Goal: Task Accomplishment & Management: Complete application form

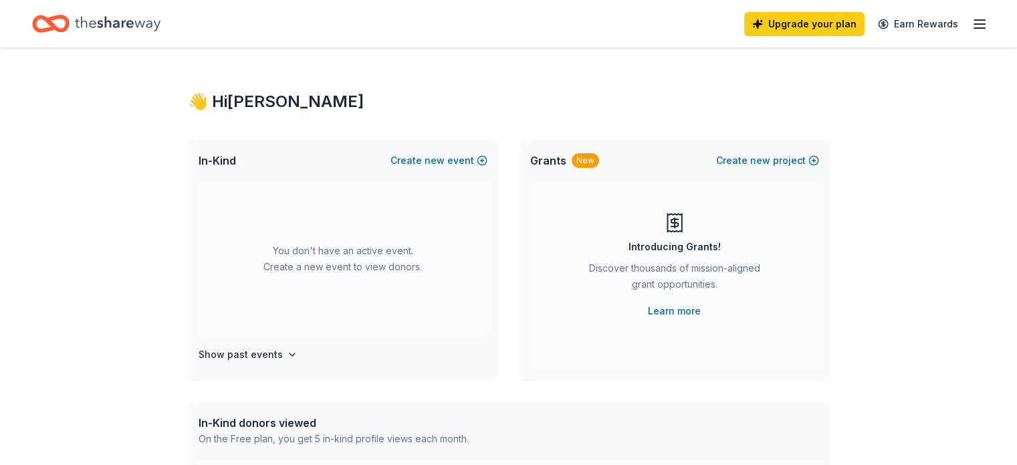
click at [972, 25] on icon "button" at bounding box center [980, 24] width 16 height 16
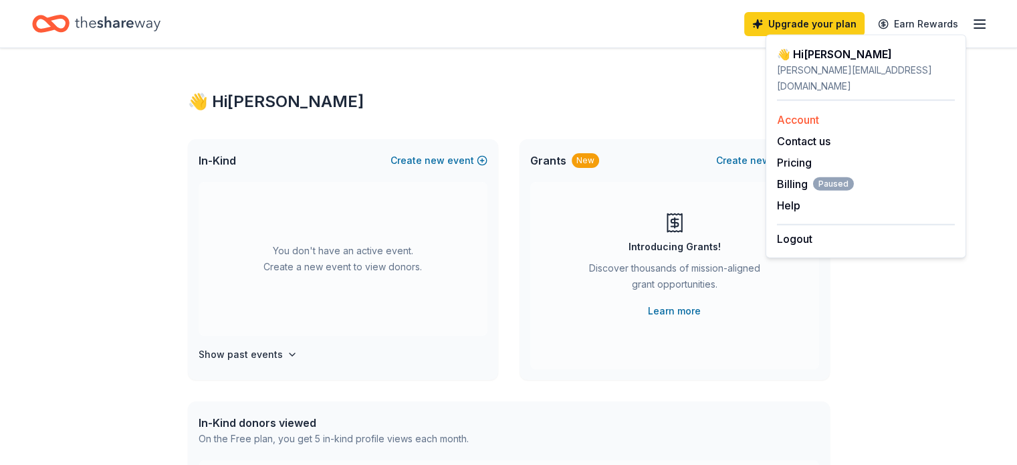
click at [809, 113] on link "Account" at bounding box center [798, 119] width 42 height 13
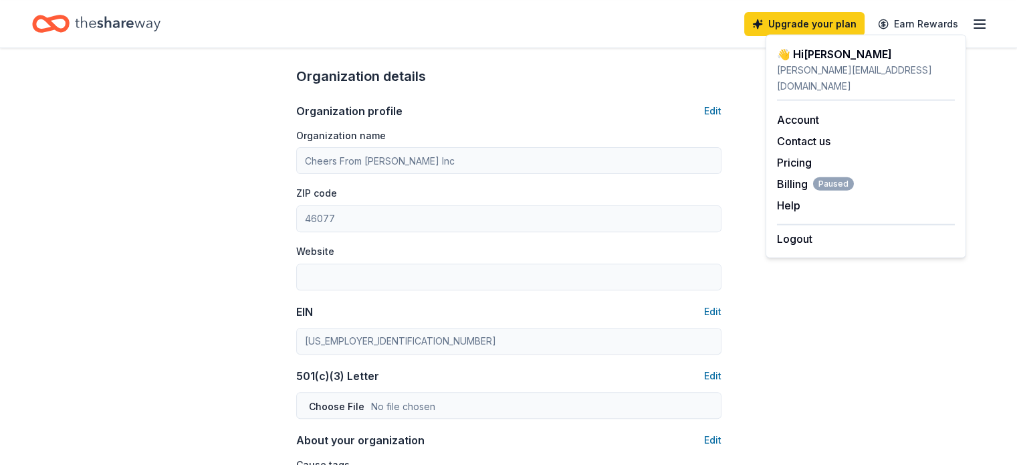
scroll to position [512, 0]
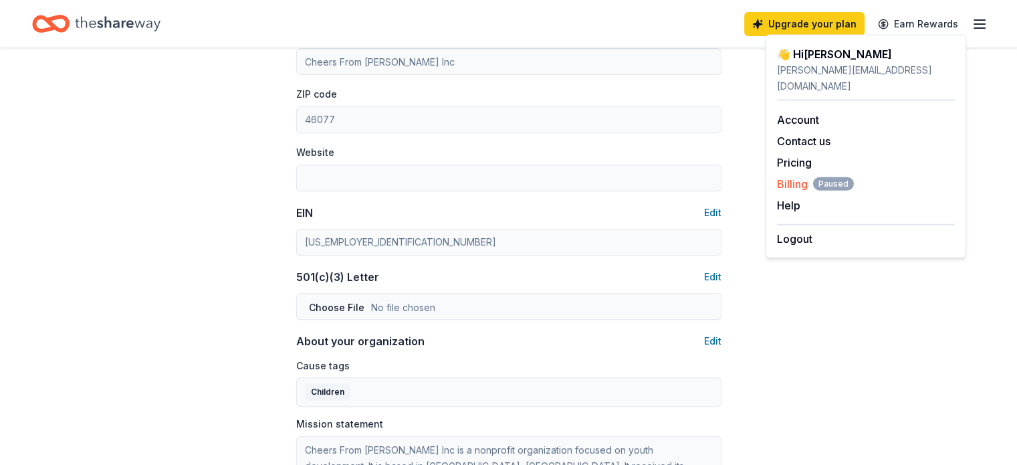
click at [835, 177] on span "Paused" at bounding box center [833, 183] width 41 height 13
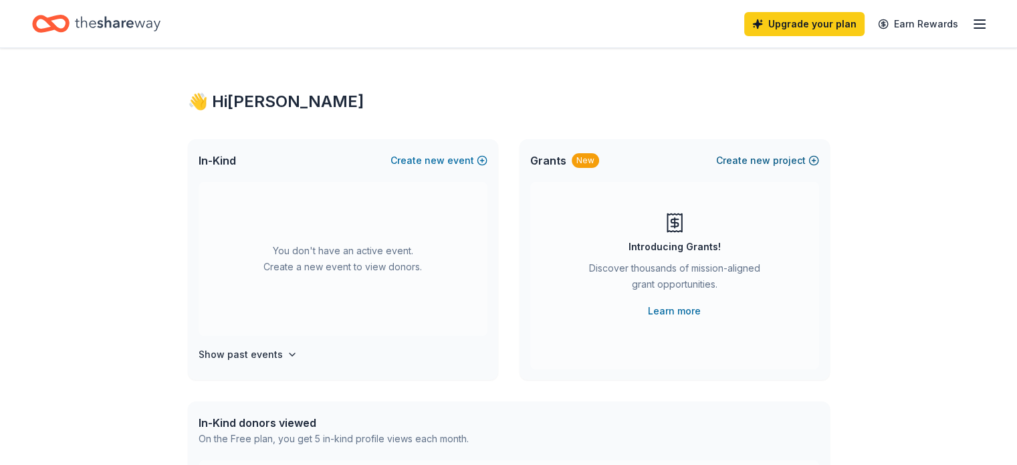
click at [761, 161] on span "new" at bounding box center [760, 161] width 20 height 16
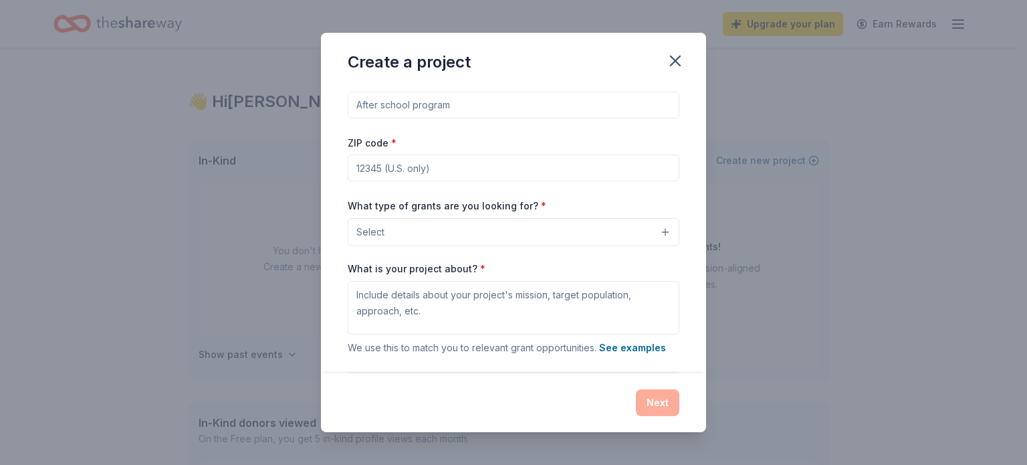
scroll to position [44, 0]
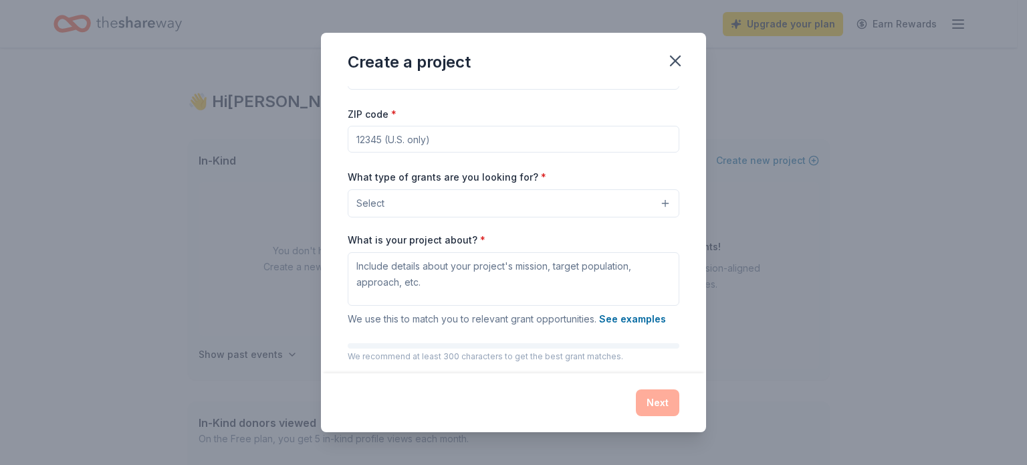
click at [618, 194] on button "Select" at bounding box center [514, 203] width 332 height 28
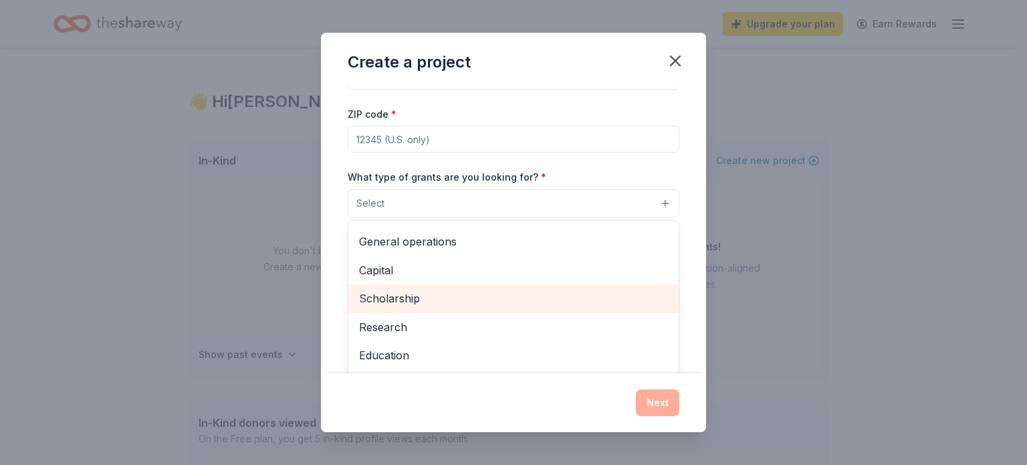
scroll to position [0, 0]
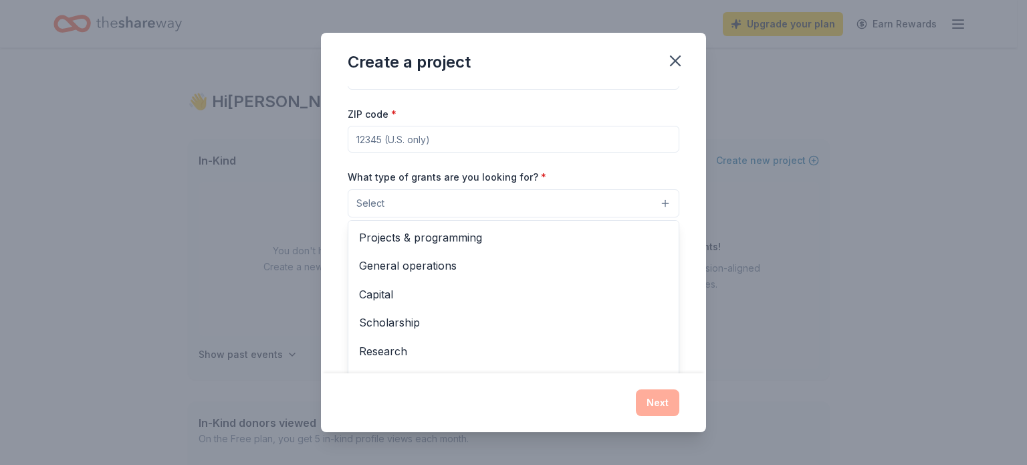
click at [708, 181] on div "Create a project Project name * ZIP code * What type of grants are you looking …" at bounding box center [513, 232] width 1027 height 465
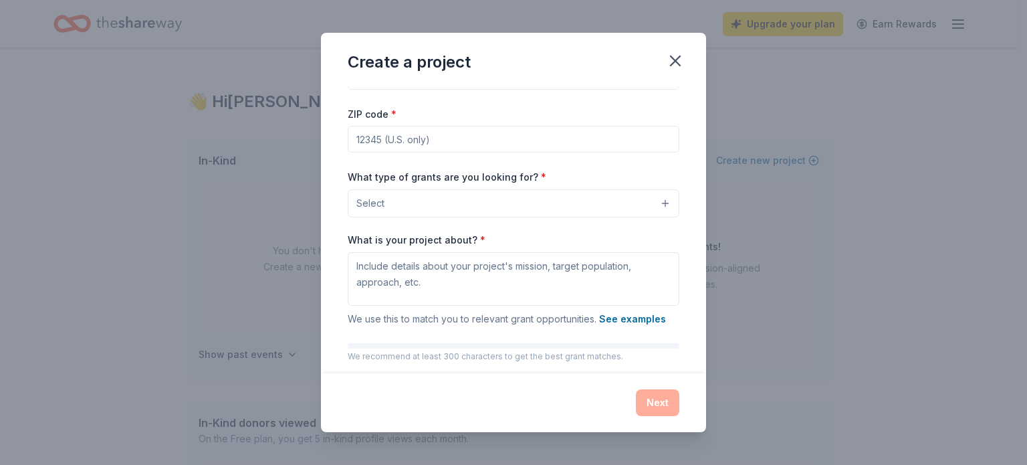
click at [563, 141] on input "ZIP code *" at bounding box center [514, 139] width 332 height 27
type input "46077"
click at [561, 210] on button "Select" at bounding box center [514, 203] width 332 height 28
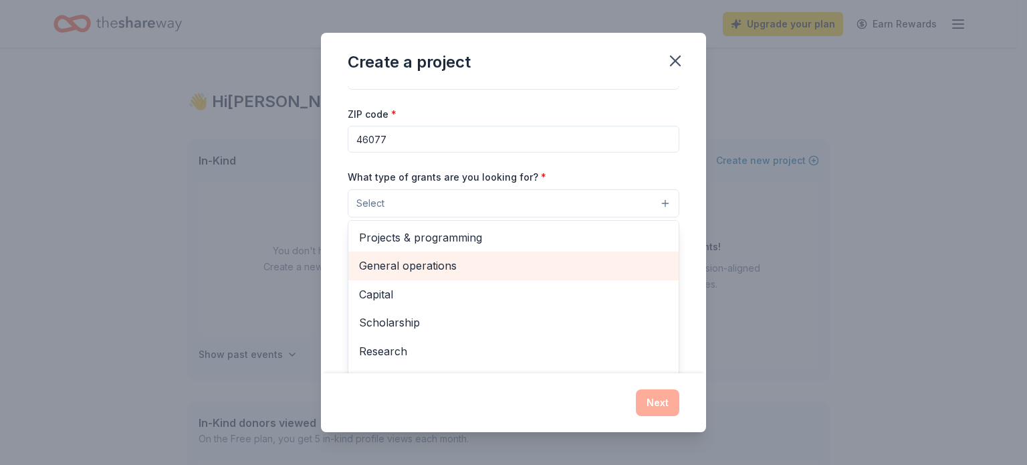
click at [470, 259] on span "General operations" at bounding box center [513, 265] width 309 height 17
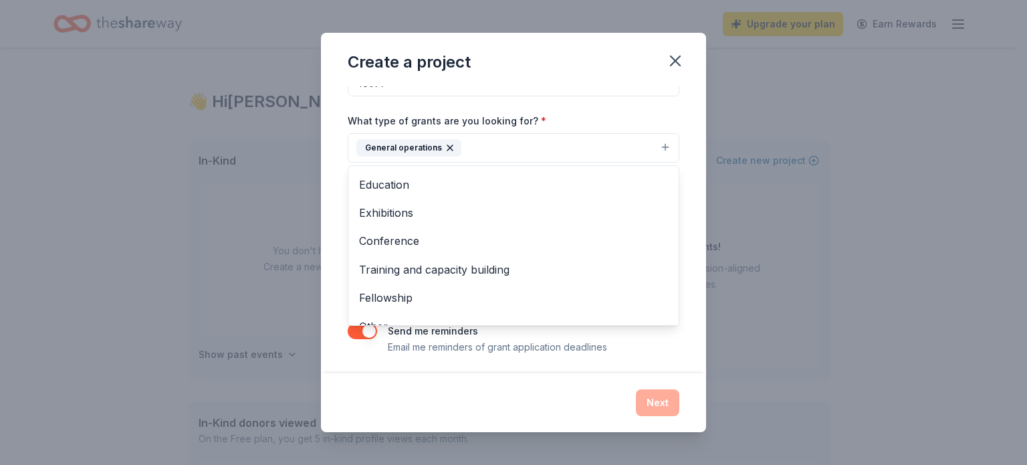
scroll to position [102, 0]
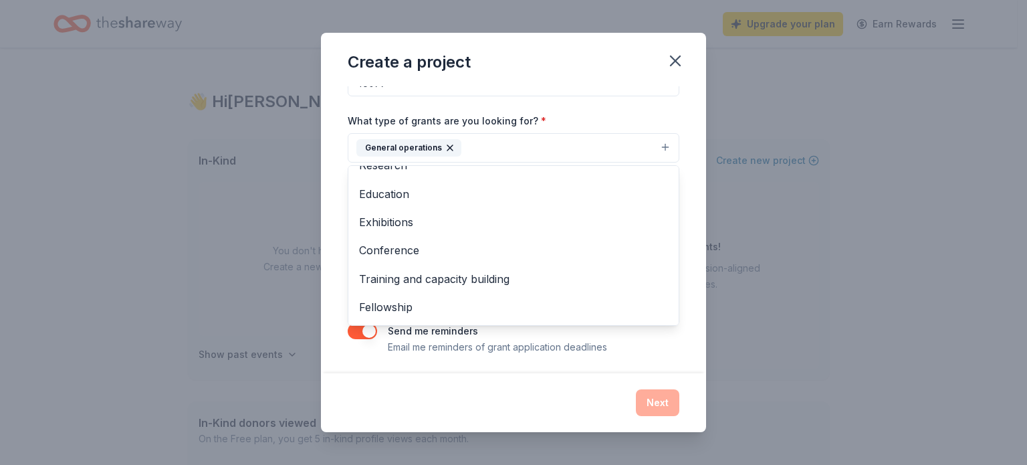
click at [686, 141] on div "Project name * ZIP code * 46077 What type of grants are you looking for? * Gene…" at bounding box center [513, 229] width 385 height 287
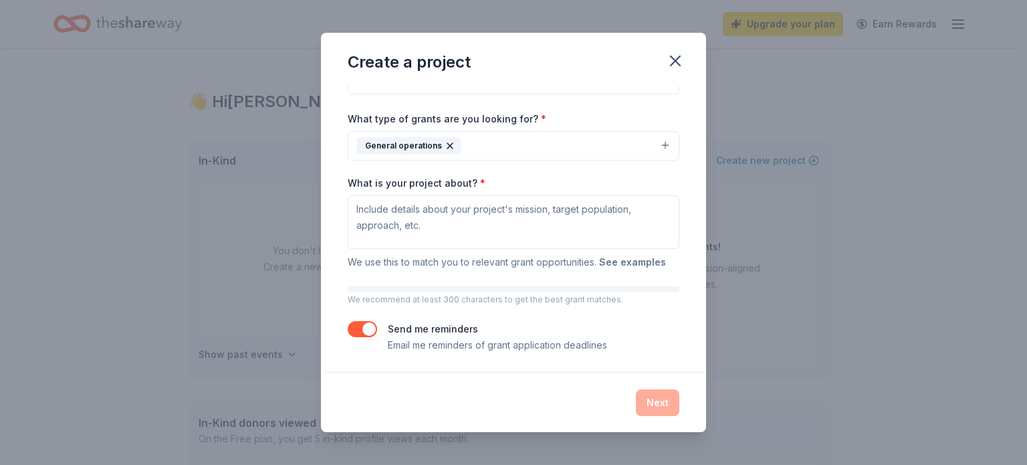
click at [610, 256] on button "See examples" at bounding box center [632, 262] width 67 height 16
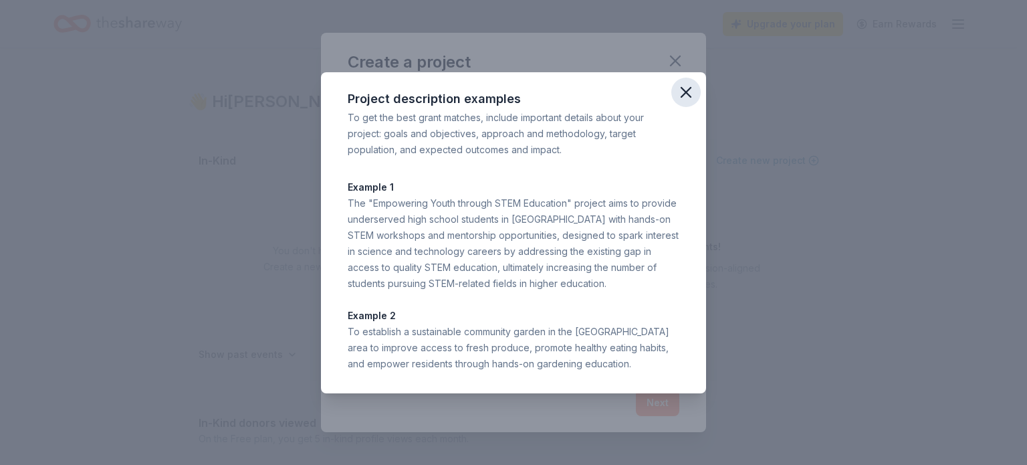
click at [684, 88] on icon "button" at bounding box center [686, 92] width 19 height 19
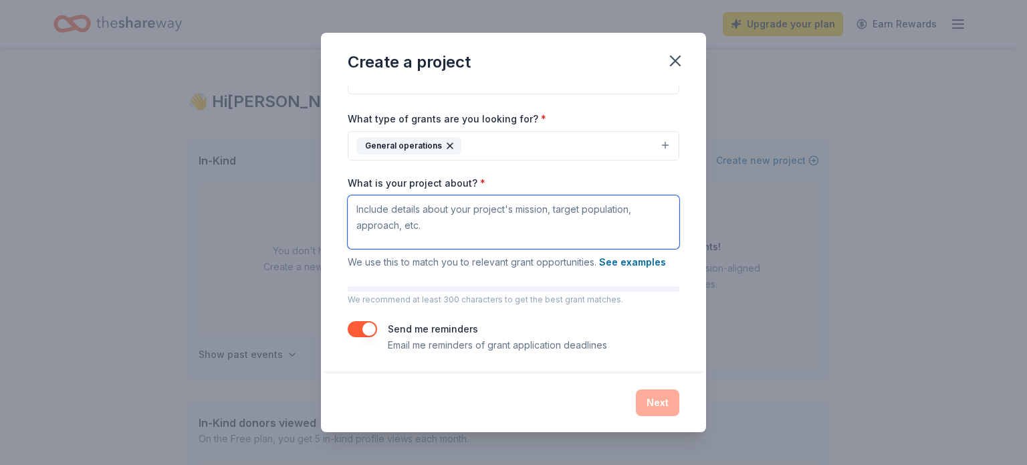
click at [444, 207] on textarea "What is your project about? *" at bounding box center [514, 222] width 332 height 54
paste textarea "For a child, a cancer diagnosis is a devastating interruption of life. The worl…"
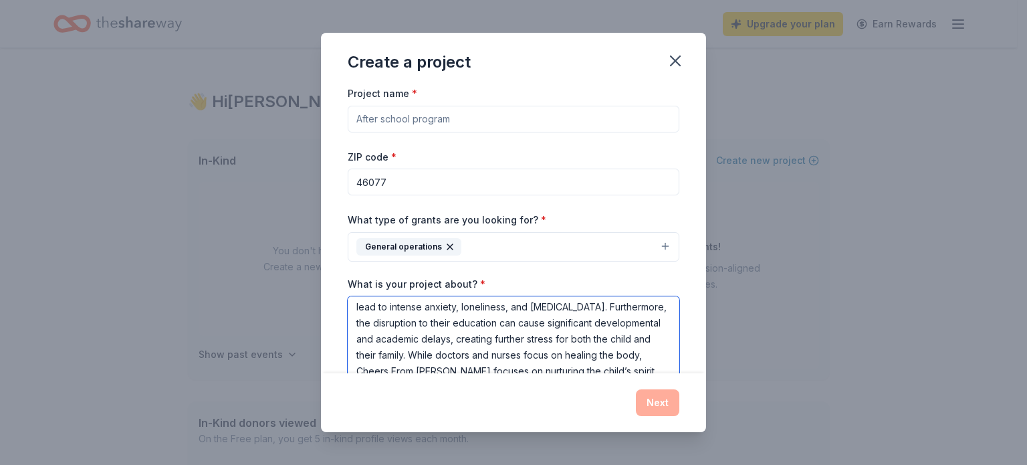
scroll to position [0, 0]
type textarea "For a child, a cancer diagnosis is a devastating interruption of life. The worl…"
click at [447, 122] on input "Project name *" at bounding box center [514, 120] width 332 height 27
paste input "ringing Joy and Normalcy to Children with Cancer"
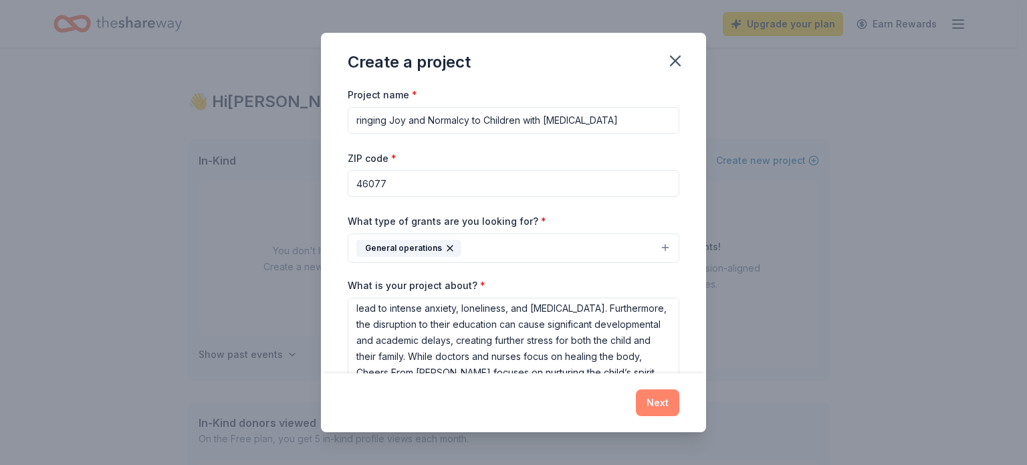
type input "ringing Joy and Normalcy to Children with Cancer"
click at [656, 399] on button "Next" at bounding box center [657, 402] width 43 height 27
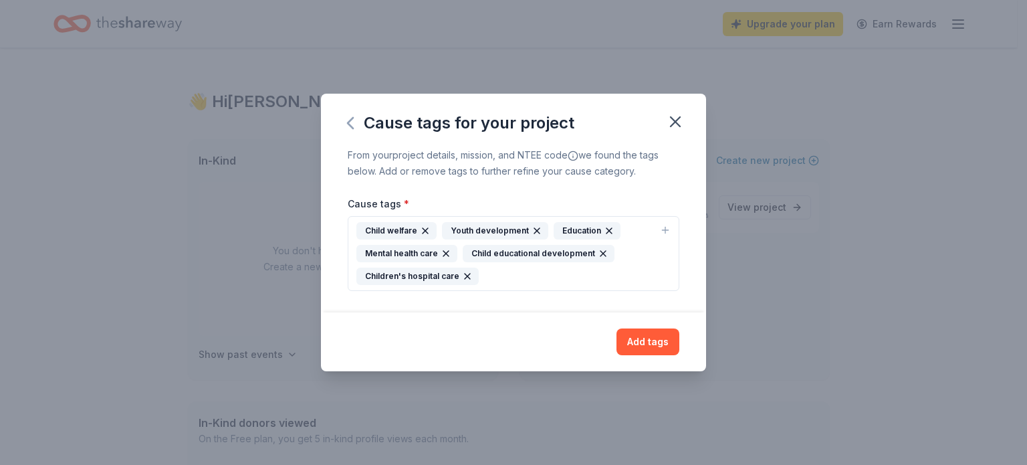
click at [351, 124] on icon "button" at bounding box center [350, 122] width 21 height 21
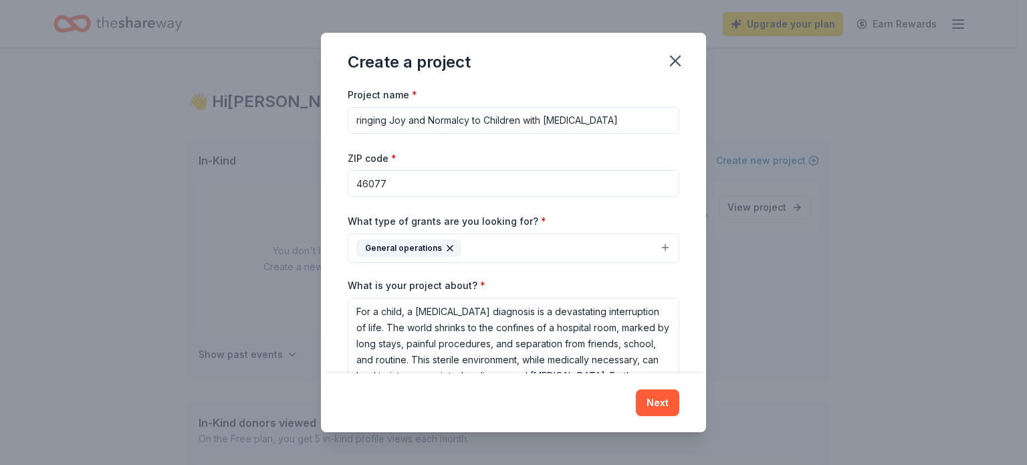
click at [359, 118] on input "ringing Joy and Normalcy to Children with Cancer" at bounding box center [514, 120] width 332 height 27
type input "Bringing Joy and Normalcy to Children with Cancer"
click at [647, 403] on button "Next" at bounding box center [657, 402] width 43 height 27
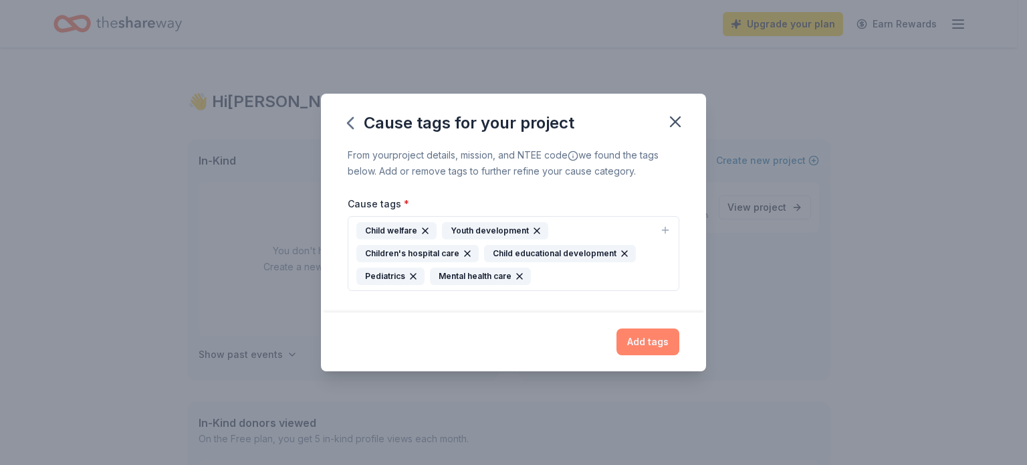
click at [636, 335] on button "Add tags" at bounding box center [648, 341] width 63 height 27
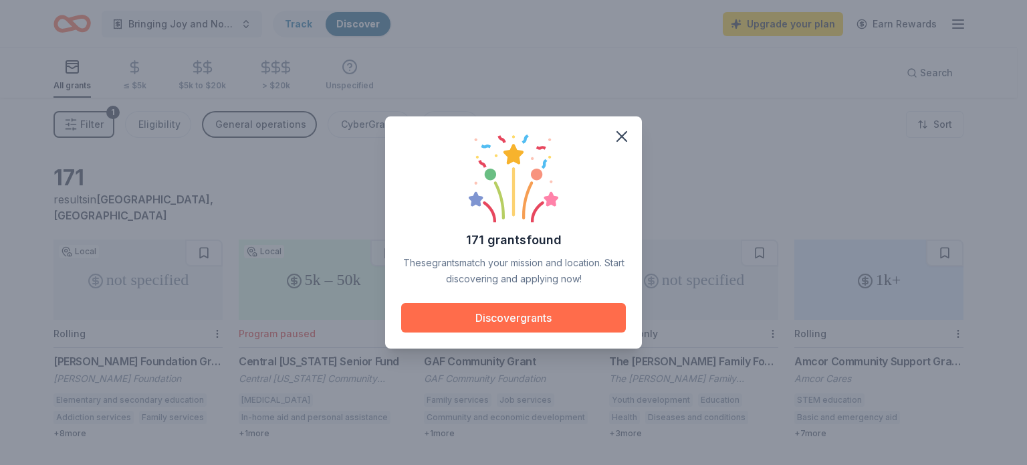
click at [500, 312] on button "Discover grants" at bounding box center [513, 317] width 225 height 29
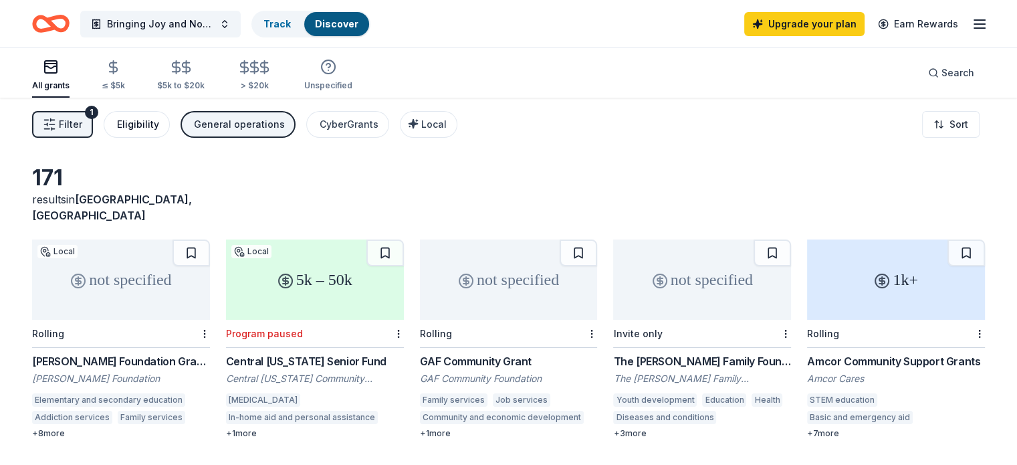
click at [153, 120] on div "Eligibility" at bounding box center [138, 124] width 42 height 16
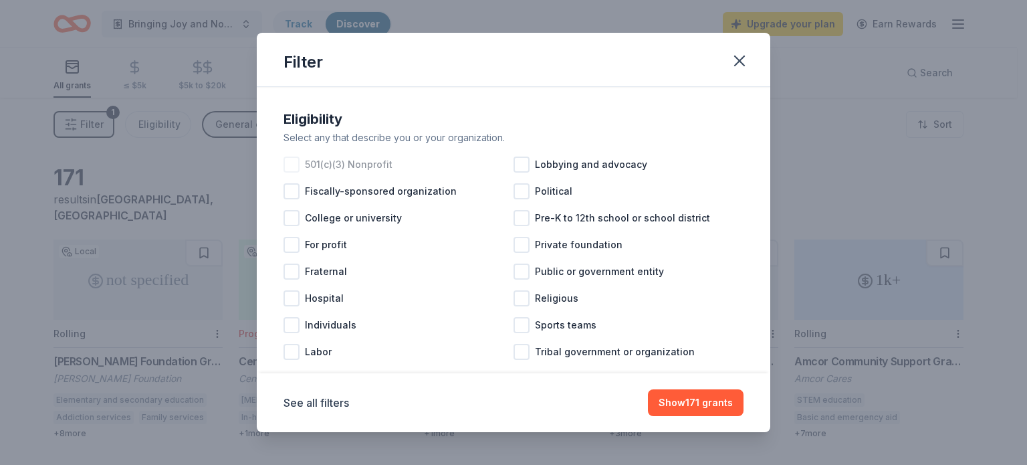
click at [290, 161] on div at bounding box center [292, 165] width 16 height 16
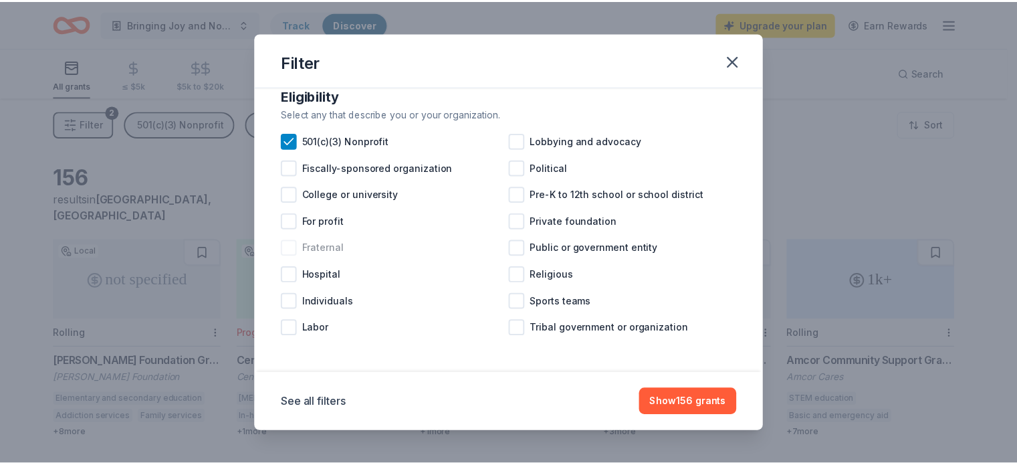
scroll to position [24, 0]
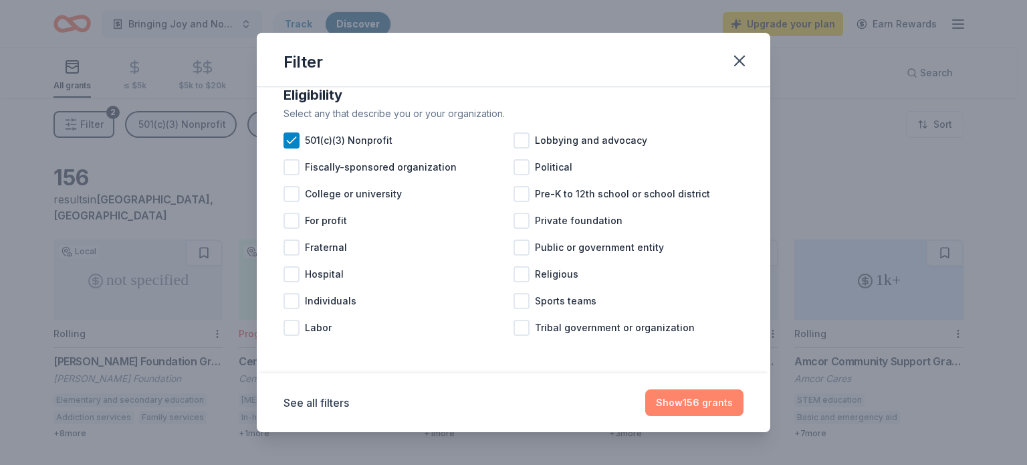
click at [701, 402] on button "Show 156 grants" at bounding box center [694, 402] width 98 height 27
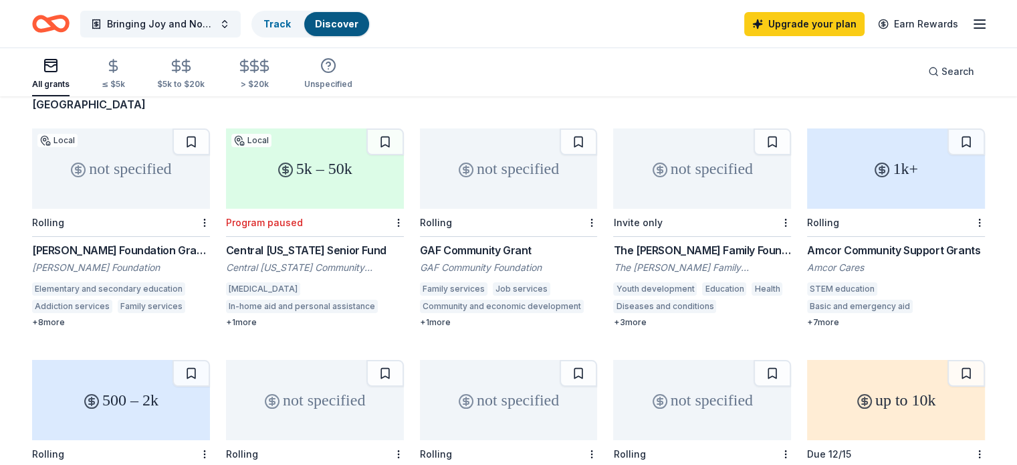
scroll to position [111, 0]
click at [162, 165] on div "not specified" at bounding box center [121, 168] width 178 height 80
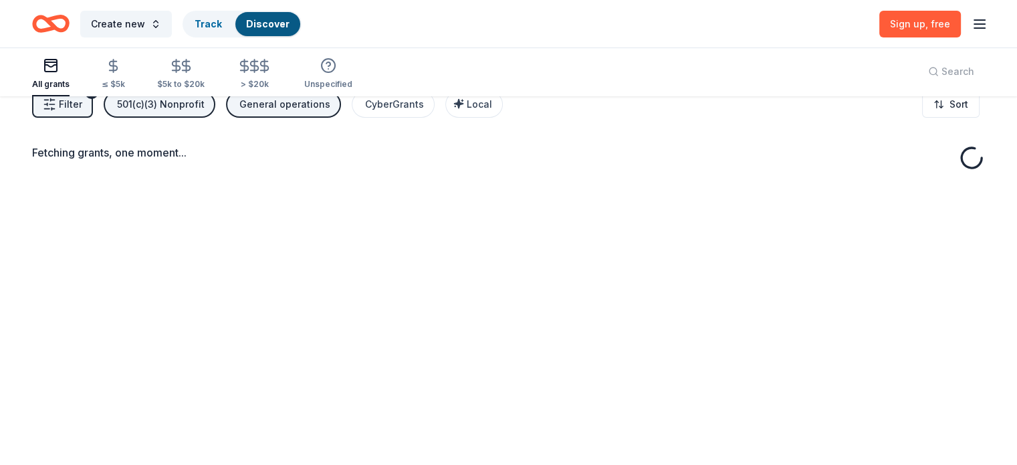
scroll to position [8, 0]
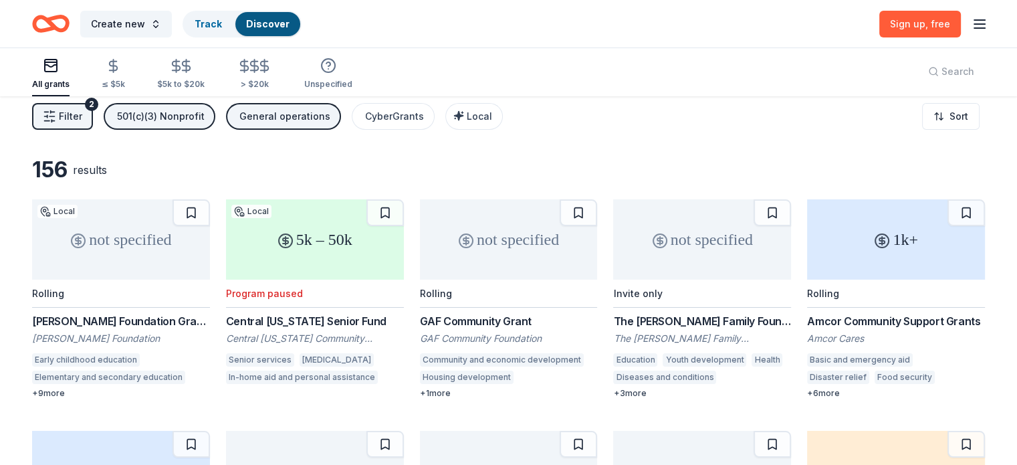
click at [688, 255] on div "not specified" at bounding box center [702, 239] width 178 height 80
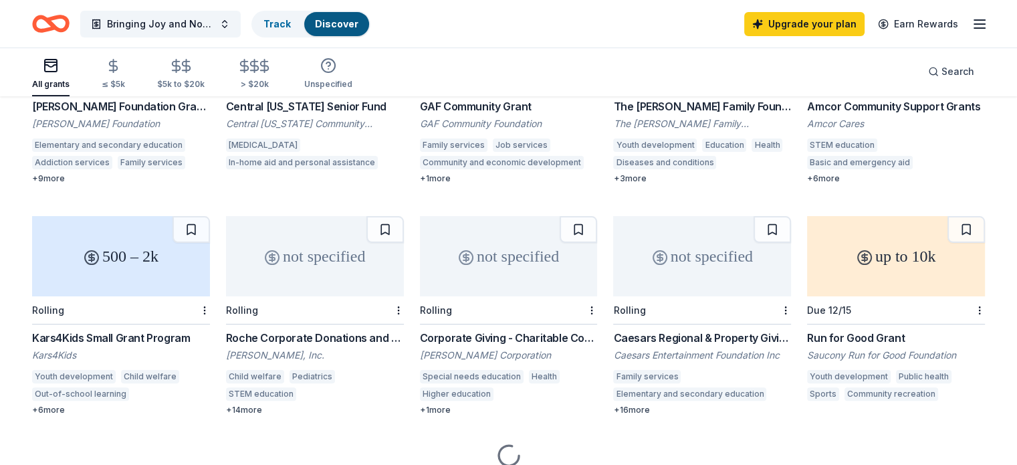
scroll to position [268, 0]
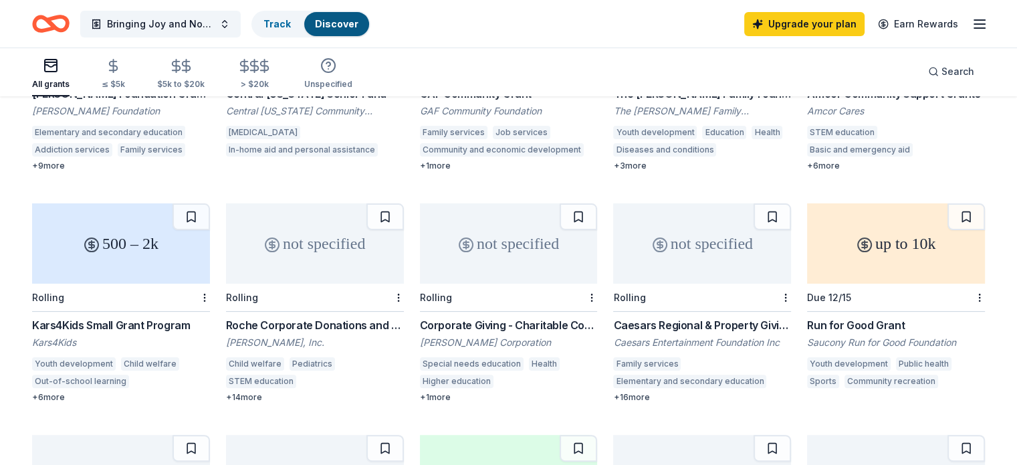
click at [314, 227] on div "not specified" at bounding box center [315, 243] width 178 height 80
click at [942, 73] on span "Search" at bounding box center [958, 72] width 33 height 16
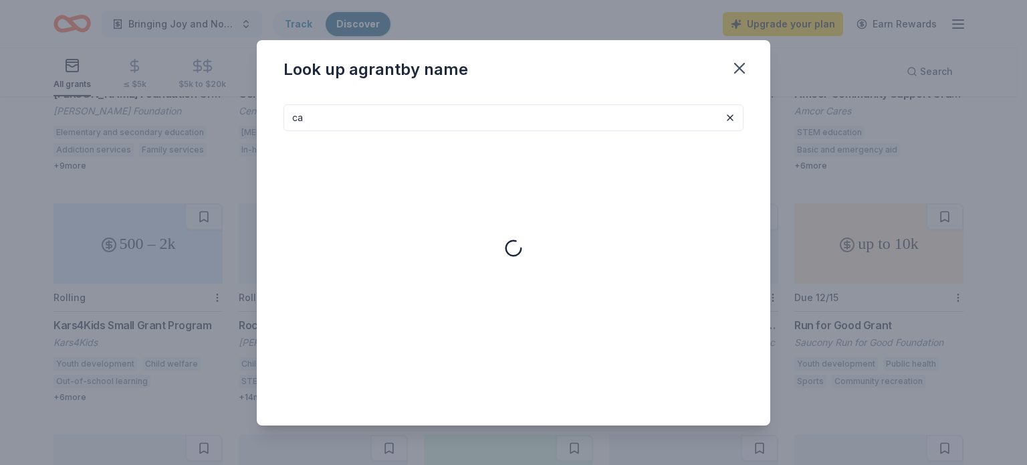
type input "c"
type input "p"
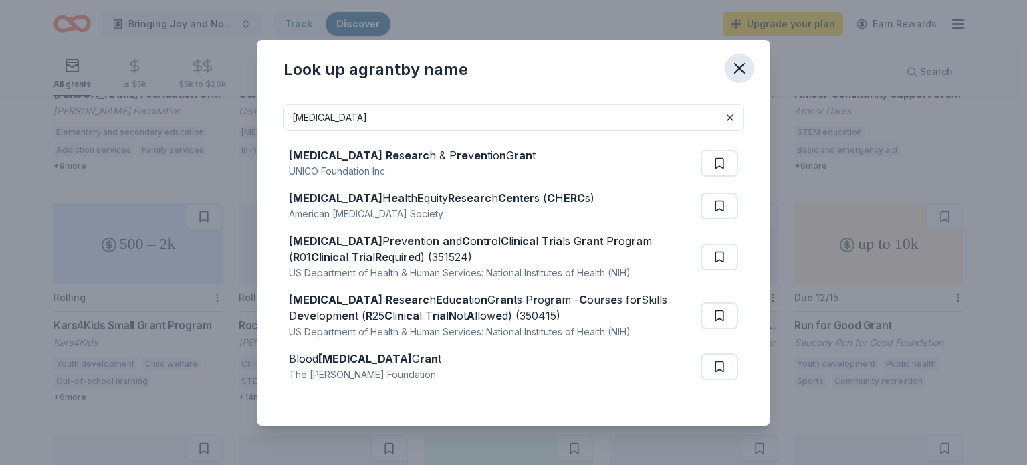
type input "cancer"
click at [745, 70] on icon "button" at bounding box center [739, 68] width 19 height 19
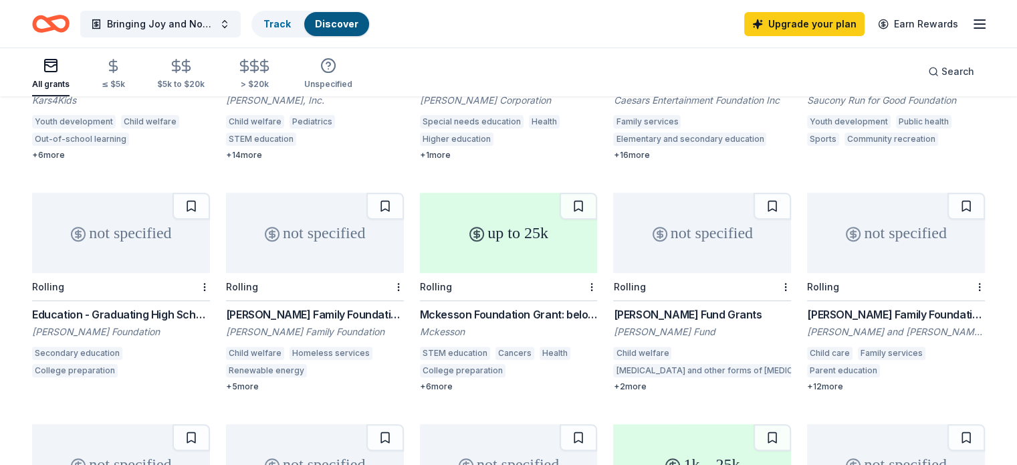
scroll to position [535, 0]
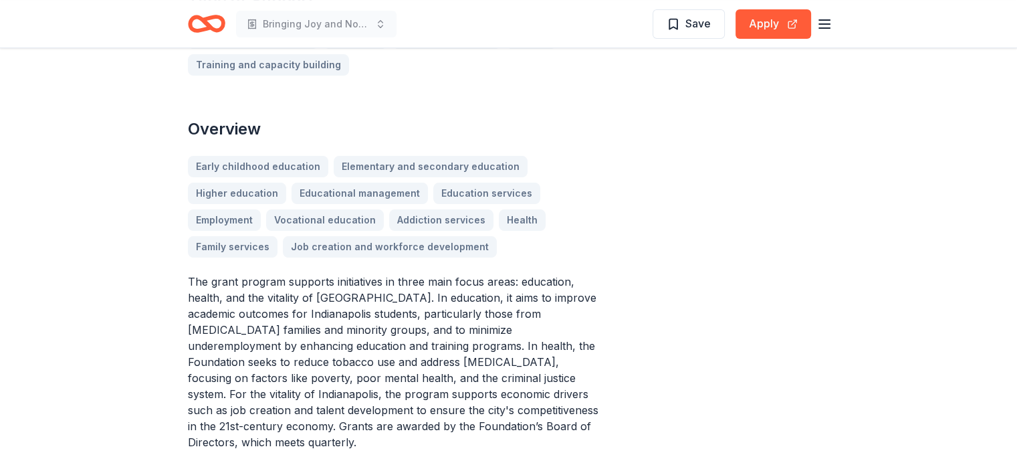
scroll to position [379, 0]
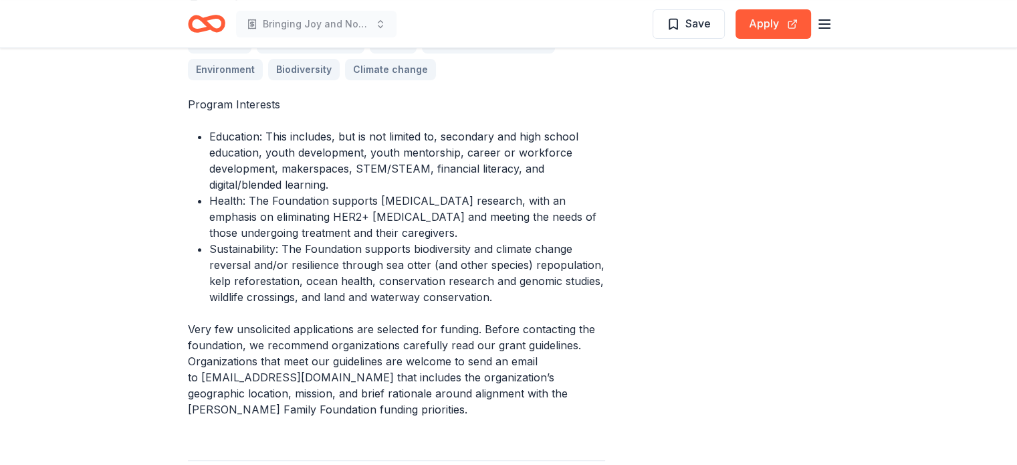
scroll to position [445, 0]
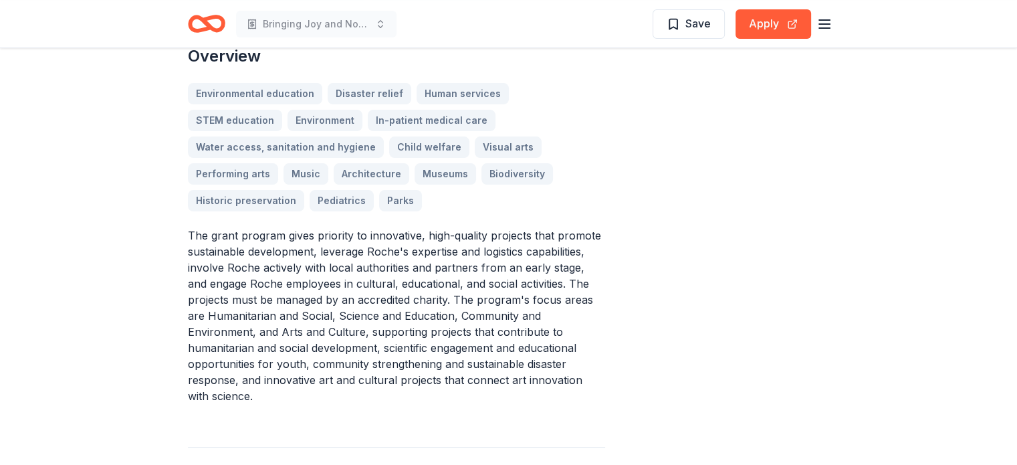
scroll to position [379, 0]
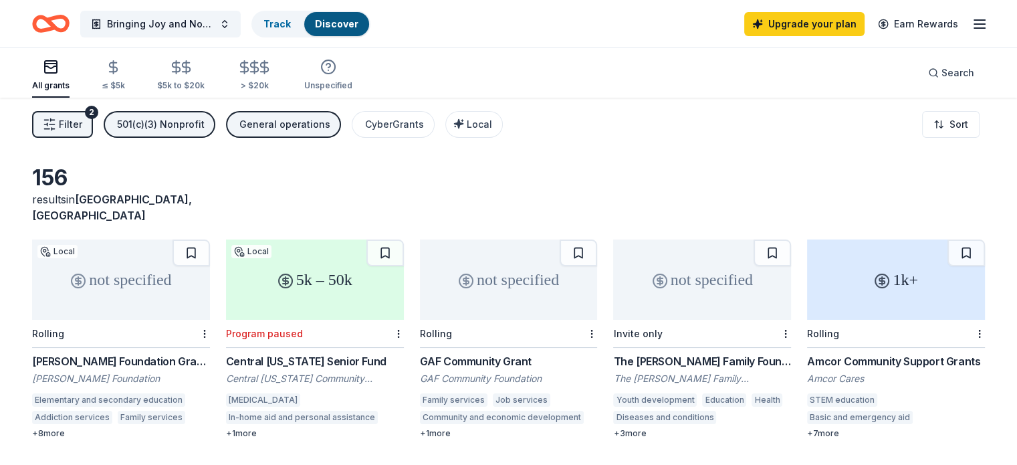
click at [975, 28] on line "button" at bounding box center [980, 28] width 11 height 0
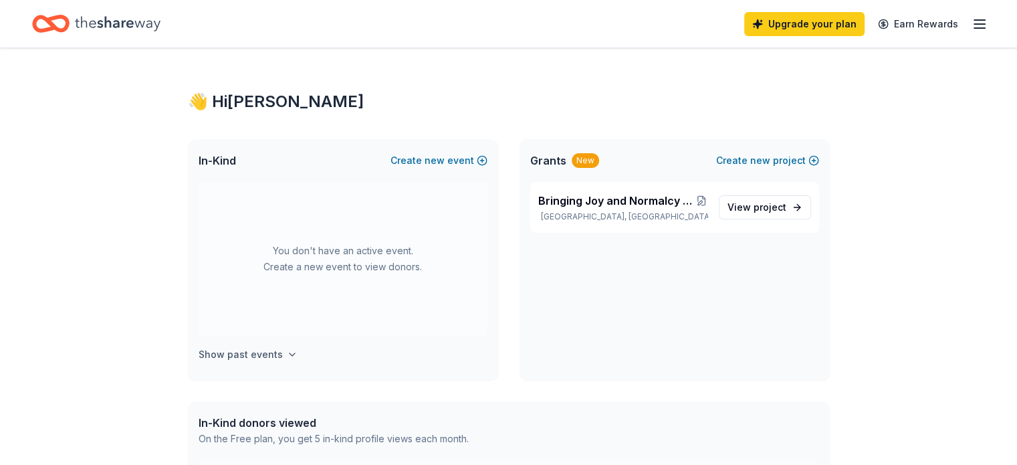
click at [265, 355] on h4 "Show past events" at bounding box center [241, 354] width 84 height 16
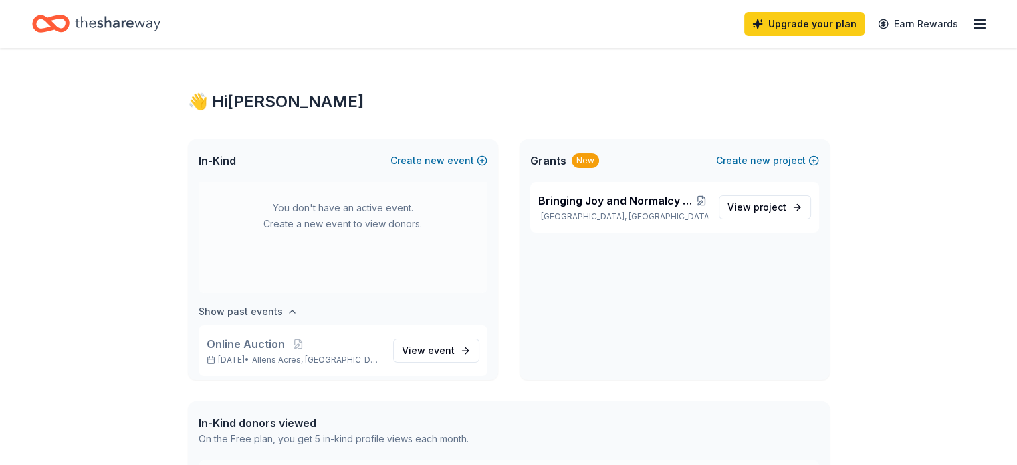
scroll to position [49, 0]
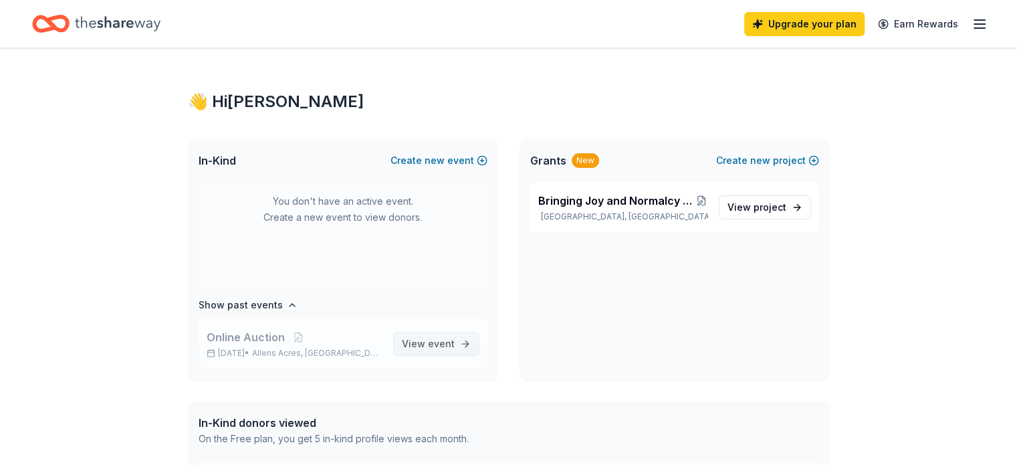
click at [421, 349] on span "View event" at bounding box center [428, 344] width 53 height 16
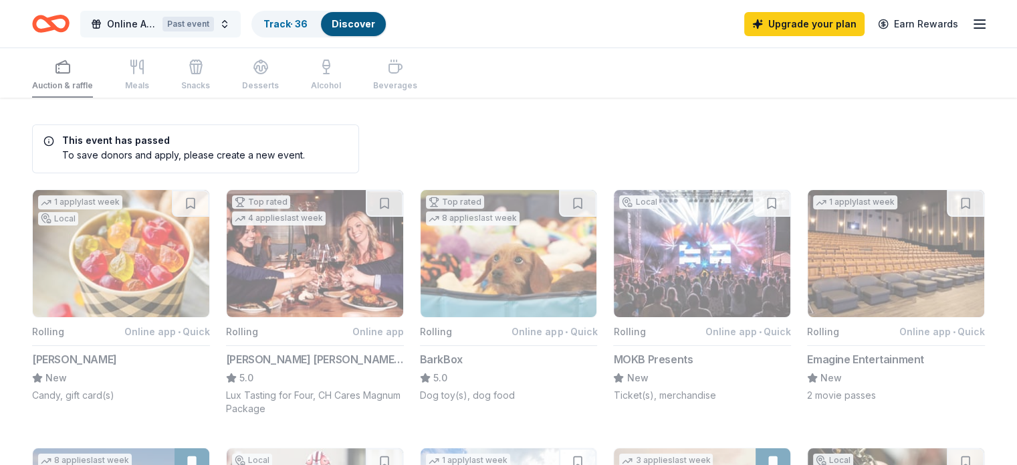
click at [241, 27] on button "Online Auction Past event" at bounding box center [160, 24] width 161 height 27
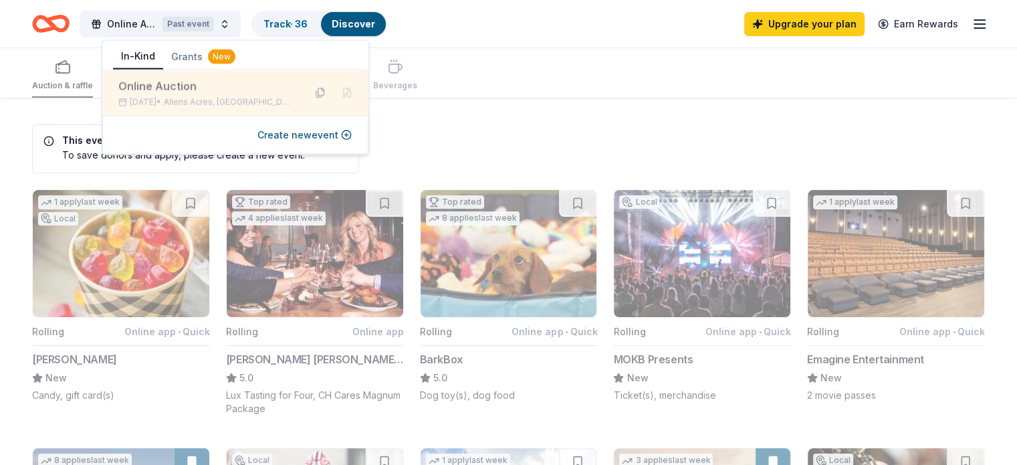
click at [320, 94] on button at bounding box center [320, 92] width 21 height 21
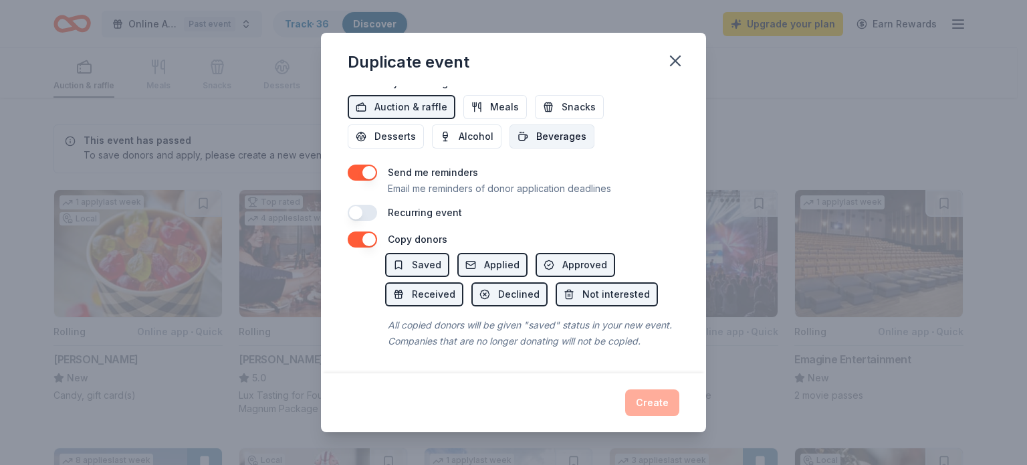
scroll to position [490, 0]
click at [676, 58] on icon "button" at bounding box center [675, 61] width 19 height 19
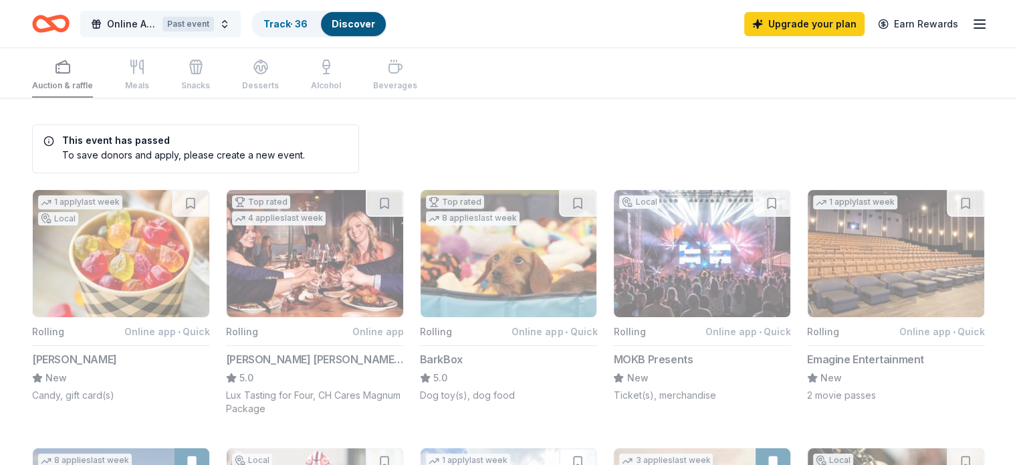
click at [241, 27] on button "Online Auction Past event" at bounding box center [160, 24] width 161 height 27
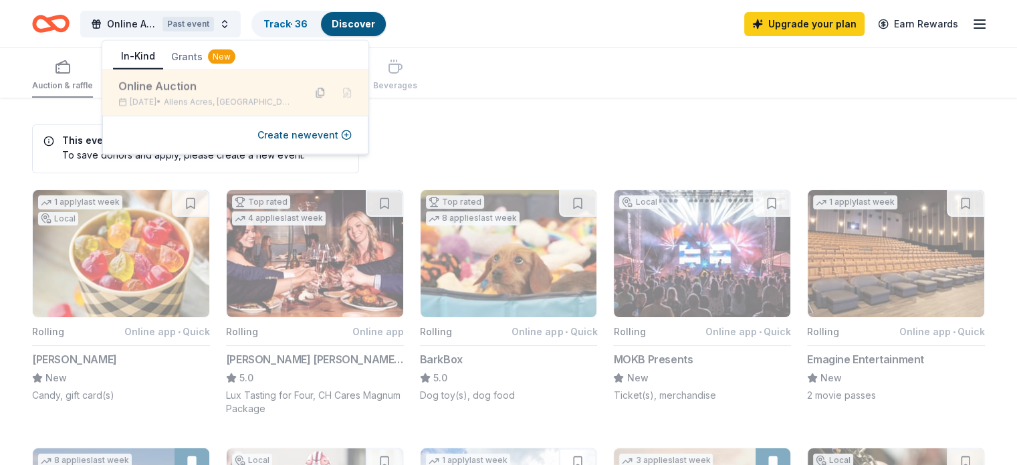
click at [318, 90] on button at bounding box center [320, 92] width 21 height 21
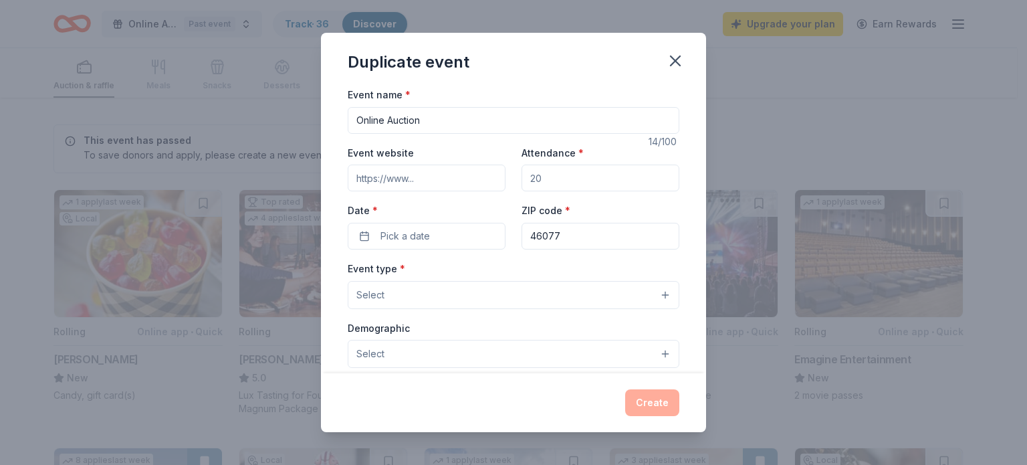
click at [439, 179] on input "Event website" at bounding box center [427, 178] width 158 height 27
type input "https://cheersfromemily.org"
click at [572, 184] on input "Attendance *" at bounding box center [601, 178] width 158 height 27
type input "5"
type input "50"
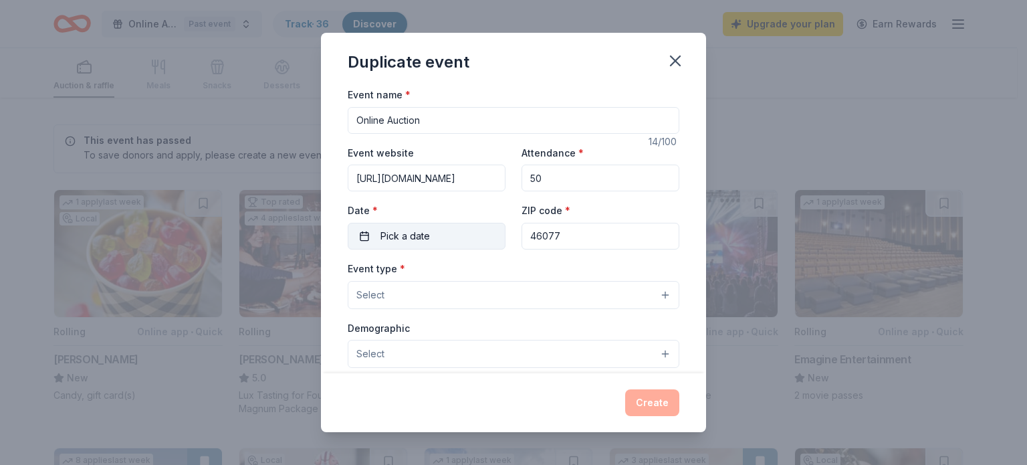
click at [443, 233] on button "Pick a date" at bounding box center [427, 236] width 158 height 27
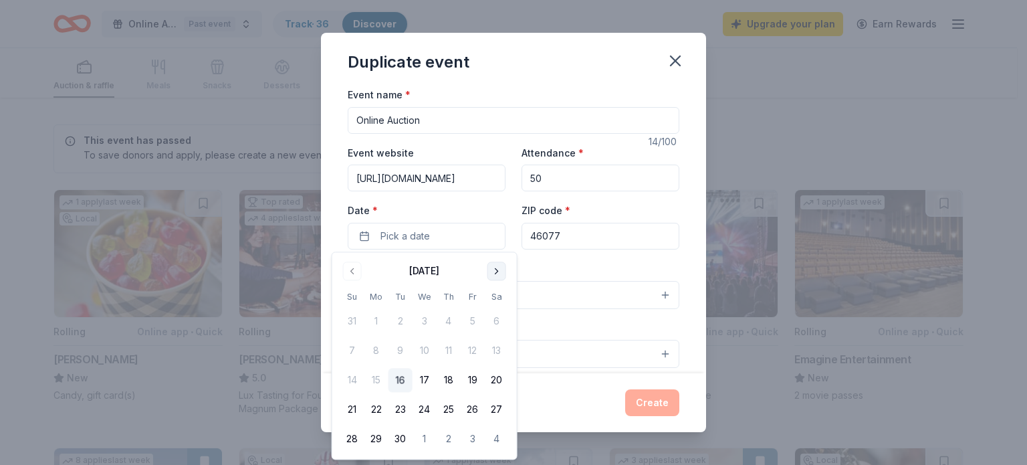
click at [500, 274] on button "Go to next month" at bounding box center [497, 271] width 19 height 19
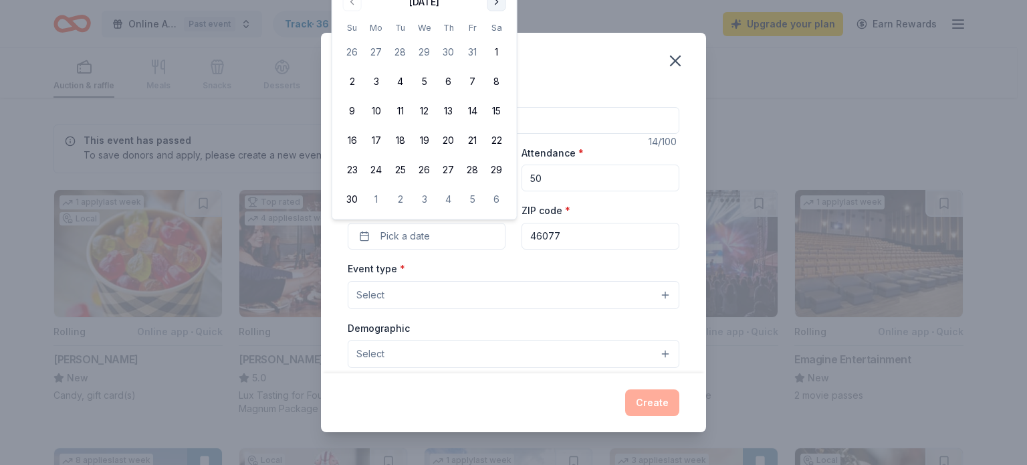
click at [500, 274] on div "Event type * Select" at bounding box center [514, 284] width 332 height 49
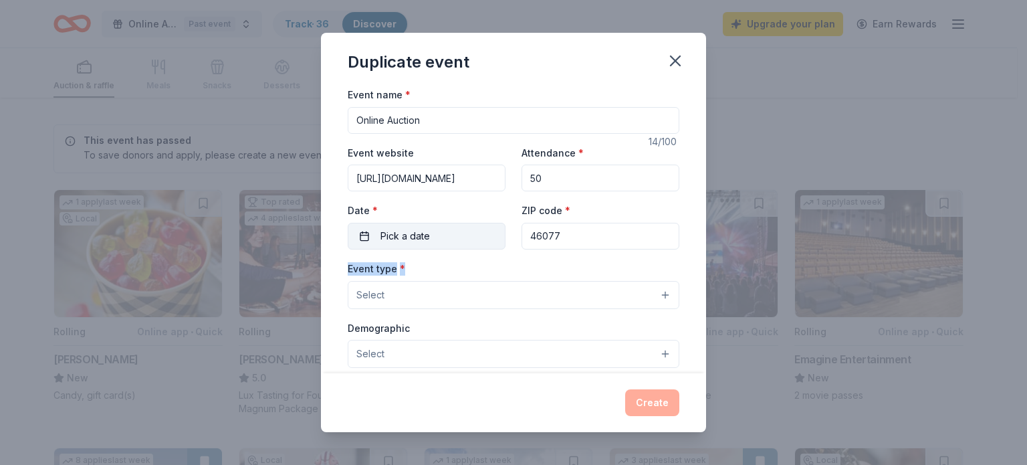
click at [456, 223] on button "Pick a date" at bounding box center [427, 236] width 158 height 27
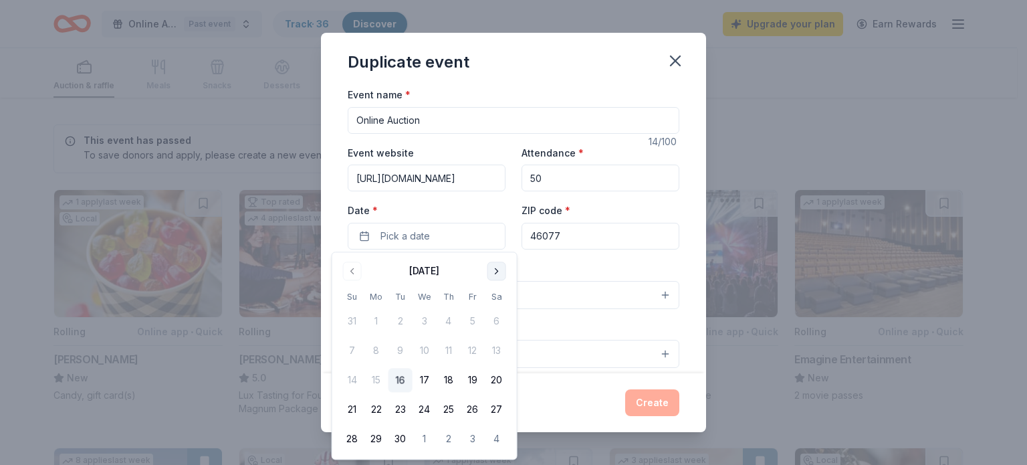
click at [496, 269] on button "Go to next month" at bounding box center [497, 271] width 19 height 19
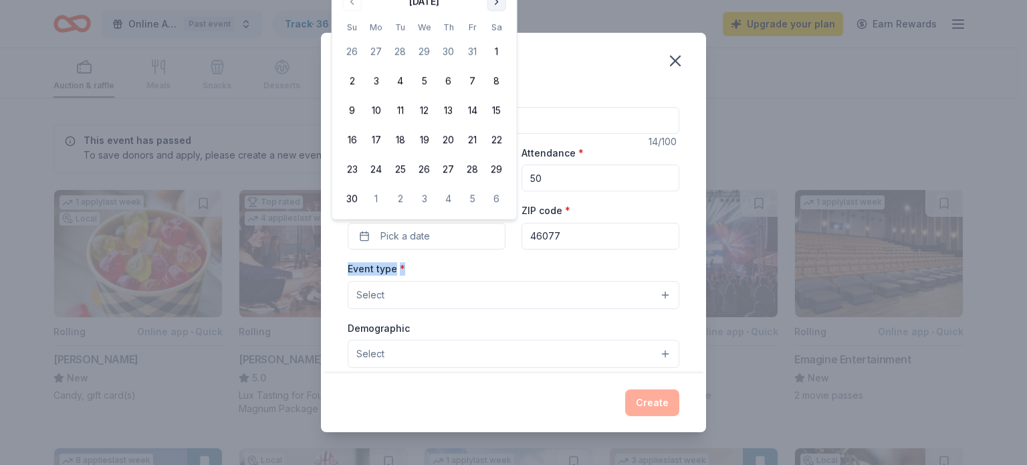
click at [496, 1] on button "Go to next month" at bounding box center [497, 2] width 19 height 19
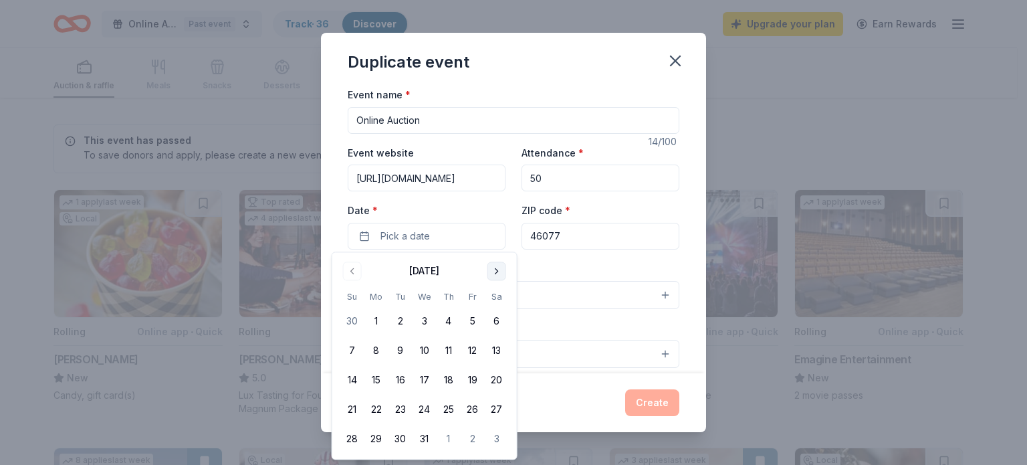
click at [496, 273] on button "Go to next month" at bounding box center [497, 271] width 19 height 19
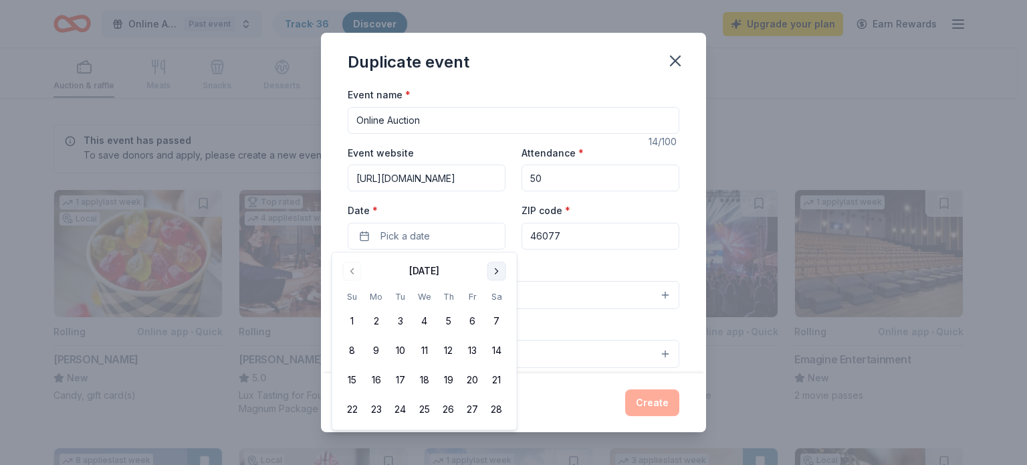
click at [496, 273] on button "Go to next month" at bounding box center [497, 271] width 19 height 19
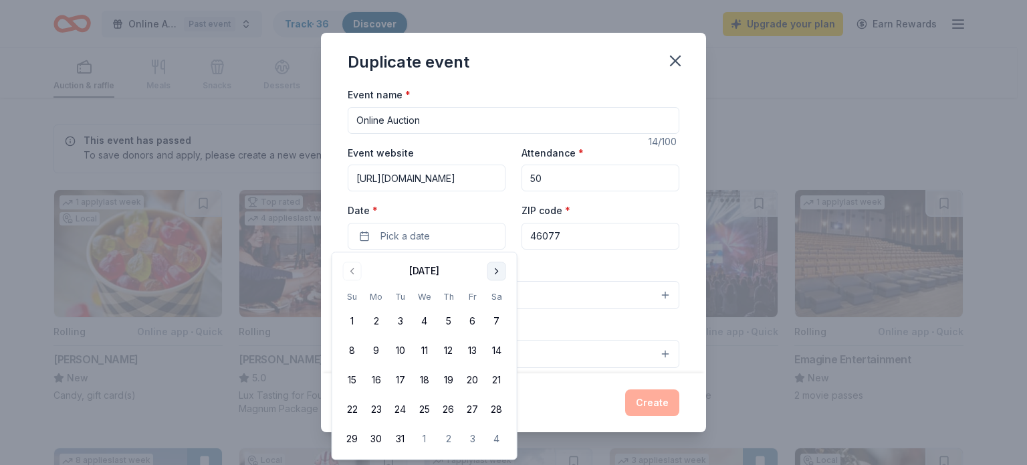
click at [496, 273] on button "Go to next month" at bounding box center [497, 271] width 19 height 19
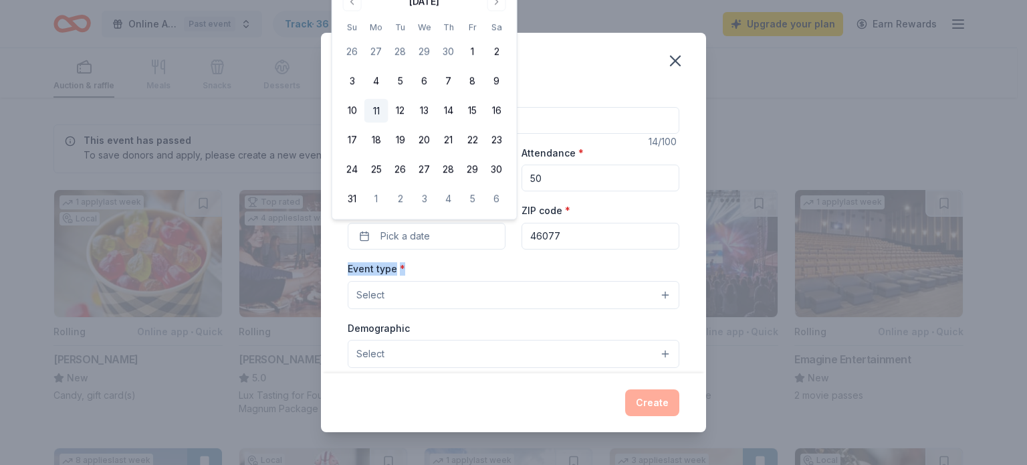
click at [379, 107] on button "11" at bounding box center [377, 111] width 24 height 24
click at [559, 268] on div "Event type * Select" at bounding box center [514, 284] width 332 height 49
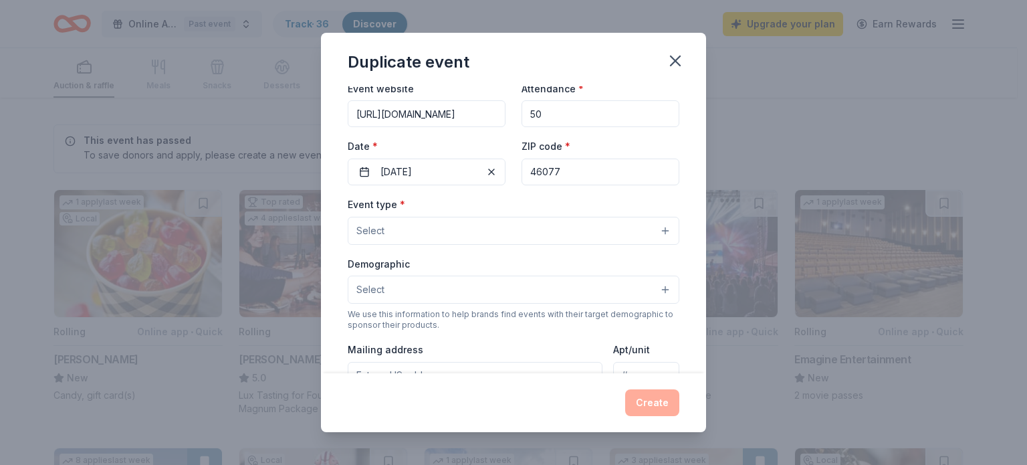
scroll to position [67, 0]
click at [540, 231] on button "Select" at bounding box center [514, 228] width 332 height 28
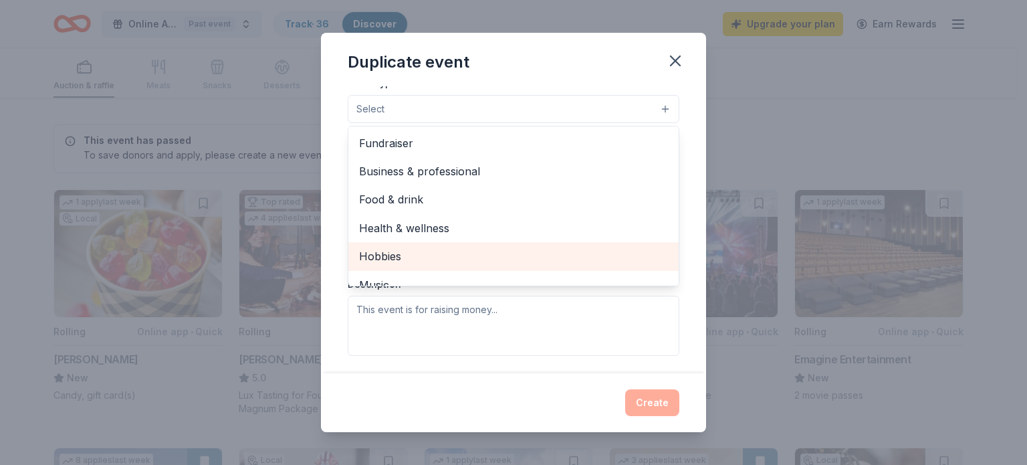
scroll to position [111, 0]
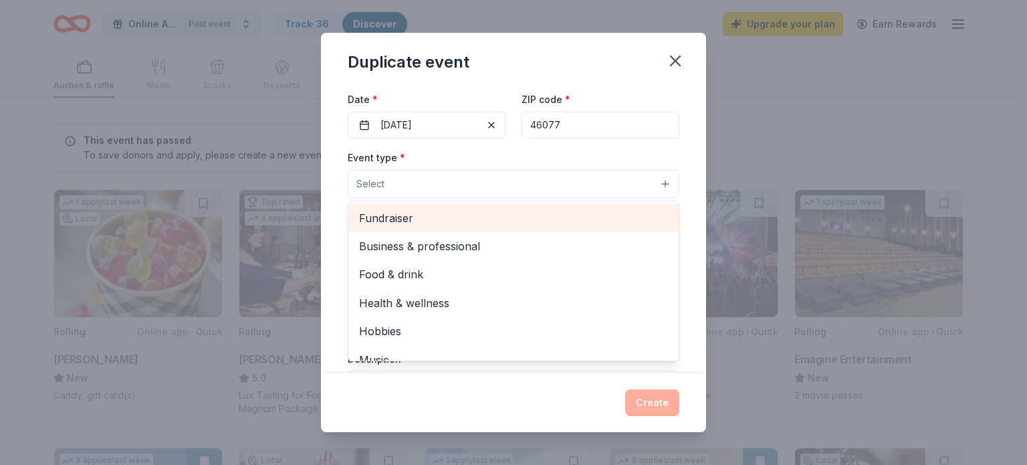
click at [449, 217] on span "Fundraiser" at bounding box center [513, 217] width 309 height 17
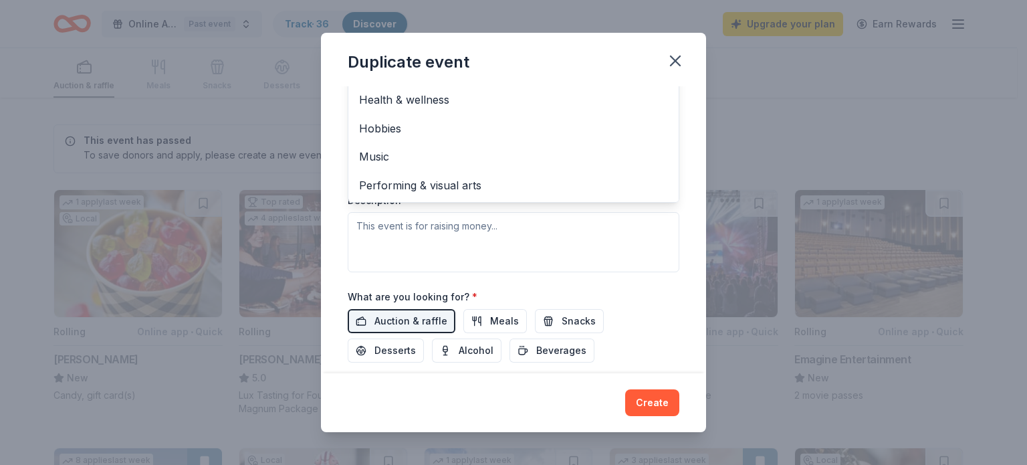
scroll to position [251, 0]
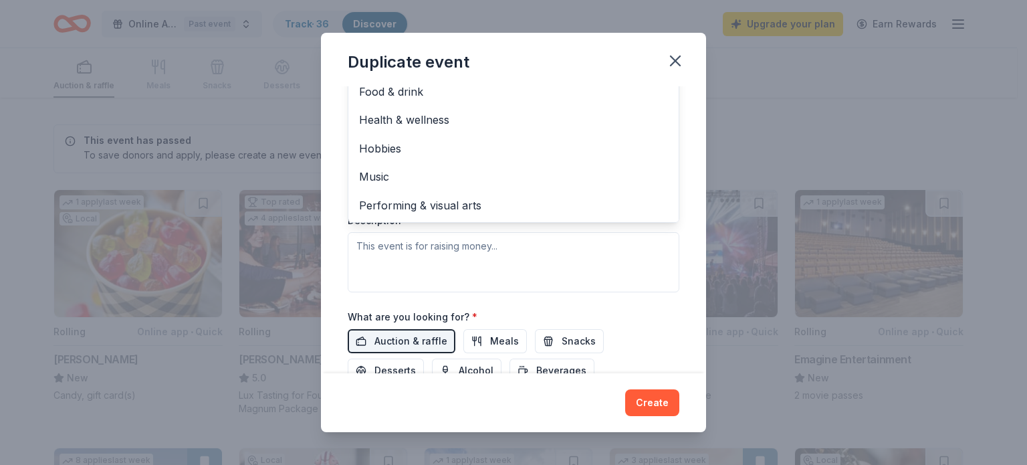
click at [591, 266] on div "Event type * Fundraiser Business & professional Food & drink Health & wellness …" at bounding box center [514, 150] width 332 height 283
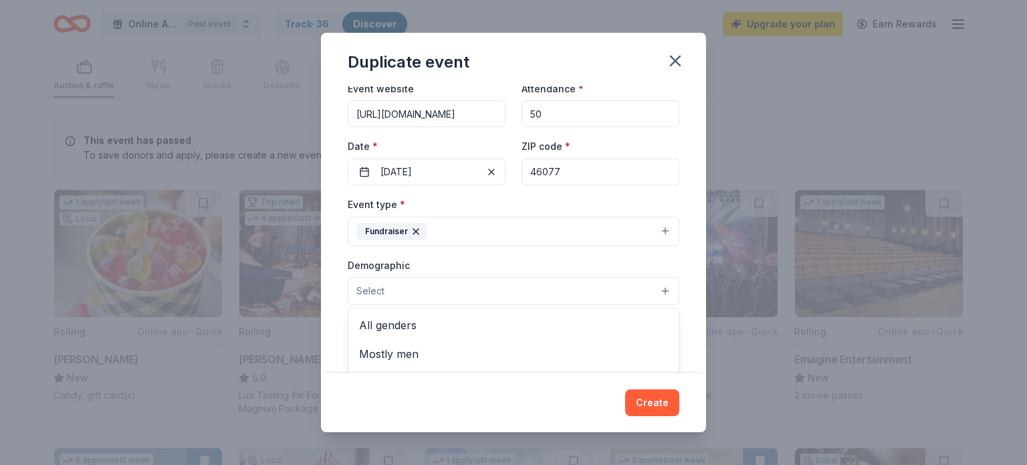
click at [545, 294] on button "Select" at bounding box center [514, 291] width 332 height 28
click at [500, 330] on span "All genders" at bounding box center [513, 324] width 309 height 17
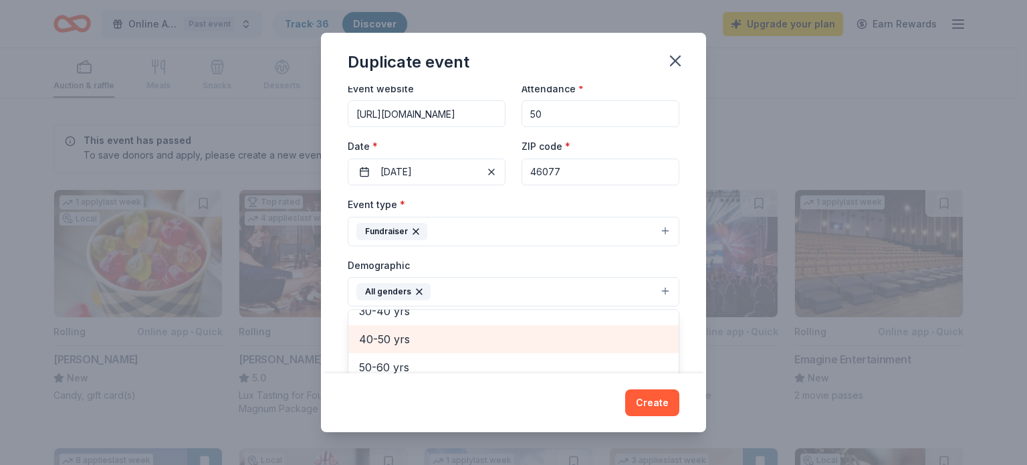
scroll to position [52, 0]
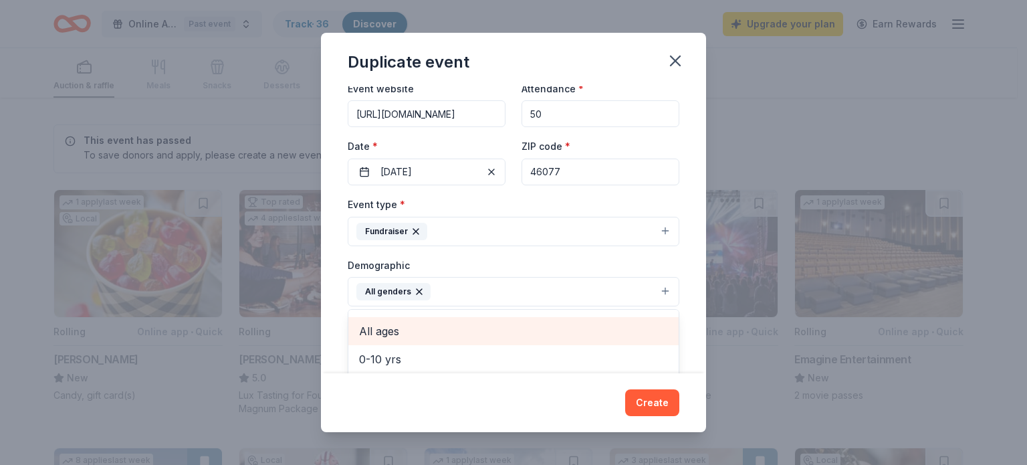
click at [444, 334] on span "All ages" at bounding box center [513, 330] width 309 height 17
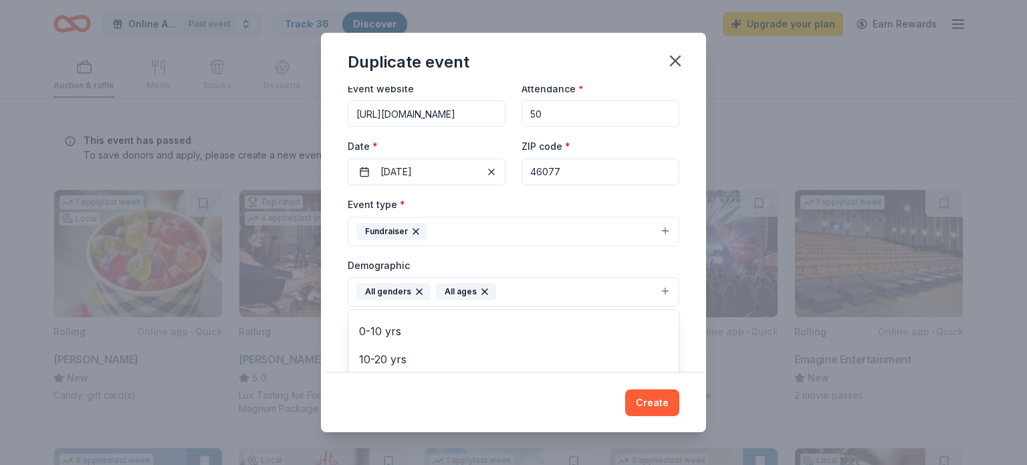
click at [333, 310] on div "Event name * Online Auction 14 /100 Event website https://cheersfromemily.org A…" at bounding box center [513, 229] width 385 height 287
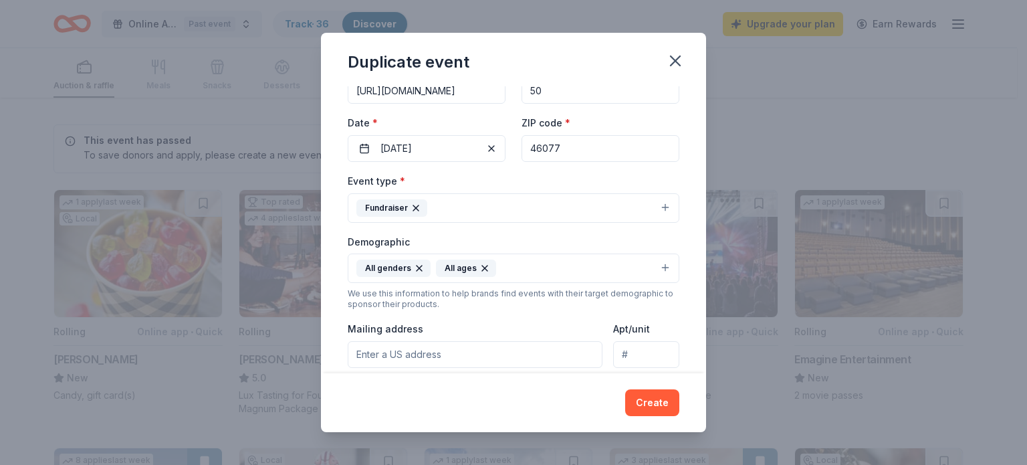
scroll to position [176, 0]
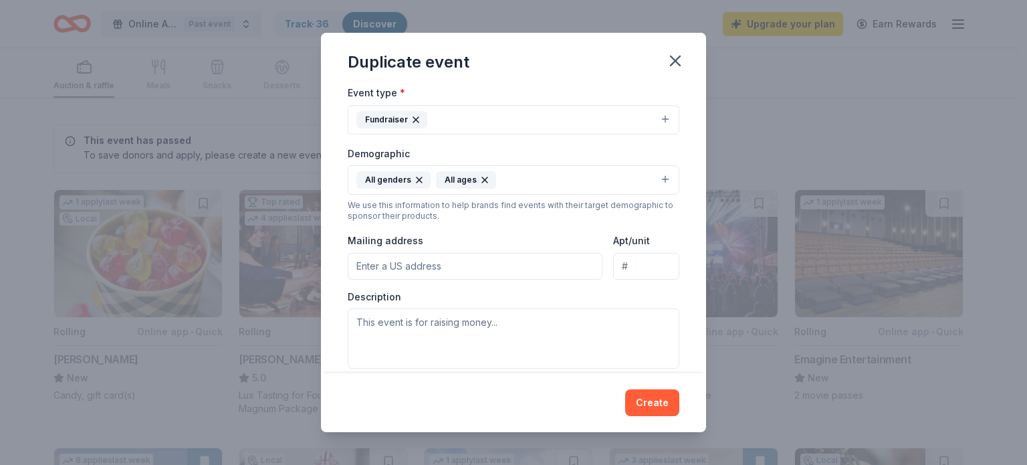
click at [512, 272] on input "Mailing address" at bounding box center [475, 266] width 255 height 27
type input "6751 Woodcliff Circle, Zionsville, IN, 46077"
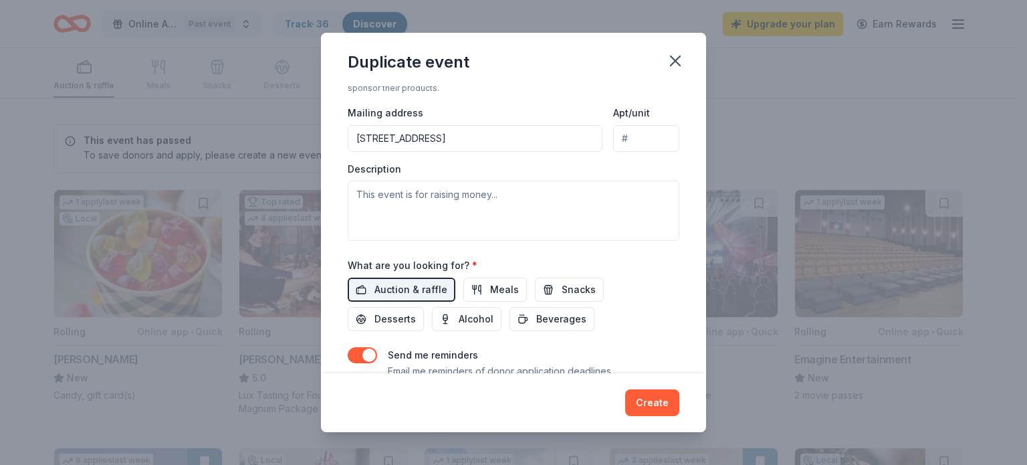
scroll to position [310, 0]
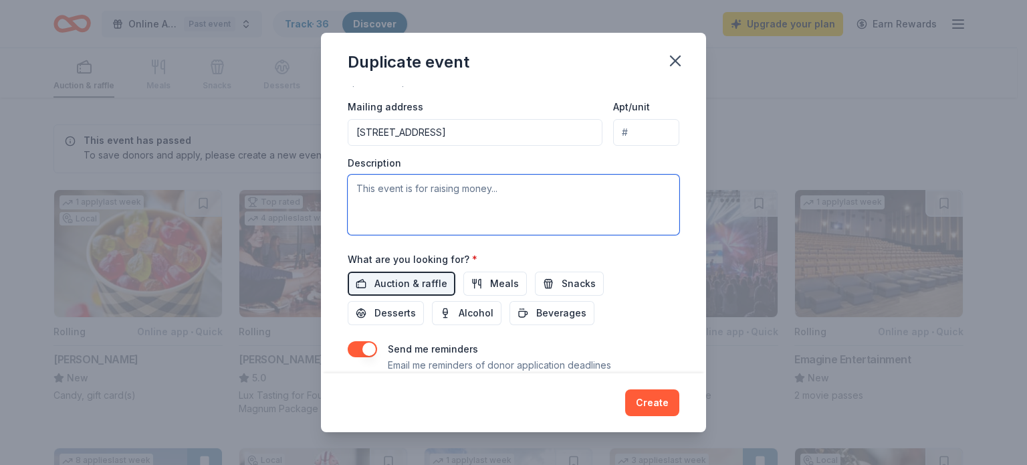
click at [445, 187] on textarea at bounding box center [514, 205] width 332 height 60
paste textarea "Welcome! Every dollar raised from your generous bids in the Cheers From [PERSON…"
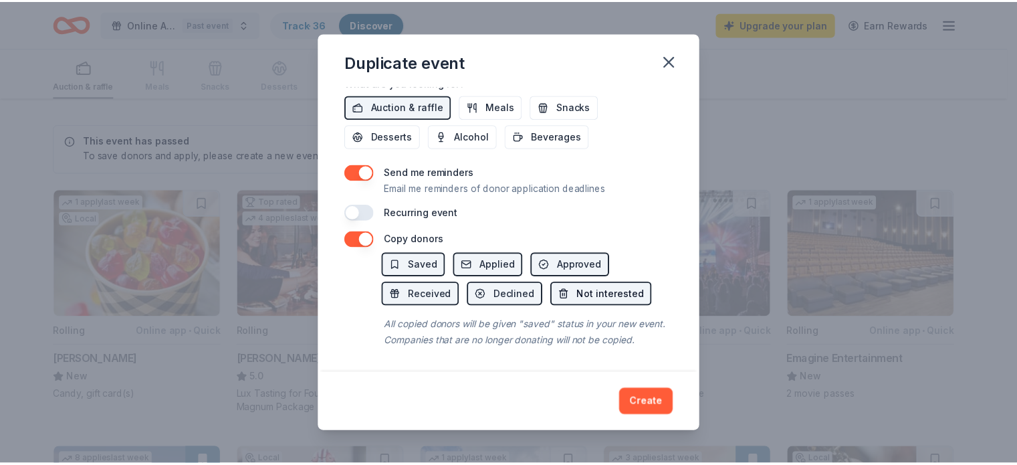
scroll to position [500, 0]
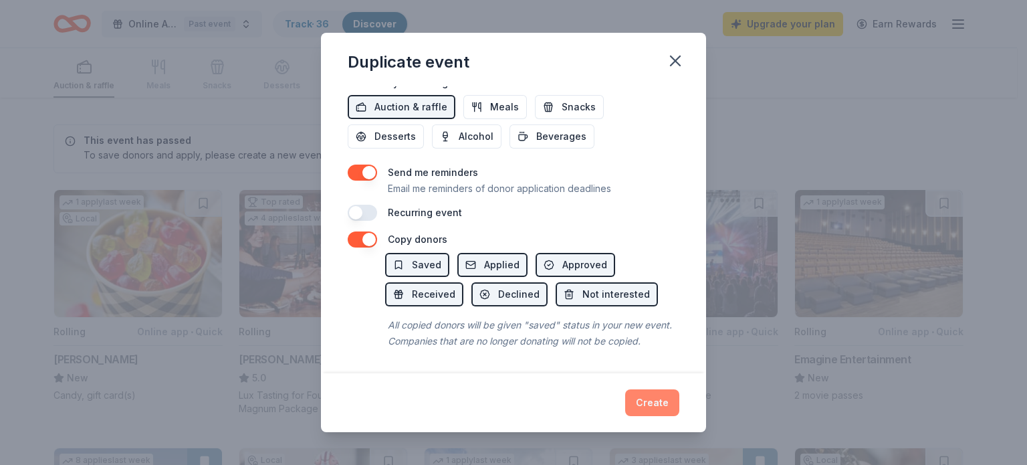
type textarea "Welcome! Every dollar raised from your generous bids in the Cheers From [PERSON…"
click at [660, 403] on button "Create" at bounding box center [652, 402] width 54 height 27
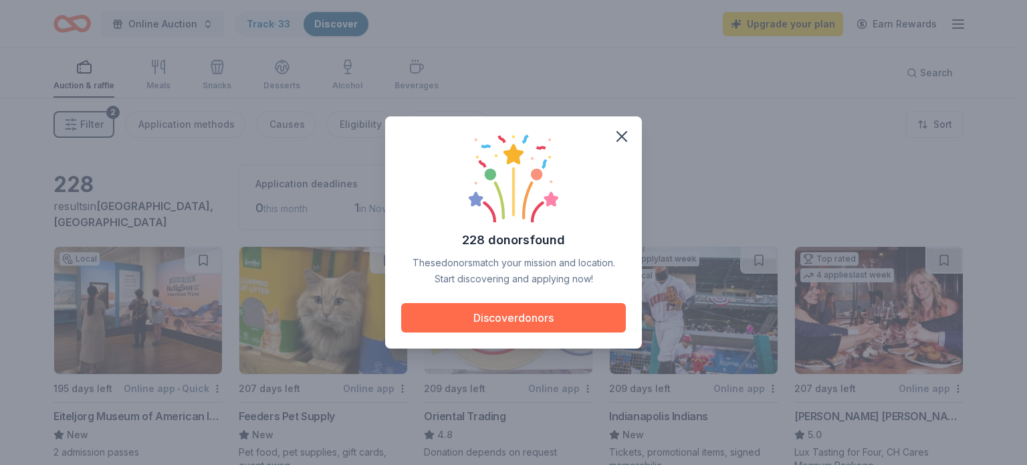
click at [558, 316] on button "Discover donors" at bounding box center [513, 317] width 225 height 29
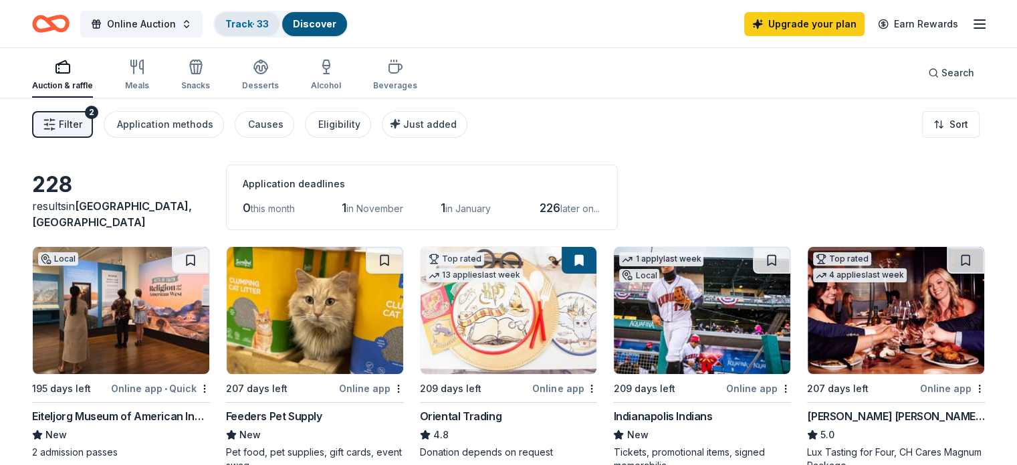
click at [269, 27] on link "Track · 33" at bounding box center [246, 23] width 43 height 11
click at [272, 27] on div "Track · 33" at bounding box center [247, 24] width 65 height 24
click at [269, 27] on link "Track · 33" at bounding box center [246, 23] width 43 height 11
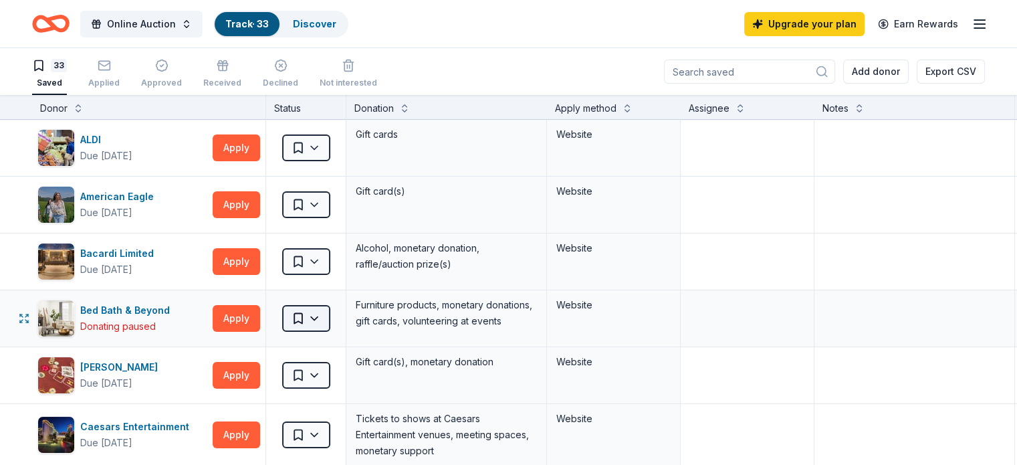
click at [342, 320] on html "Online Auction Track · 33 Discover Upgrade your plan Earn Rewards 33 Saved Appl…" at bounding box center [508, 232] width 1017 height 465
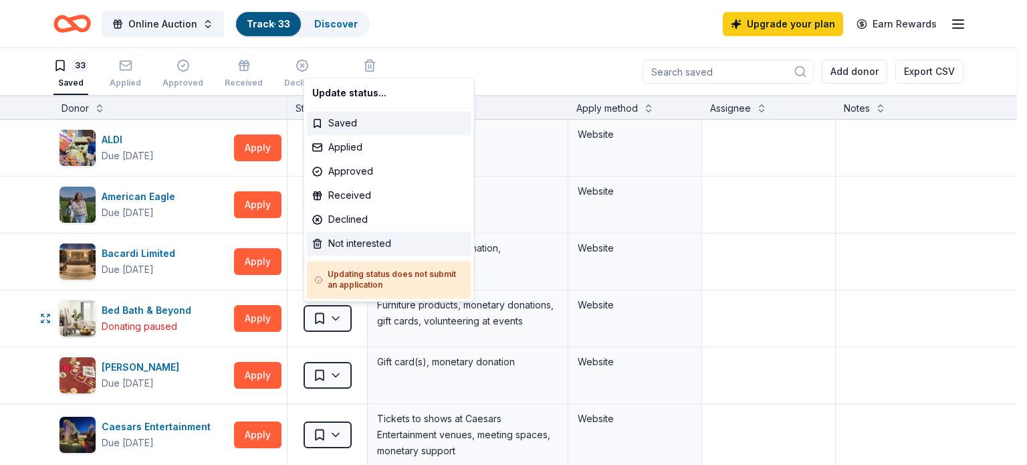
click at [389, 240] on div "Not interested" at bounding box center [389, 243] width 165 height 24
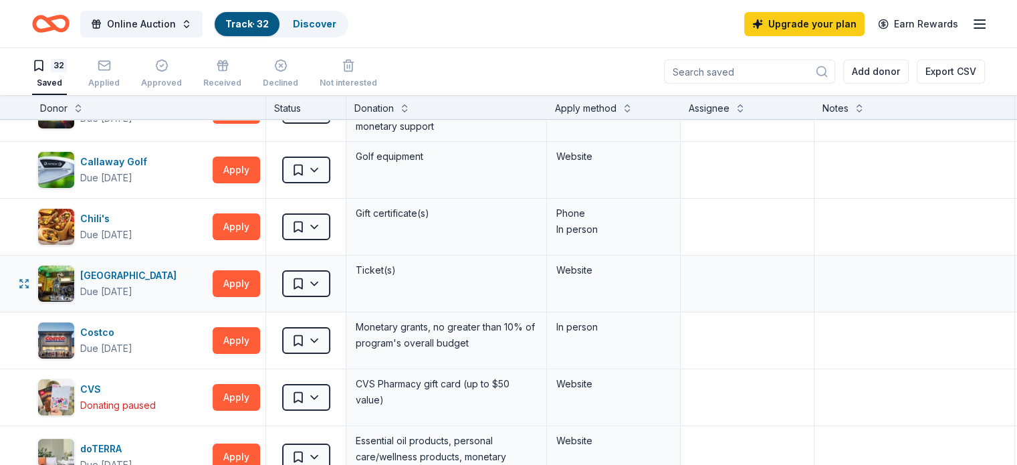
scroll to position [423, 0]
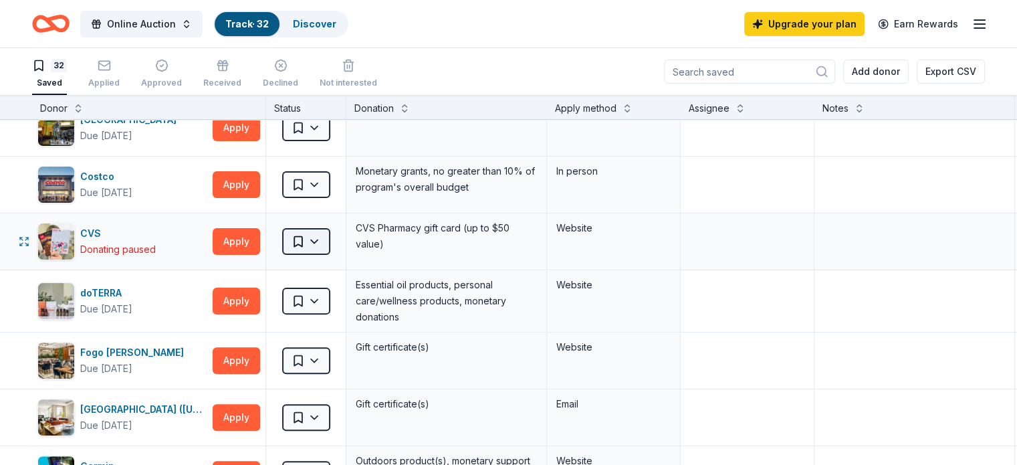
click at [342, 244] on html "Online Auction Track · 32 Discover Upgrade your plan Earn Rewards 32 Saved Appl…" at bounding box center [508, 232] width 1017 height 465
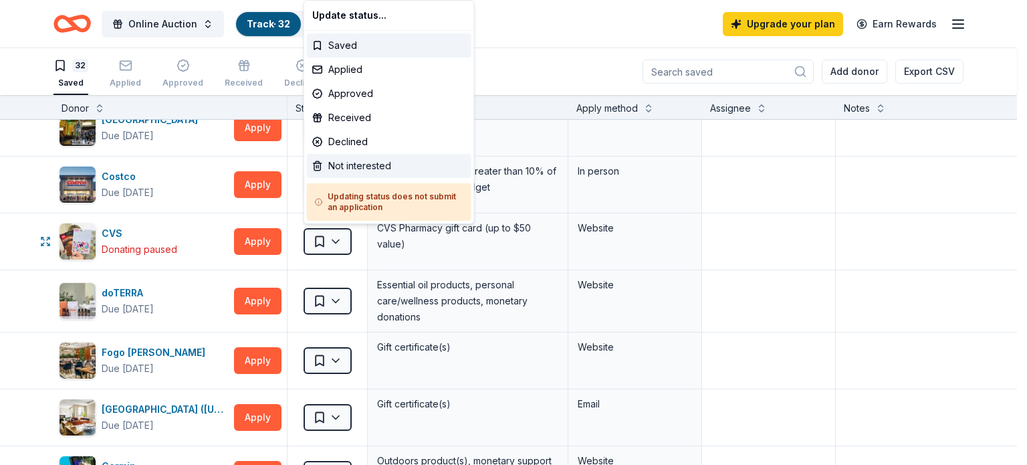
click at [364, 164] on div "Not interested" at bounding box center [389, 166] width 165 height 24
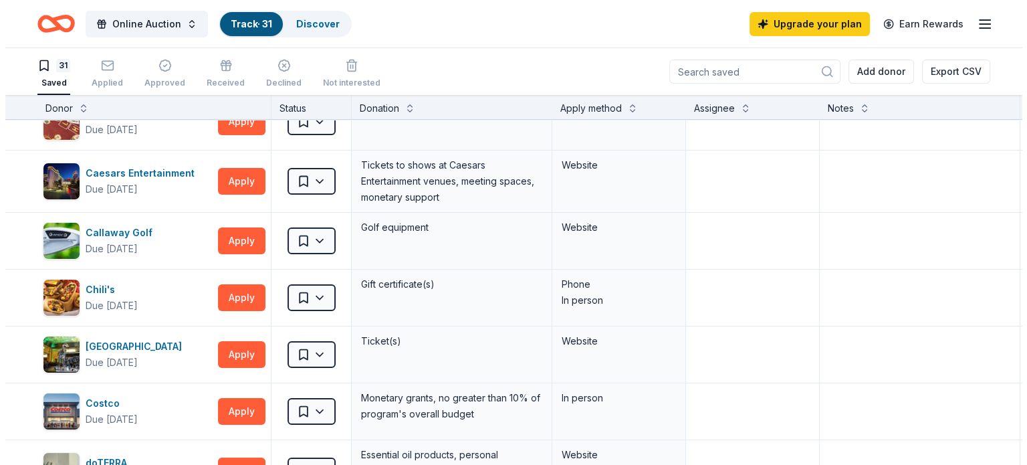
scroll to position [0, 0]
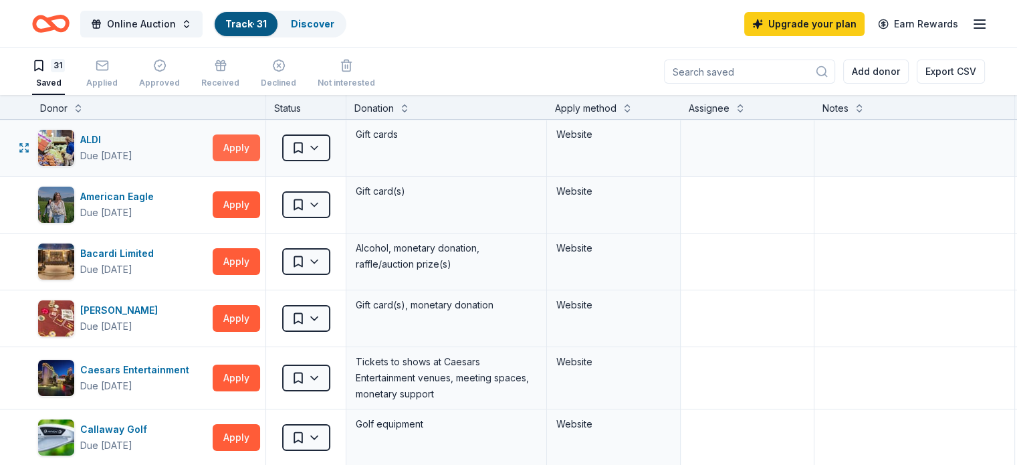
click at [252, 145] on button "Apply" at bounding box center [236, 147] width 47 height 27
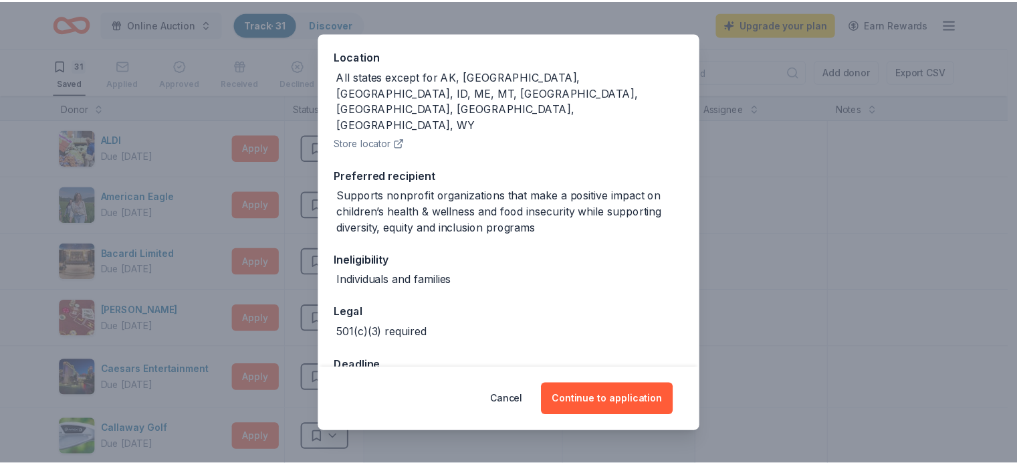
scroll to position [194, 0]
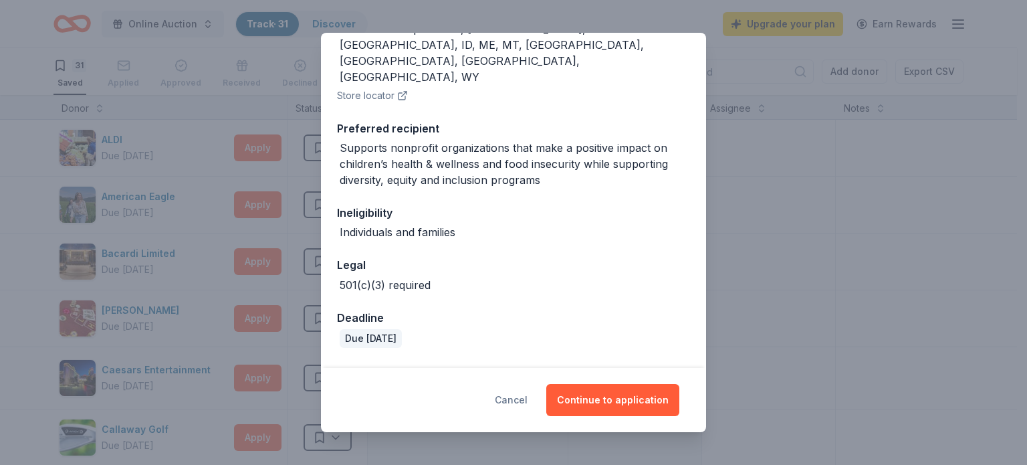
click at [522, 395] on button "Cancel" at bounding box center [511, 400] width 33 height 32
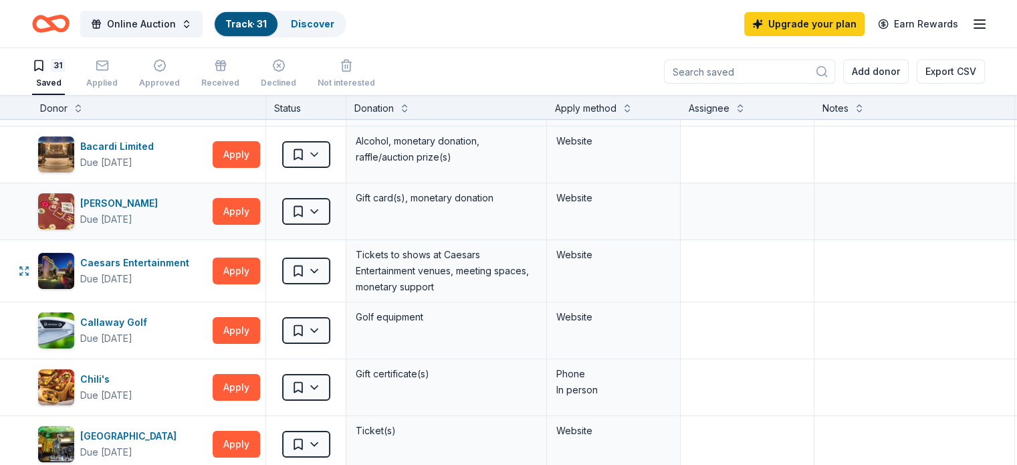
scroll to position [0, 0]
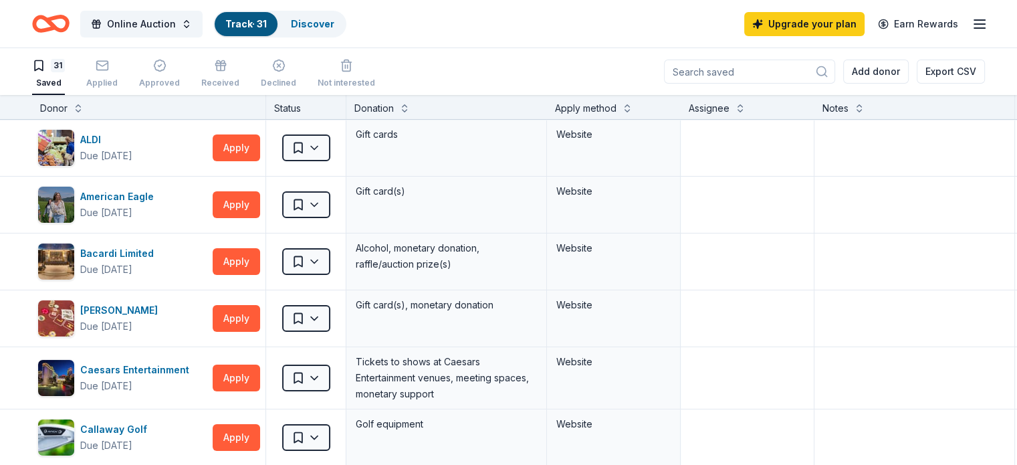
click at [340, 11] on button "Track · 31 Discover" at bounding box center [279, 24] width 133 height 27
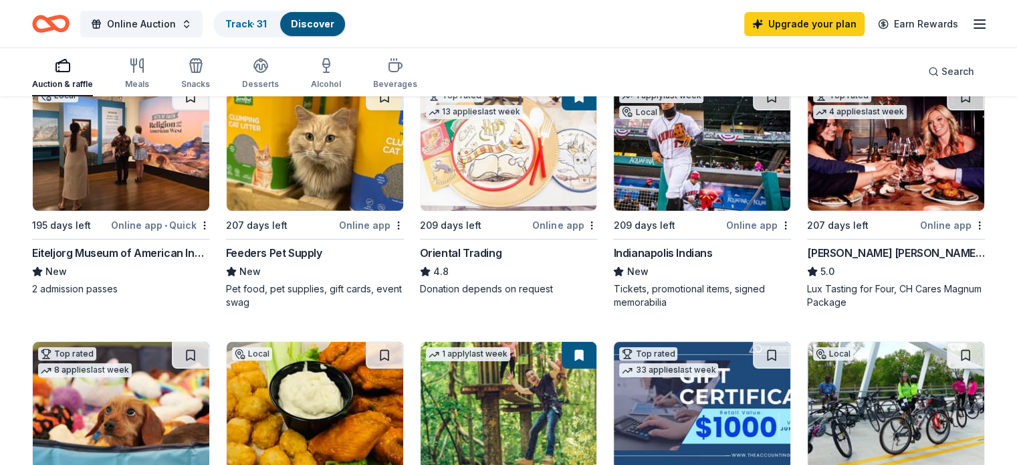
scroll to position [156, 0]
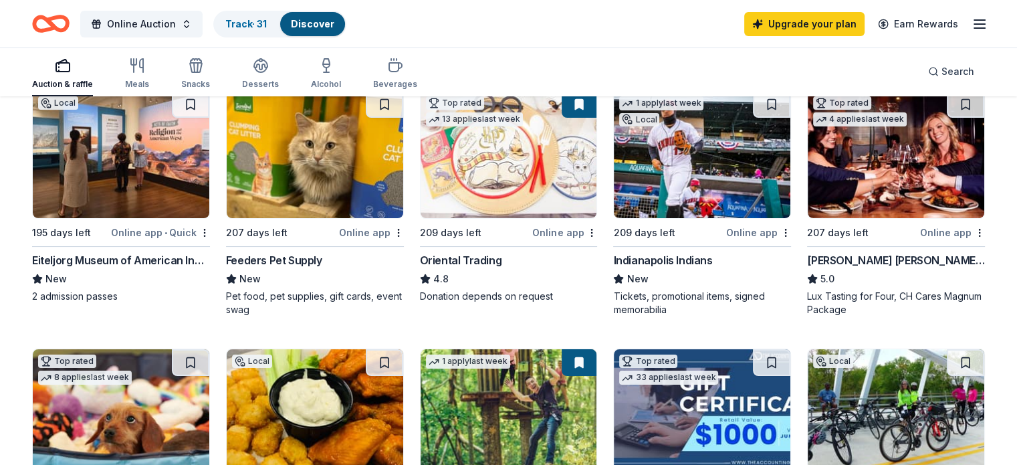
click at [879, 183] on img at bounding box center [896, 154] width 177 height 127
click at [948, 102] on button at bounding box center [965, 104] width 37 height 27
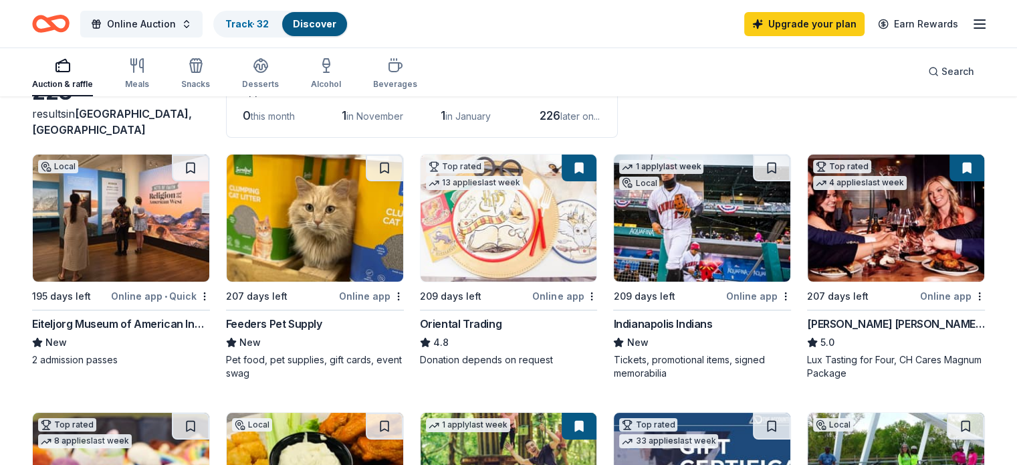
scroll to position [89, 0]
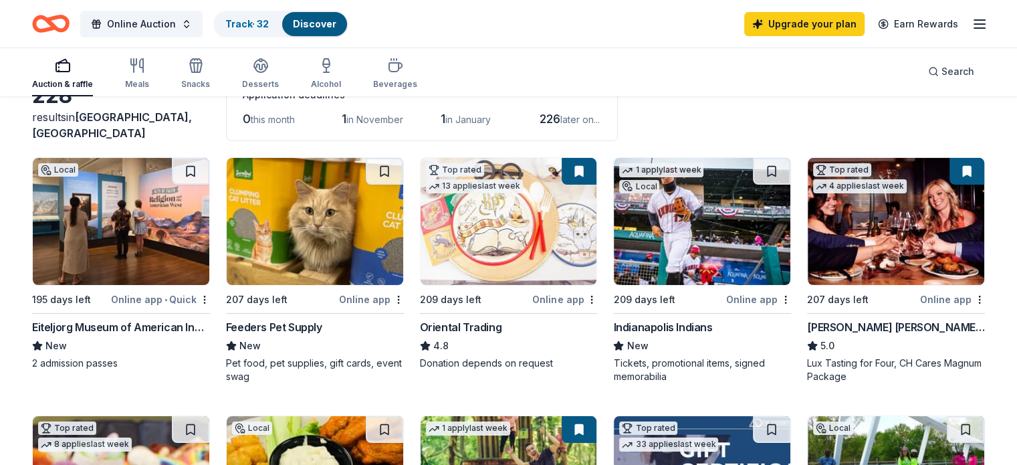
click at [950, 171] on button at bounding box center [967, 171] width 35 height 27
click at [959, 298] on html "Online Auction Track · 32 Discover Upgrade your plan Earn Rewards Auction & raf…" at bounding box center [508, 143] width 1017 height 465
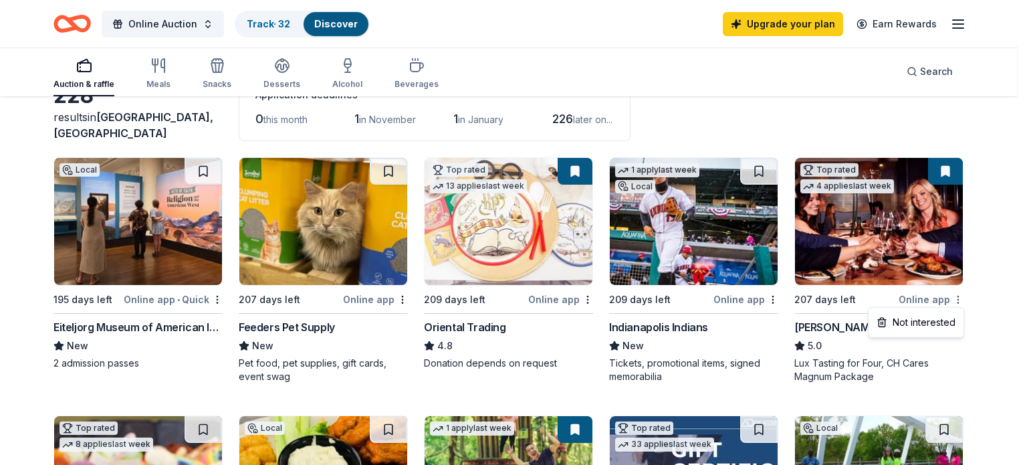
click at [959, 298] on html "Online Auction Track · 32 Discover Upgrade your plan Earn Rewards Auction & raf…" at bounding box center [513, 143] width 1027 height 465
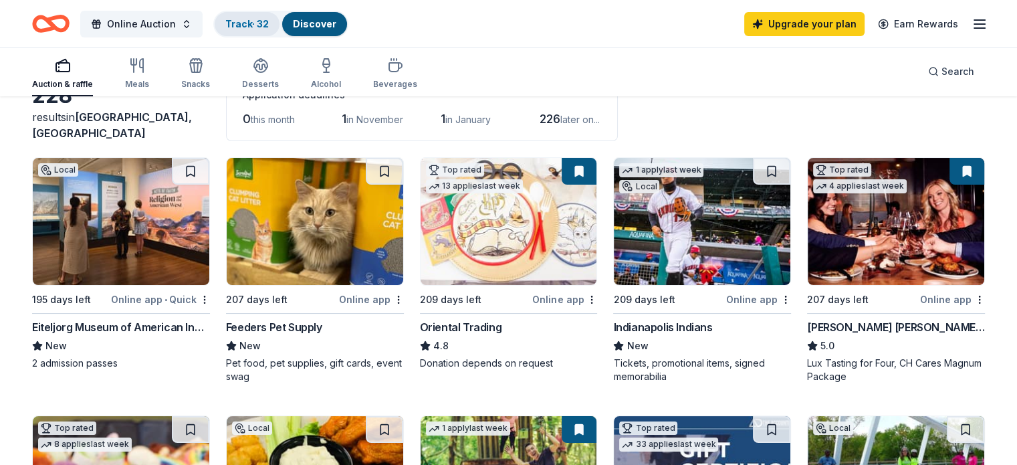
click at [269, 27] on link "Track · 32" at bounding box center [246, 23] width 43 height 11
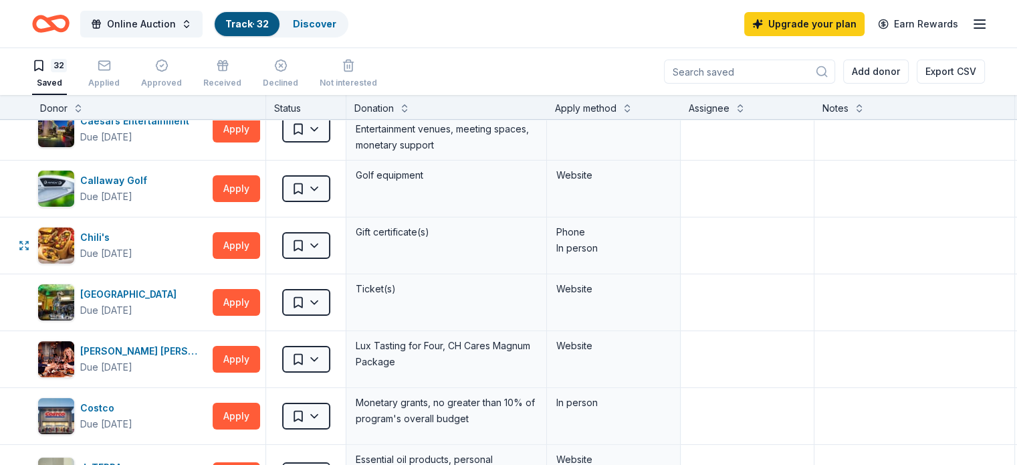
scroll to position [312, 0]
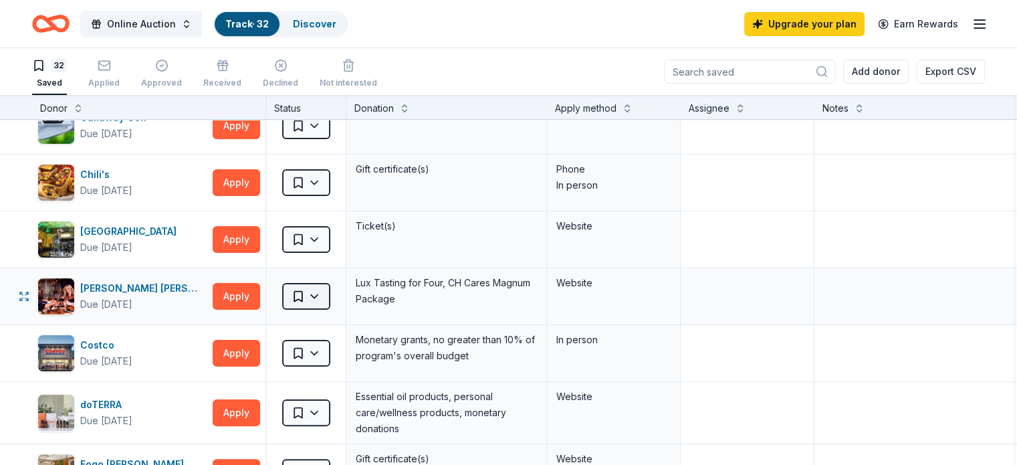
click at [338, 294] on html "Online Auction Track · 32 Discover Upgrade your plan Earn Rewards 32 Saved Appl…" at bounding box center [508, 232] width 1017 height 465
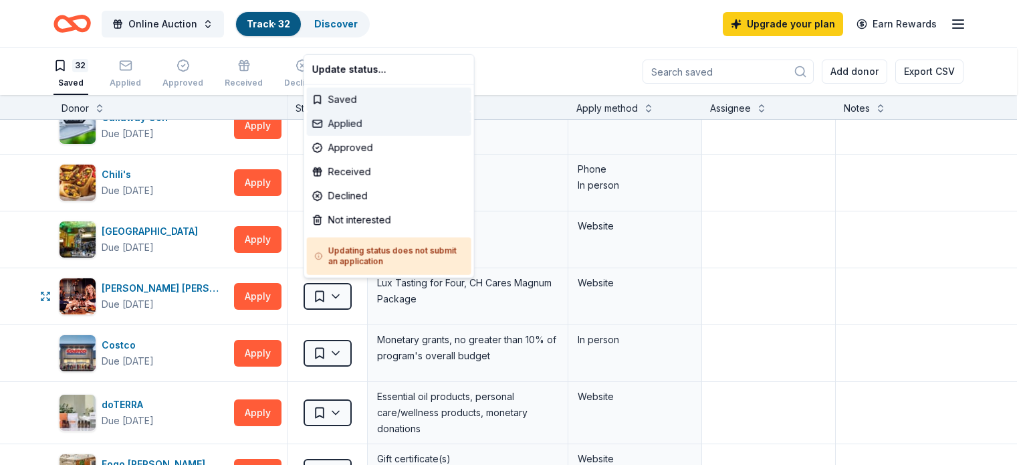
click at [376, 128] on div "Applied" at bounding box center [389, 124] width 165 height 24
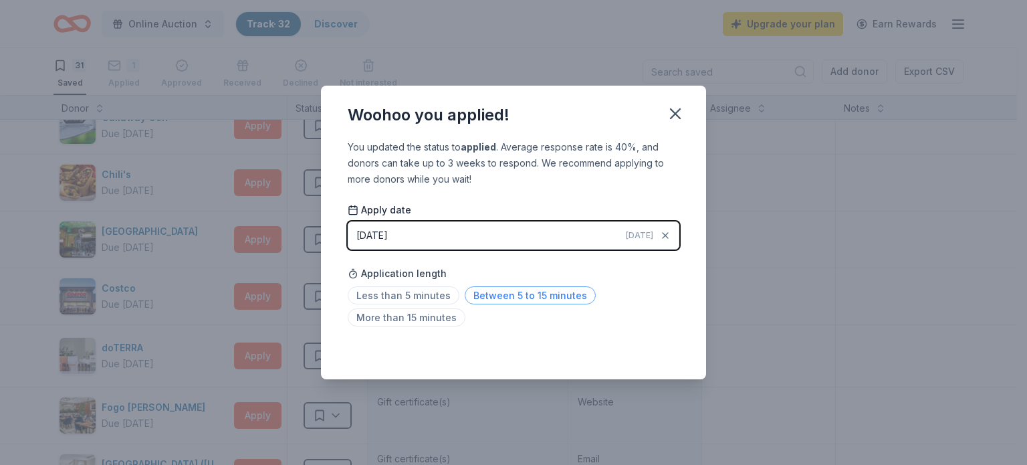
click at [489, 298] on span "Between 5 to 15 minutes" at bounding box center [530, 295] width 131 height 18
click at [677, 114] on icon "button" at bounding box center [675, 113] width 19 height 19
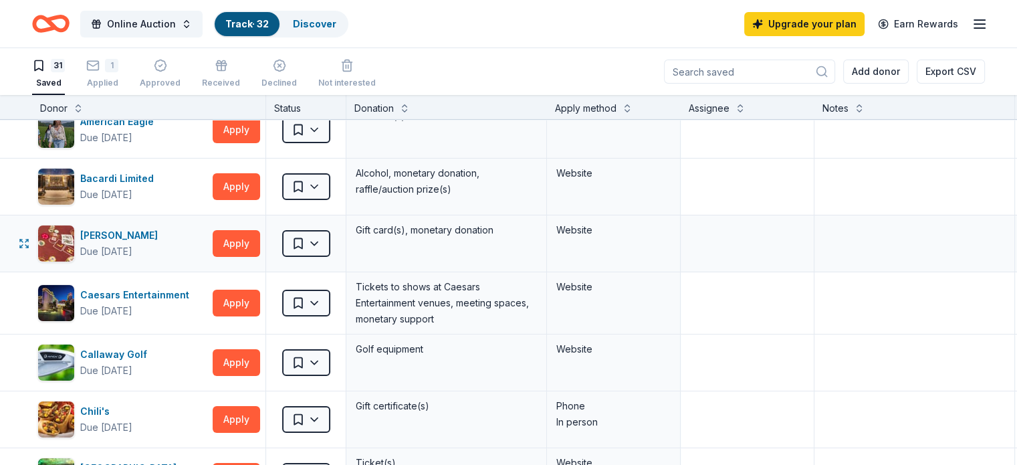
scroll to position [0, 0]
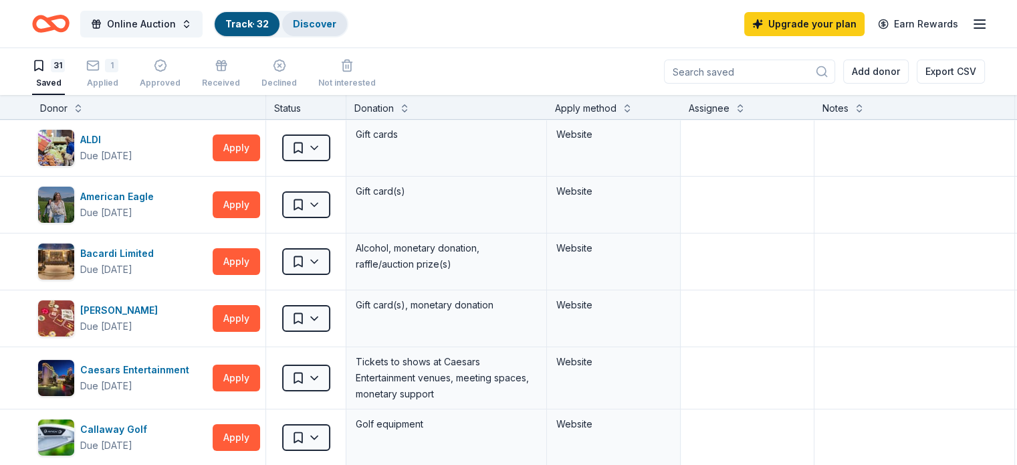
click at [336, 25] on link "Discover" at bounding box center [314, 23] width 43 height 11
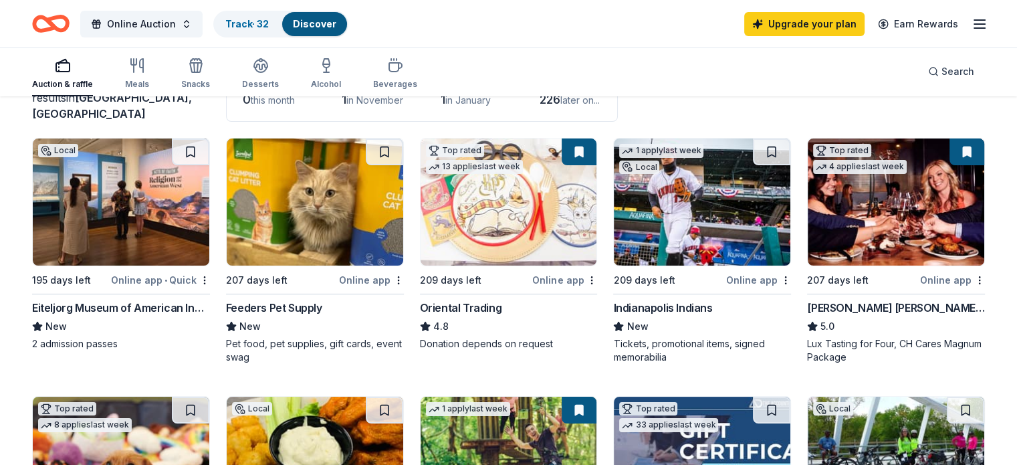
scroll to position [111, 0]
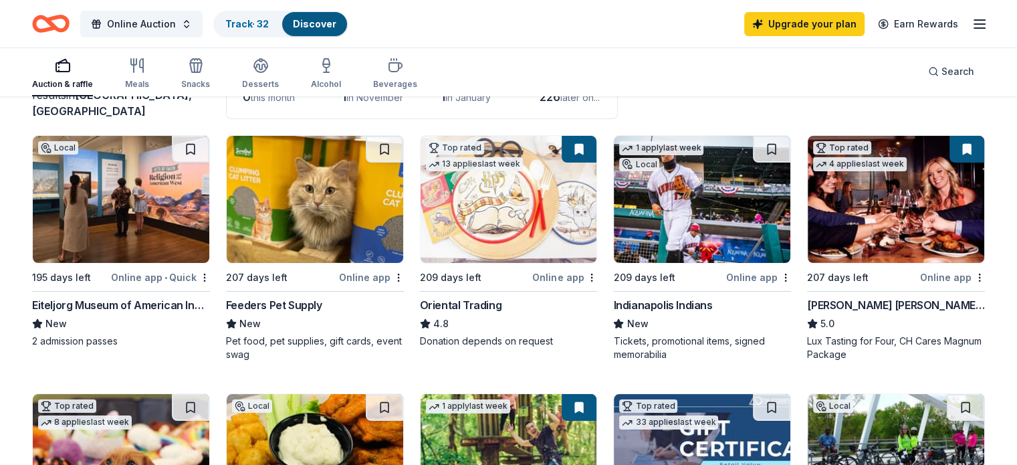
click at [578, 145] on button at bounding box center [579, 149] width 35 height 27
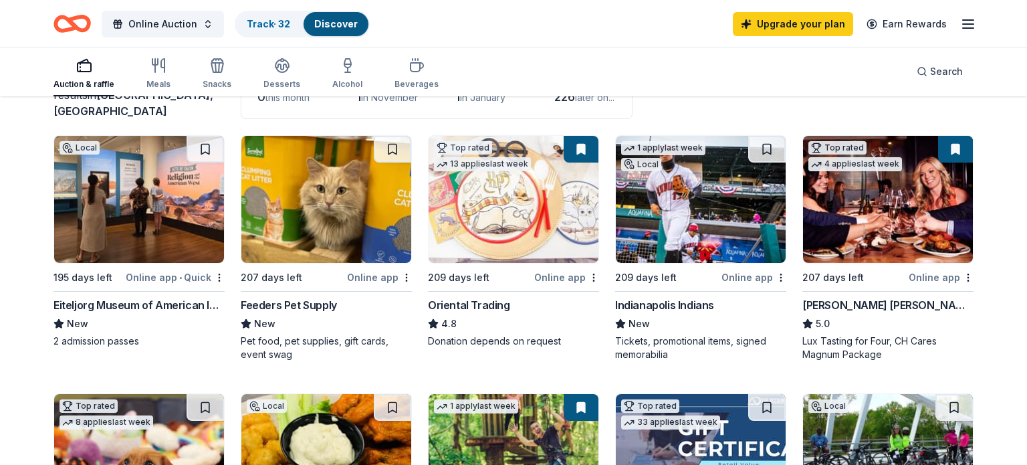
click at [589, 277] on html "Online Auction Track · 32 Discover Upgrade your plan Earn Rewards Auction & raf…" at bounding box center [513, 121] width 1027 height 465
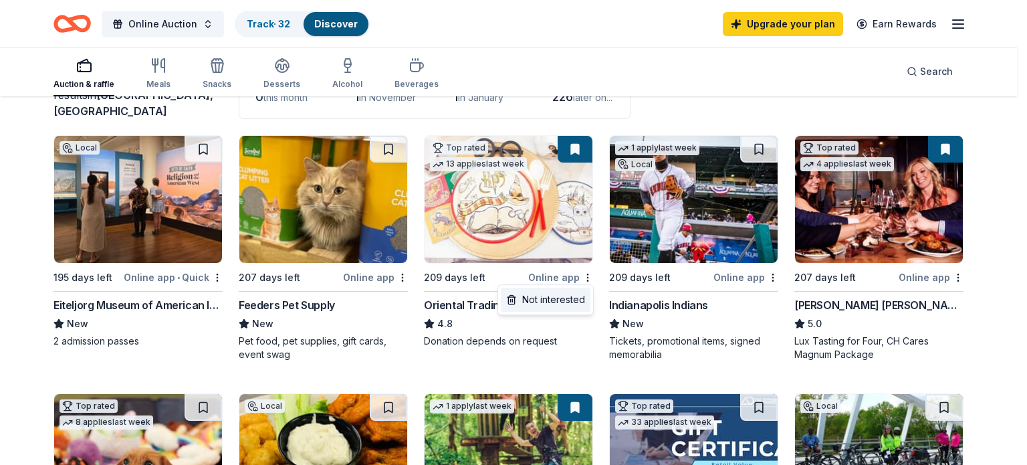
click at [579, 298] on div "Not interested" at bounding box center [546, 300] width 90 height 24
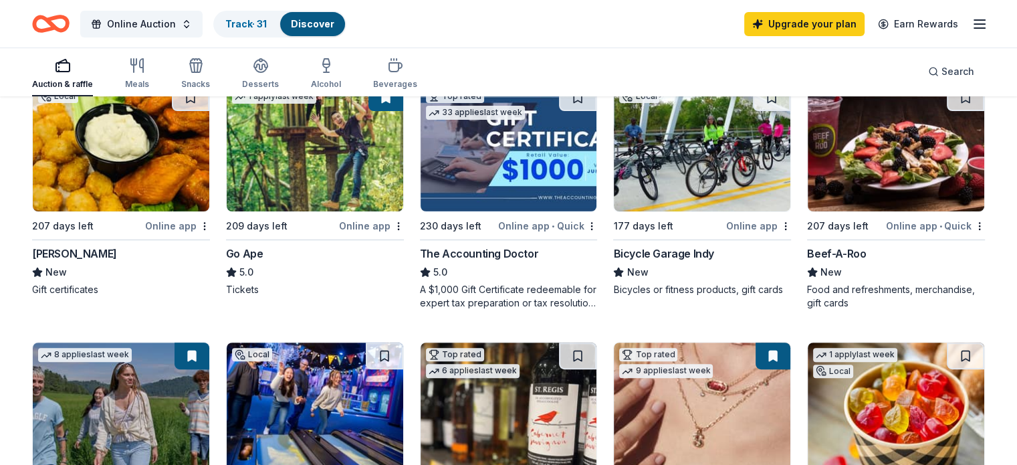
scroll to position [401, 0]
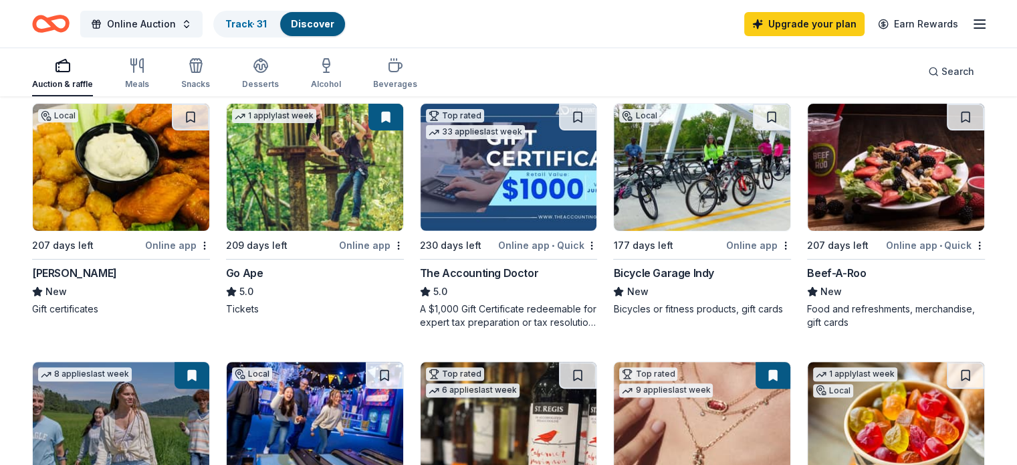
click at [730, 241] on div "Online app" at bounding box center [758, 245] width 65 height 17
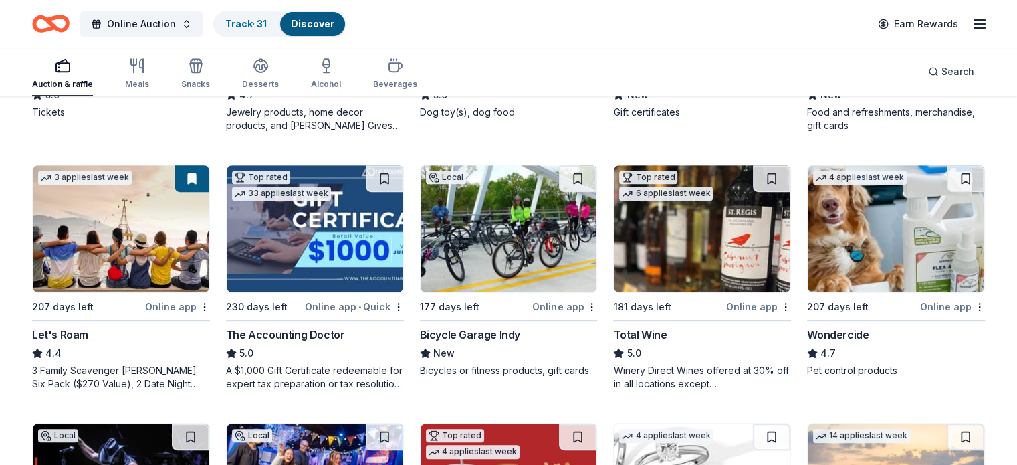
scroll to position [602, 0]
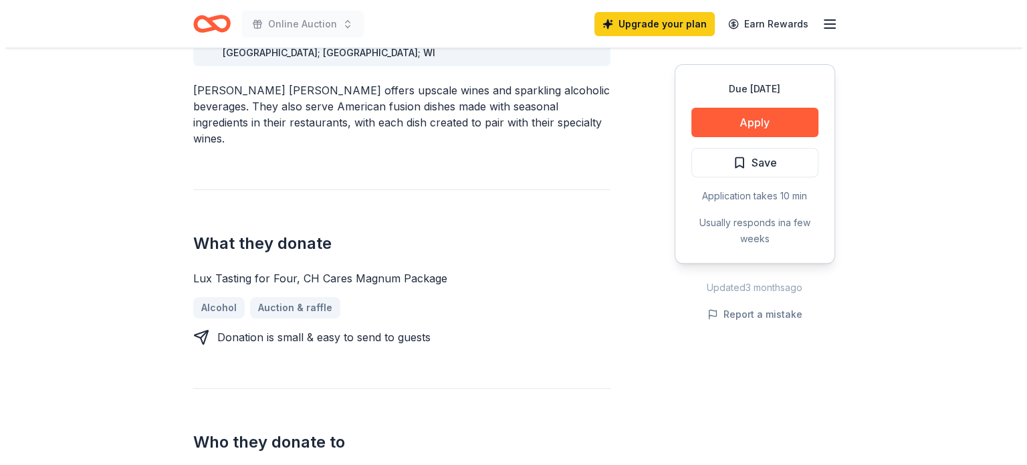
scroll to position [468, 0]
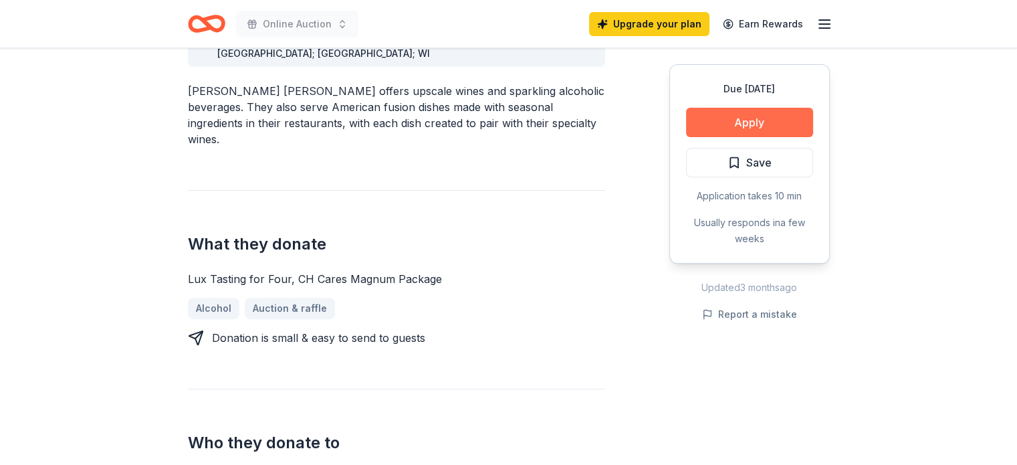
click at [767, 124] on button "Apply" at bounding box center [749, 122] width 127 height 29
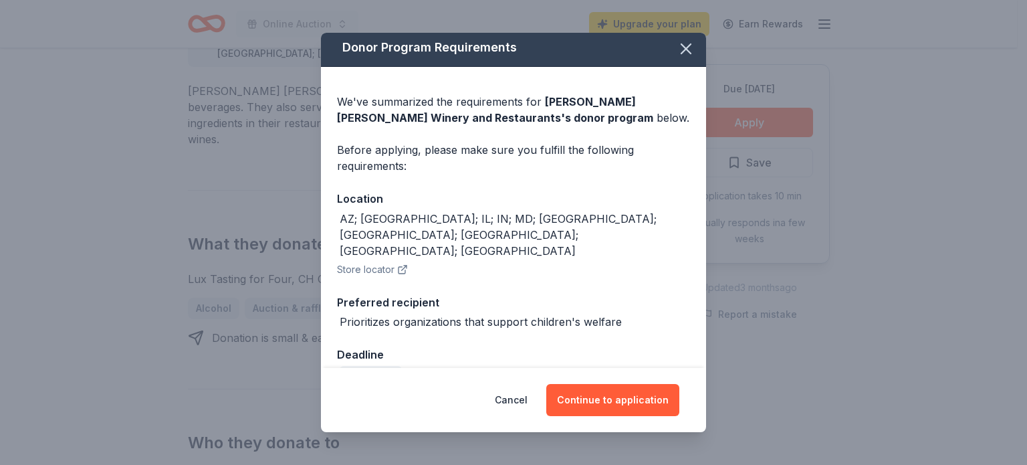
scroll to position [5, 0]
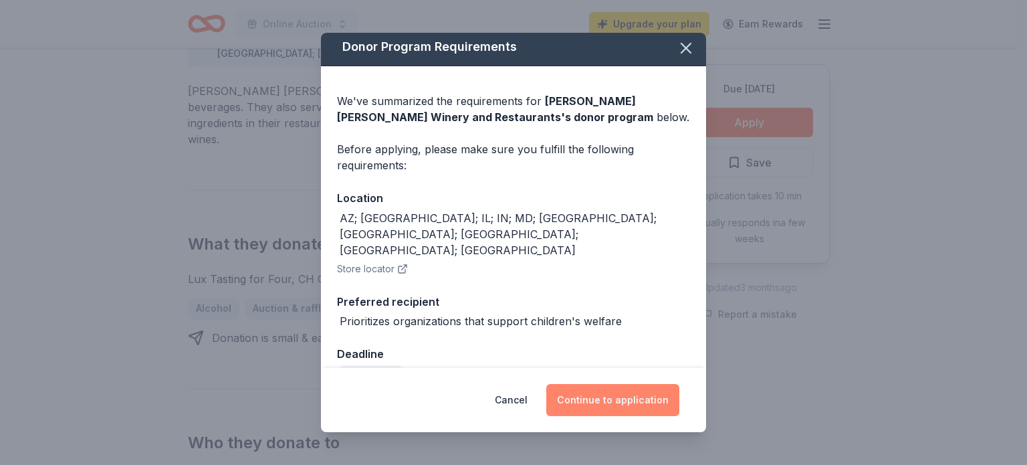
click at [643, 399] on button "Continue to application" at bounding box center [612, 400] width 133 height 32
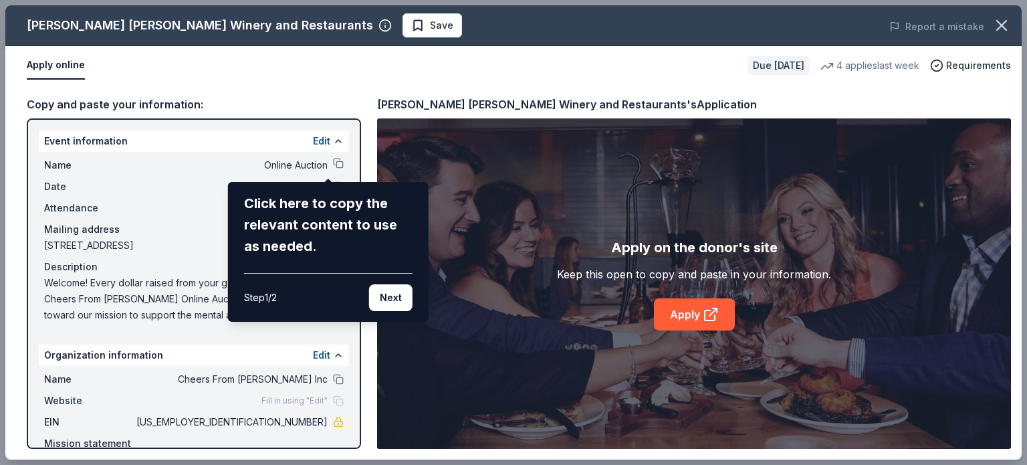
click at [329, 163] on div "[PERSON_NAME] [PERSON_NAME] Winery and Restaurants Save Report a mistake Apply …" at bounding box center [513, 232] width 1017 height 454
click at [392, 302] on button "Next" at bounding box center [390, 297] width 43 height 27
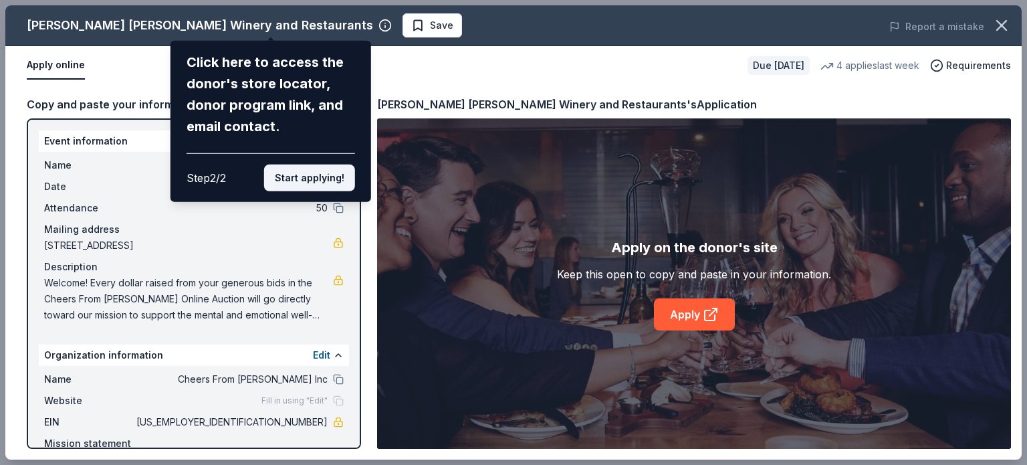
click at [334, 175] on button "Start applying!" at bounding box center [309, 178] width 91 height 27
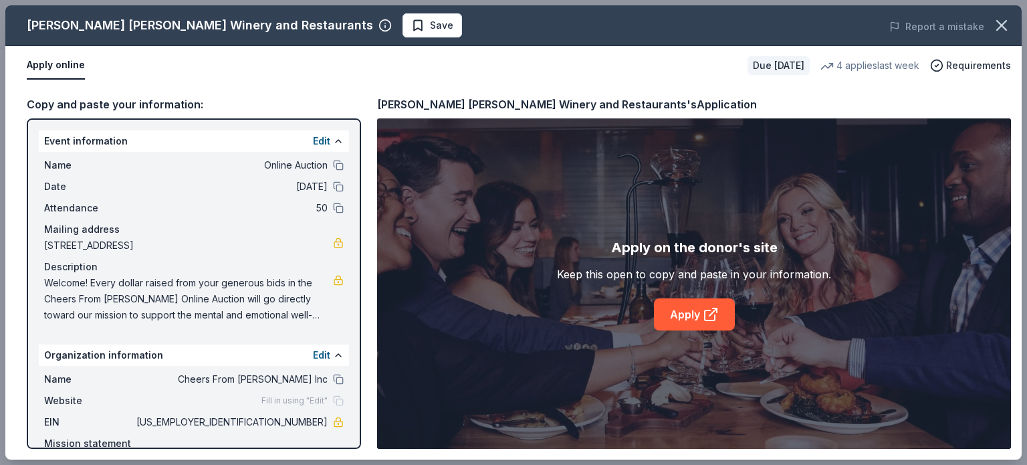
click at [332, 167] on div "[PERSON_NAME] [PERSON_NAME] Winery and Restaurants Save Report a mistake Apply …" at bounding box center [513, 232] width 1017 height 454
click at [325, 167] on div "[PERSON_NAME] [PERSON_NAME] Winery and Restaurants Save Report a mistake Apply …" at bounding box center [513, 232] width 1017 height 454
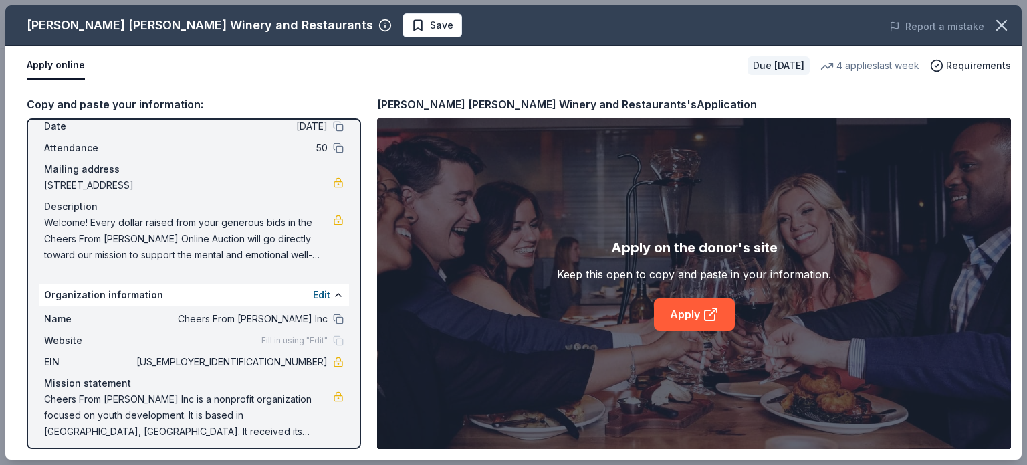
scroll to position [68, 0]
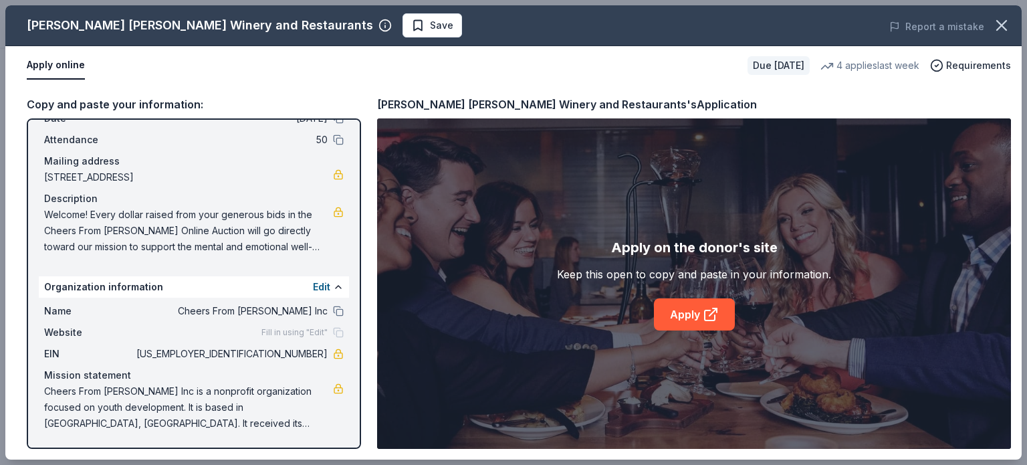
click at [328, 332] on div "Fill in using "Edit"" at bounding box center [303, 332] width 82 height 11
click at [296, 334] on span "Fill in using "Edit"" at bounding box center [295, 332] width 66 height 11
click at [316, 287] on button "Edit" at bounding box center [321, 287] width 17 height 16
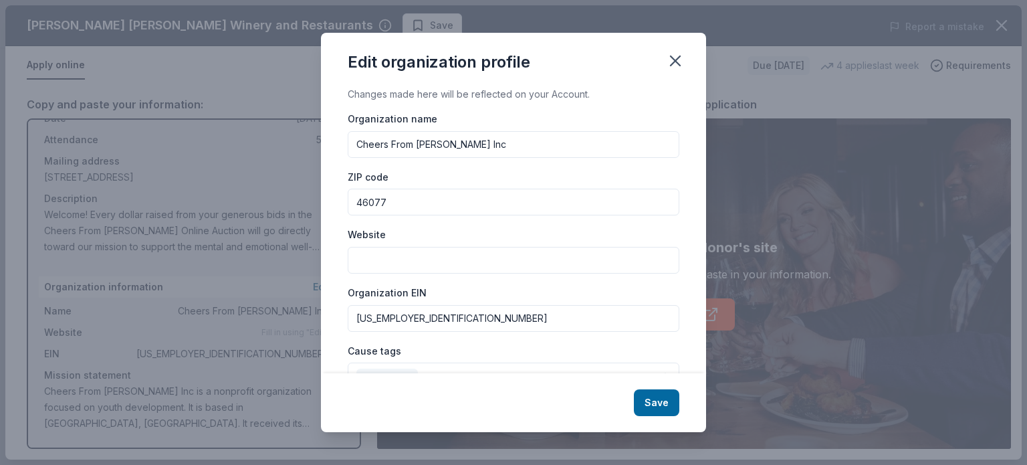
click at [419, 257] on input "Website" at bounding box center [514, 260] width 332 height 27
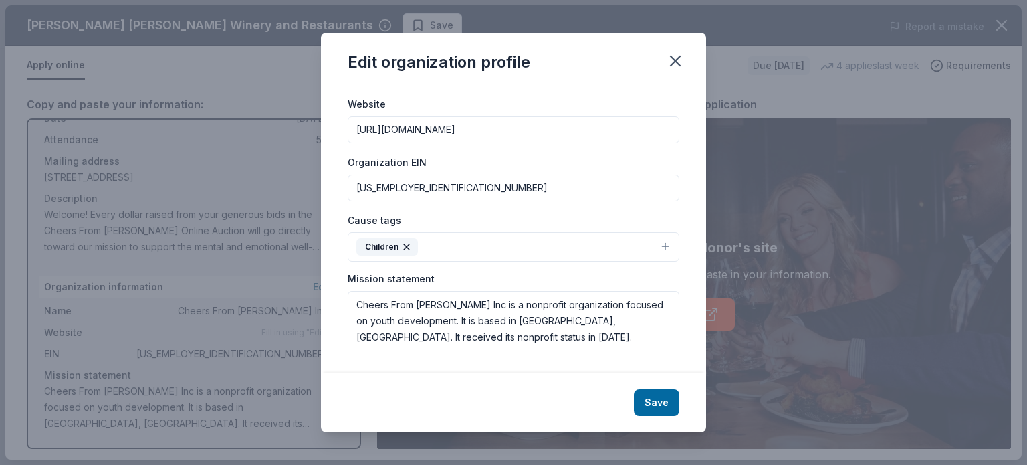
scroll to position [156, 0]
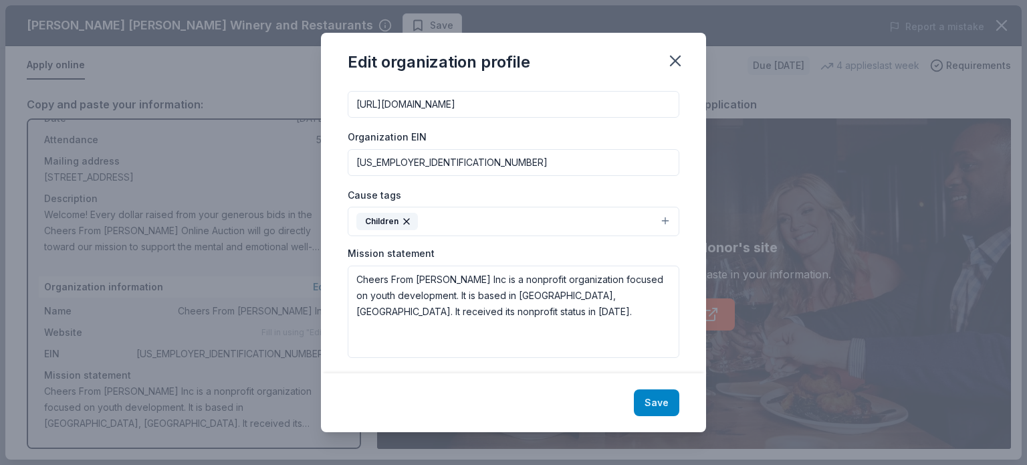
type input "[URL][DOMAIN_NAME]"
click at [658, 404] on button "Save" at bounding box center [656, 402] width 45 height 27
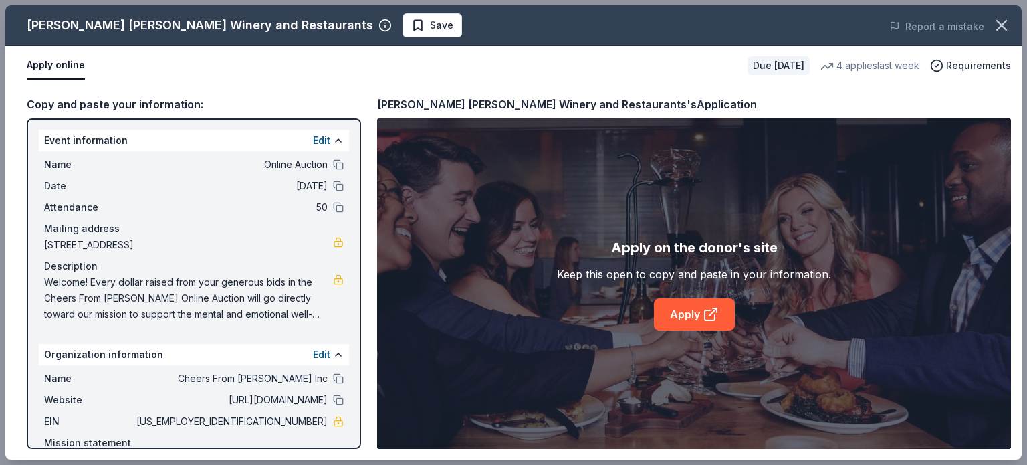
scroll to position [0, 0]
click at [683, 312] on link "Apply" at bounding box center [694, 314] width 81 height 32
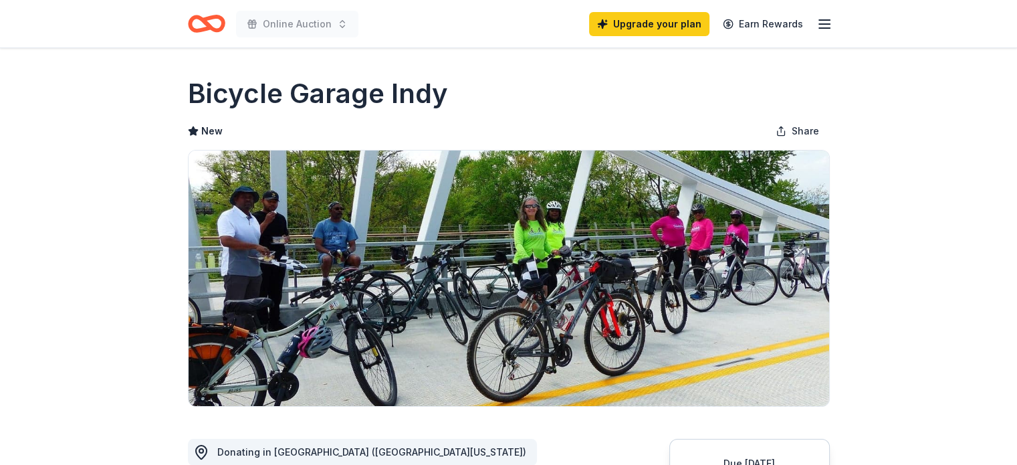
click at [824, 25] on icon "button" at bounding box center [825, 24] width 16 height 16
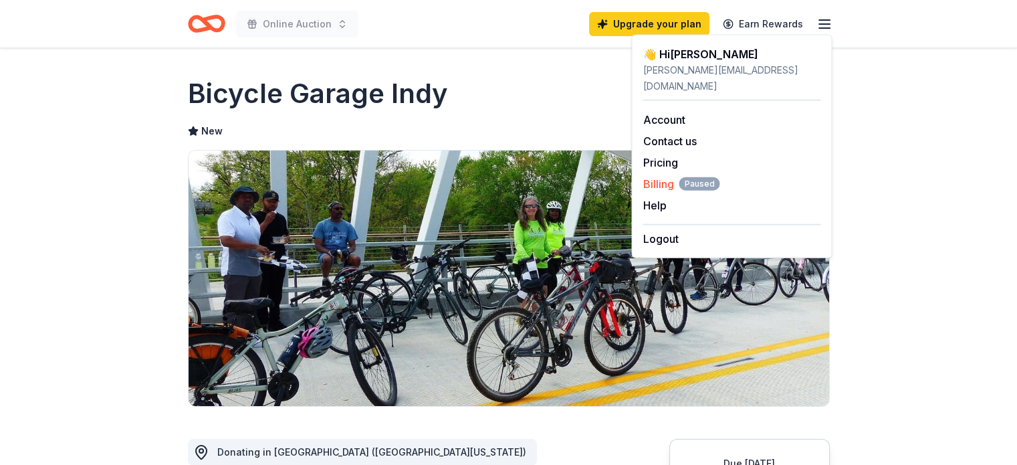
click at [716, 177] on span "Paused" at bounding box center [699, 183] width 41 height 13
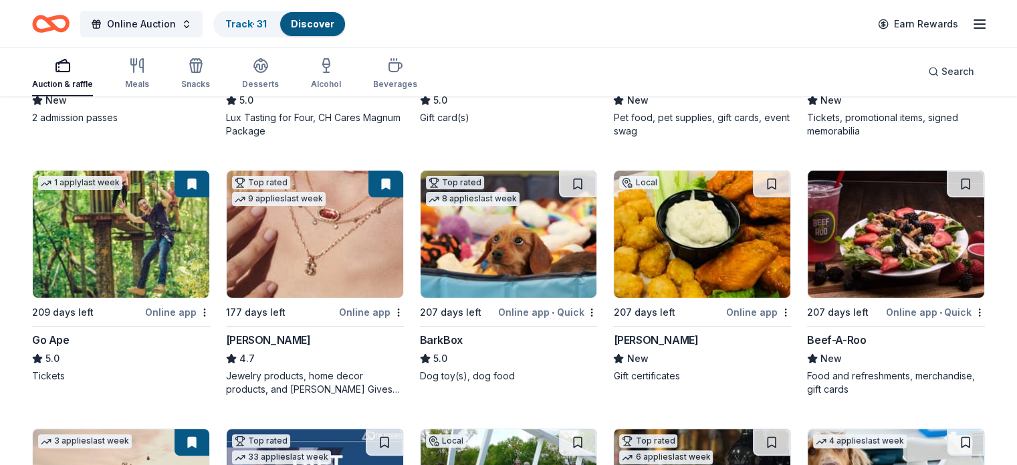
scroll to position [357, 0]
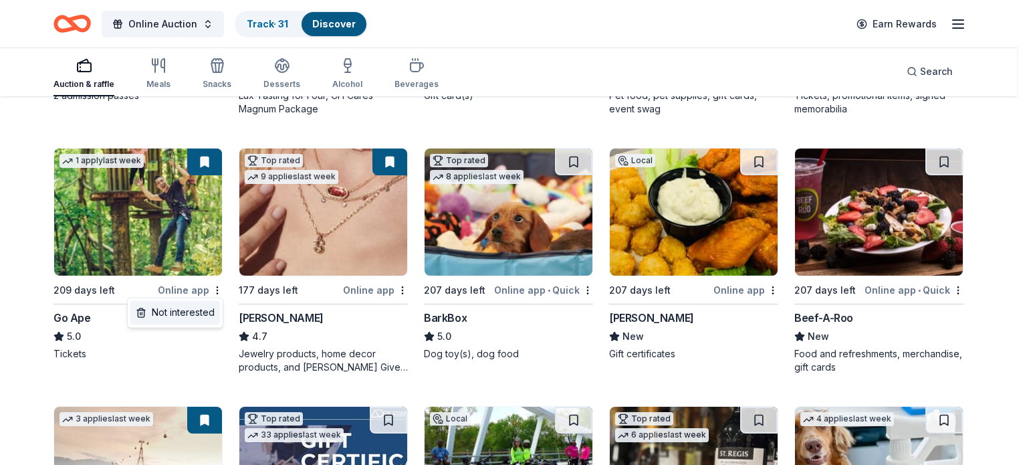
click at [183, 315] on div "Not interested" at bounding box center [175, 312] width 90 height 24
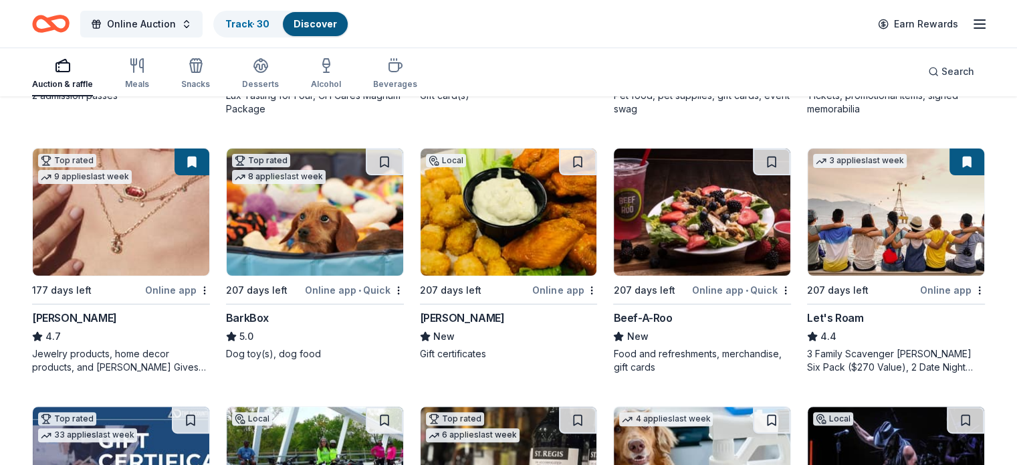
click at [185, 289] on div "Online app" at bounding box center [177, 290] width 65 height 17
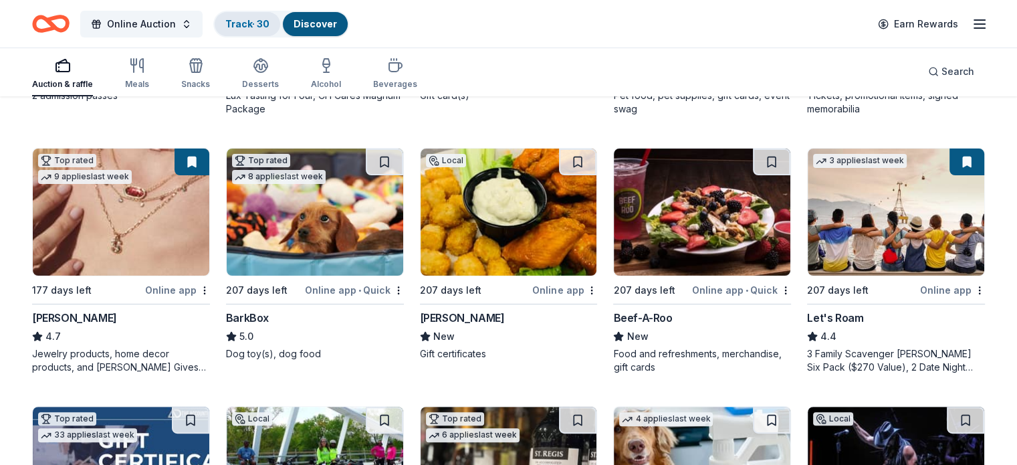
click at [267, 23] on link "Track · 30" at bounding box center [247, 23] width 44 height 11
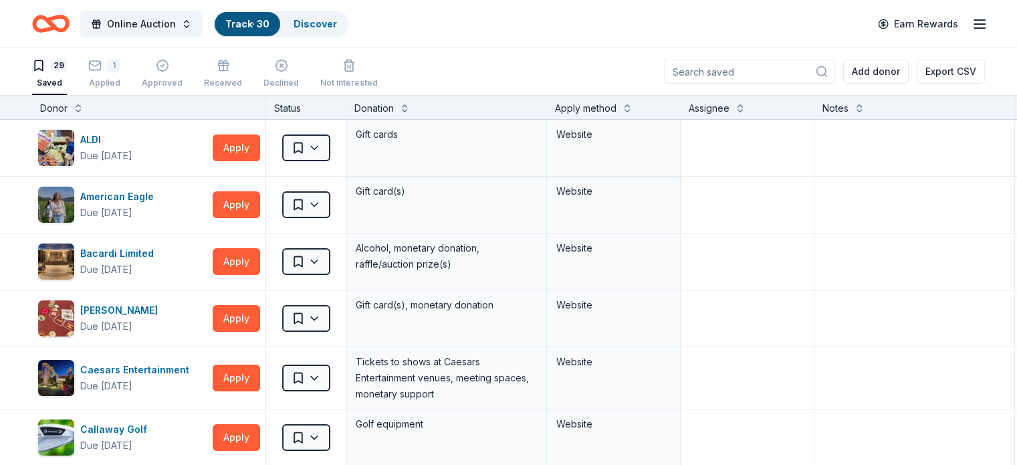
click at [700, 70] on input at bounding box center [749, 72] width 171 height 24
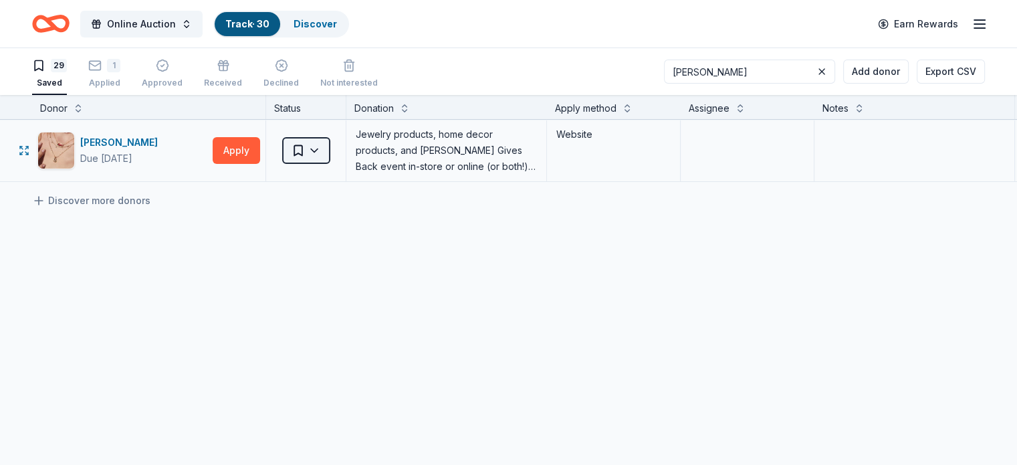
type input "kendra"
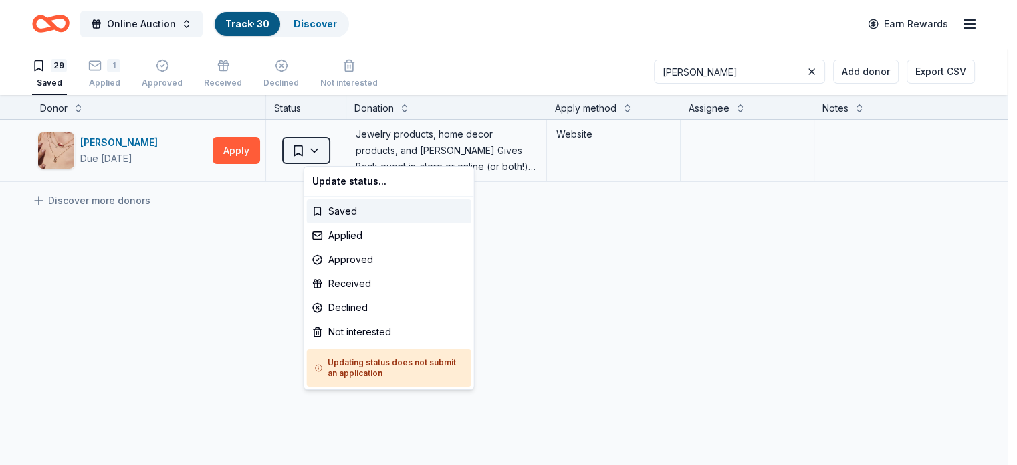
click at [346, 148] on html "Online Auction Track · 30 Discover Earn Rewards 29 Saved 1 Applied Approved Rec…" at bounding box center [508, 232] width 1017 height 465
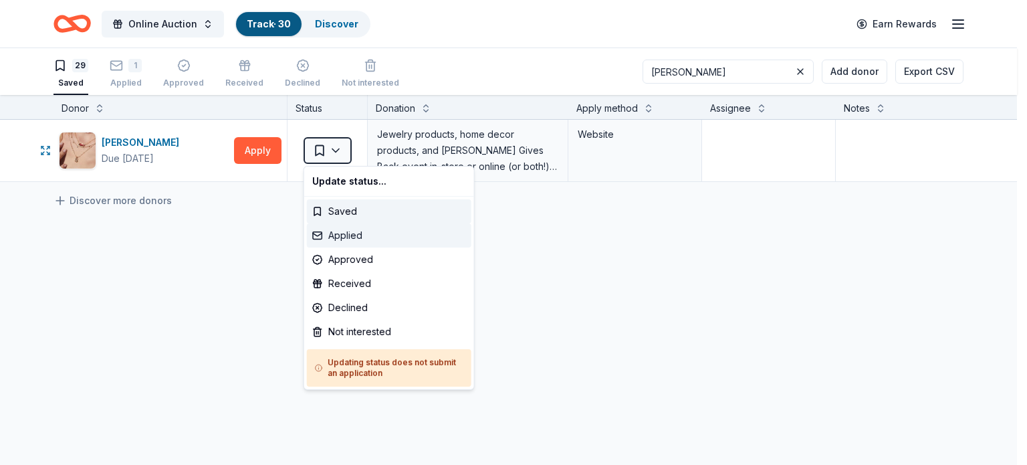
click at [372, 232] on div "Applied" at bounding box center [389, 235] width 165 height 24
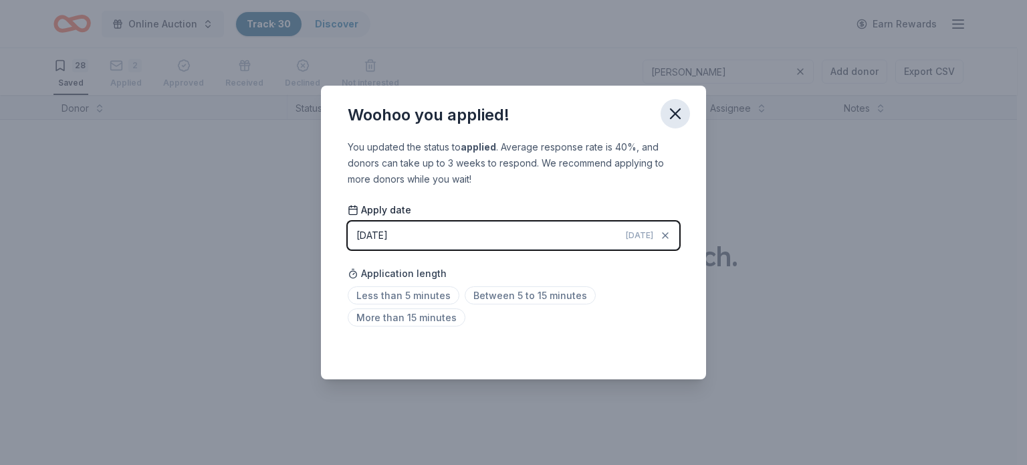
click at [677, 120] on icon "button" at bounding box center [675, 113] width 19 height 19
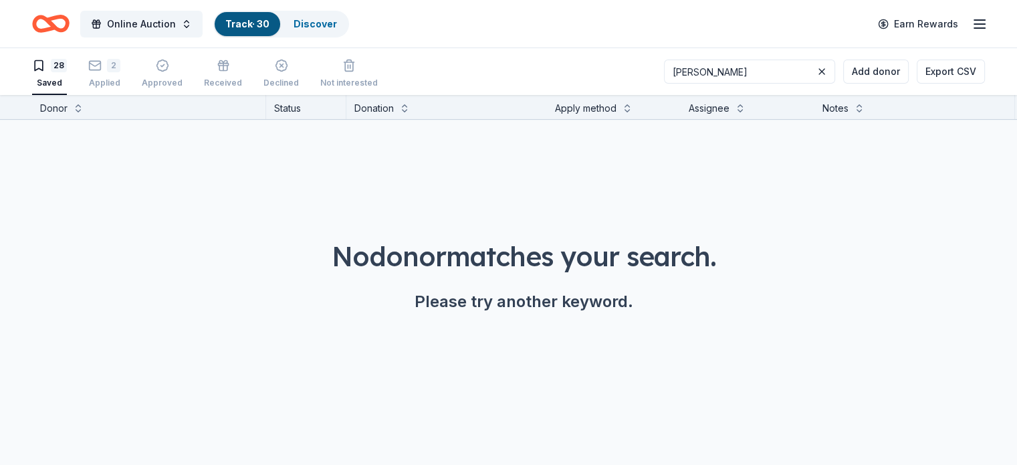
click at [67, 76] on div "28 Saved" at bounding box center [49, 73] width 35 height 29
click at [67, 85] on div "Saved" at bounding box center [49, 83] width 35 height 11
click at [814, 75] on button at bounding box center [822, 72] width 16 height 16
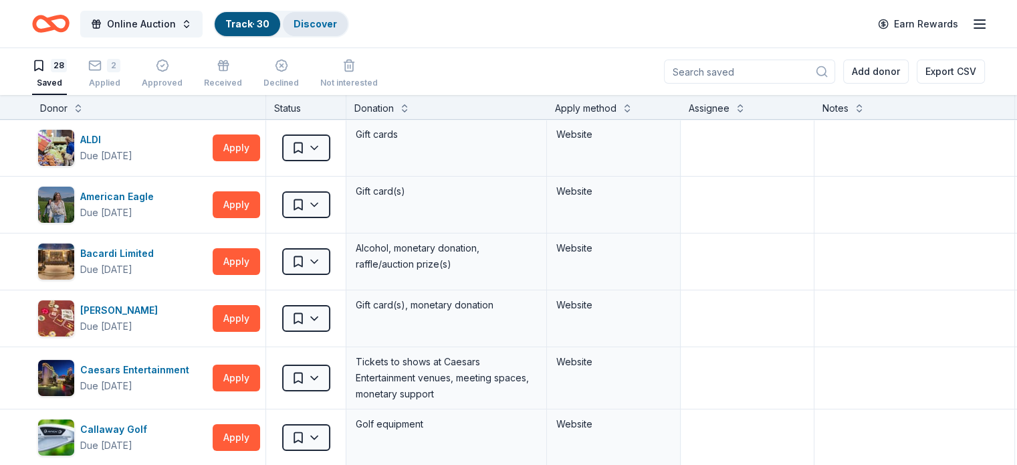
click at [322, 30] on div "Discover" at bounding box center [315, 24] width 65 height 24
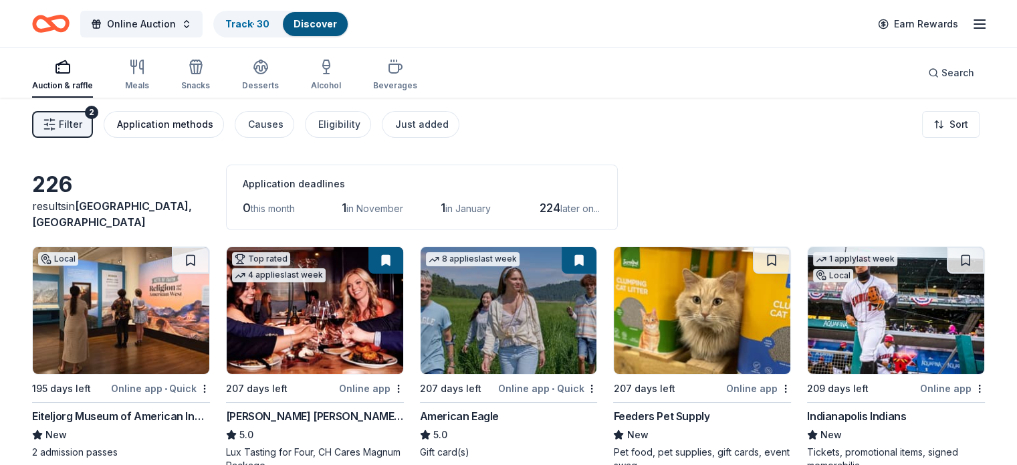
click at [209, 125] on div "Application methods" at bounding box center [165, 124] width 96 height 16
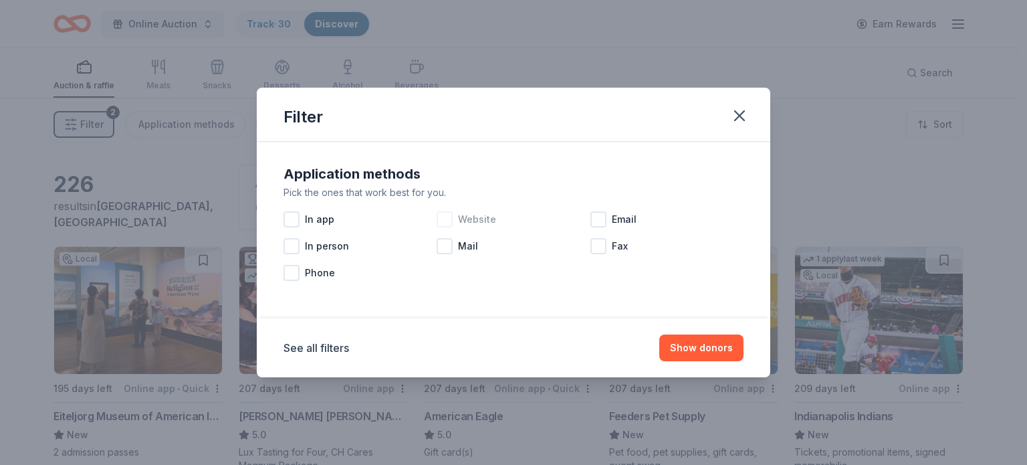
click at [445, 212] on div at bounding box center [445, 219] width 16 height 16
click at [700, 349] on button "Show 160 donors" at bounding box center [693, 347] width 102 height 27
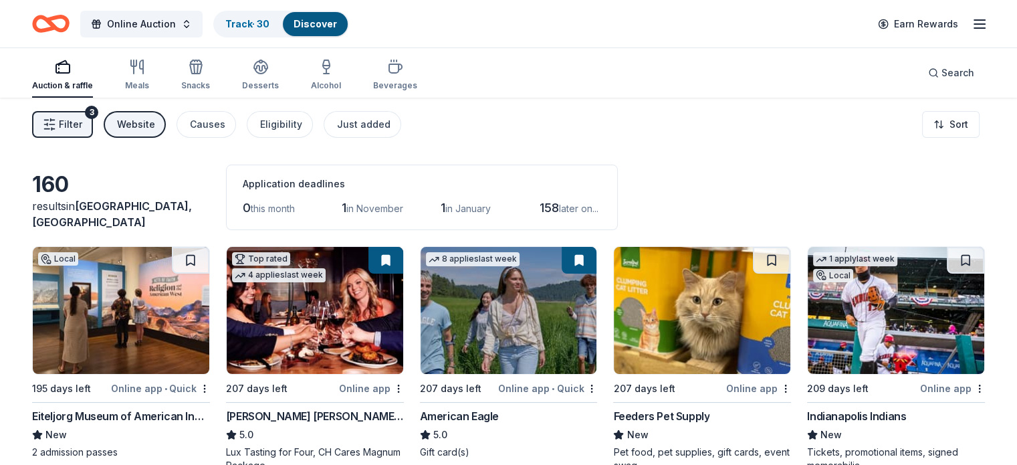
click at [82, 125] on span "Filter" at bounding box center [70, 124] width 23 height 16
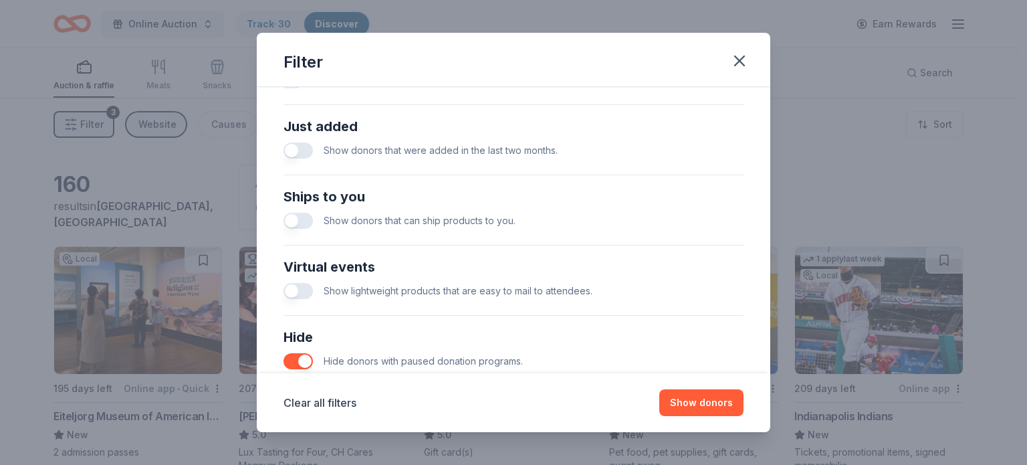
scroll to position [579, 0]
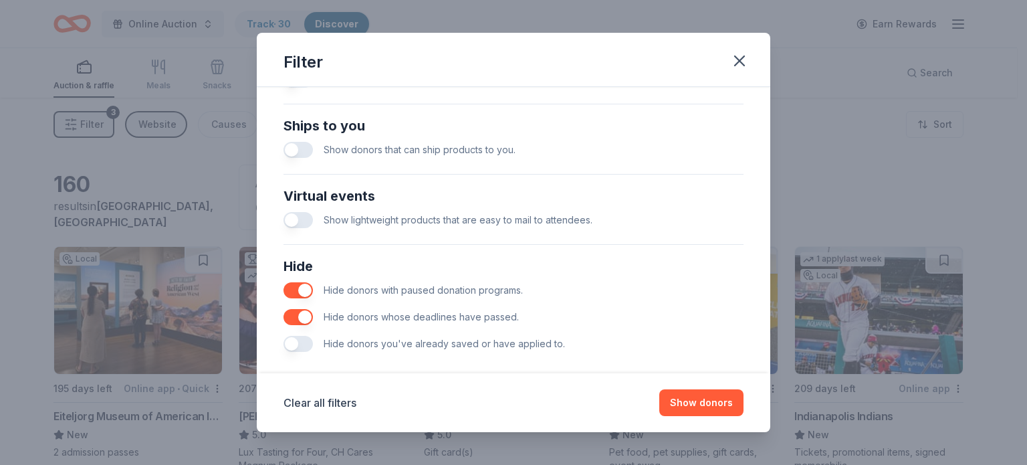
click at [306, 151] on button "button" at bounding box center [298, 150] width 29 height 16
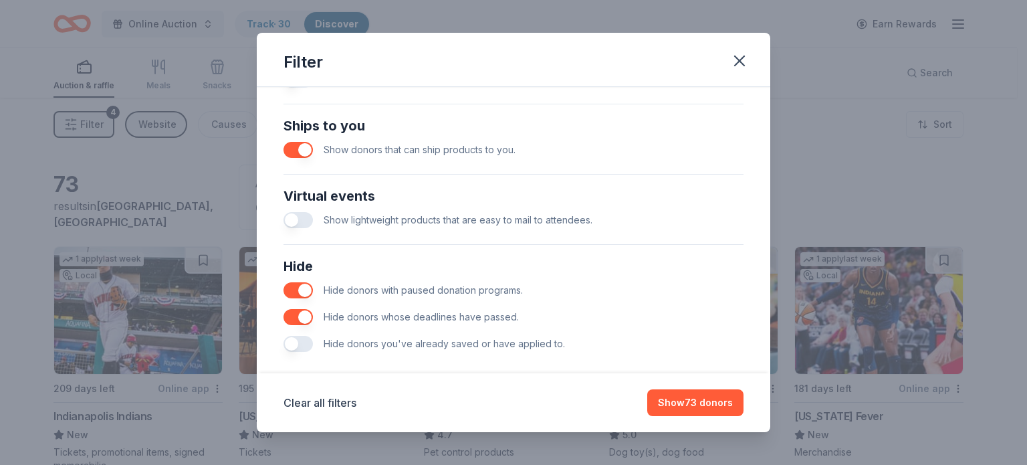
click at [307, 215] on button "button" at bounding box center [298, 220] width 29 height 16
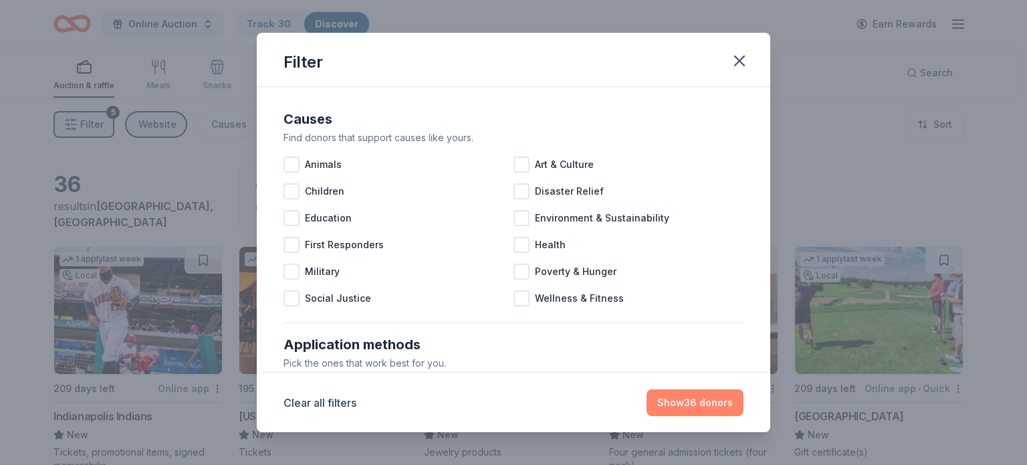
click at [712, 401] on button "Show 36 donors" at bounding box center [695, 402] width 97 height 27
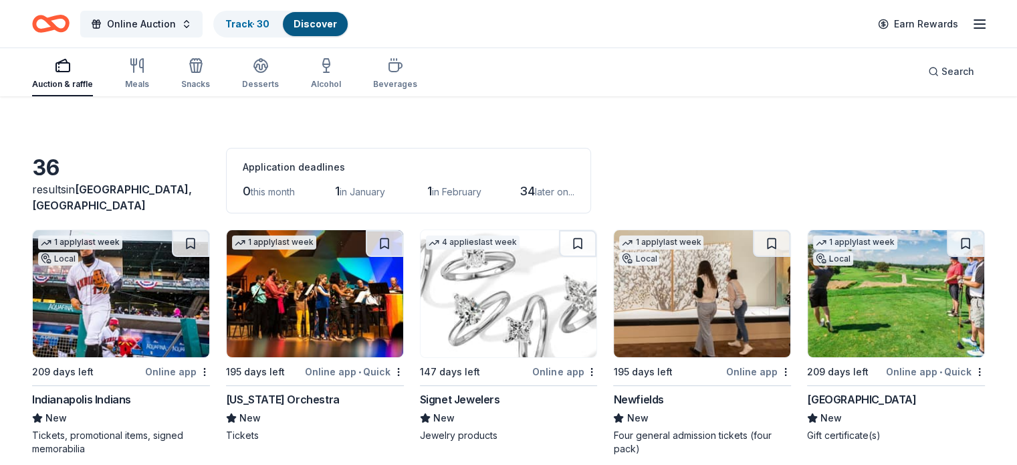
scroll to position [111, 0]
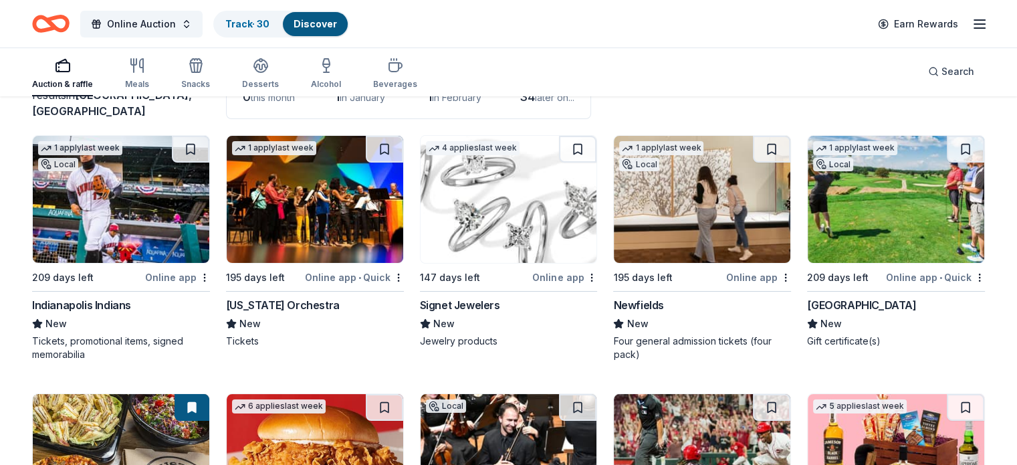
click at [535, 217] on img at bounding box center [509, 199] width 177 height 127
click at [267, 26] on link "Track · 31" at bounding box center [245, 23] width 41 height 11
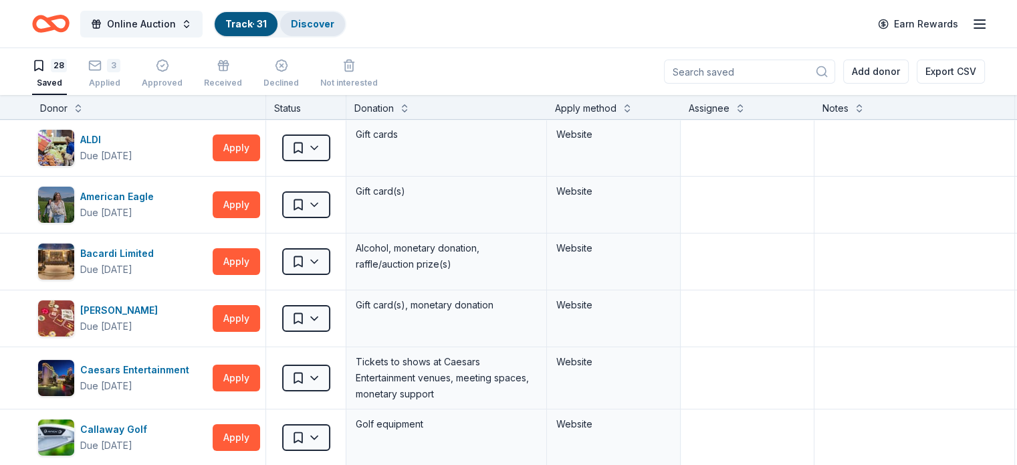
click at [334, 25] on link "Discover" at bounding box center [312, 23] width 43 height 11
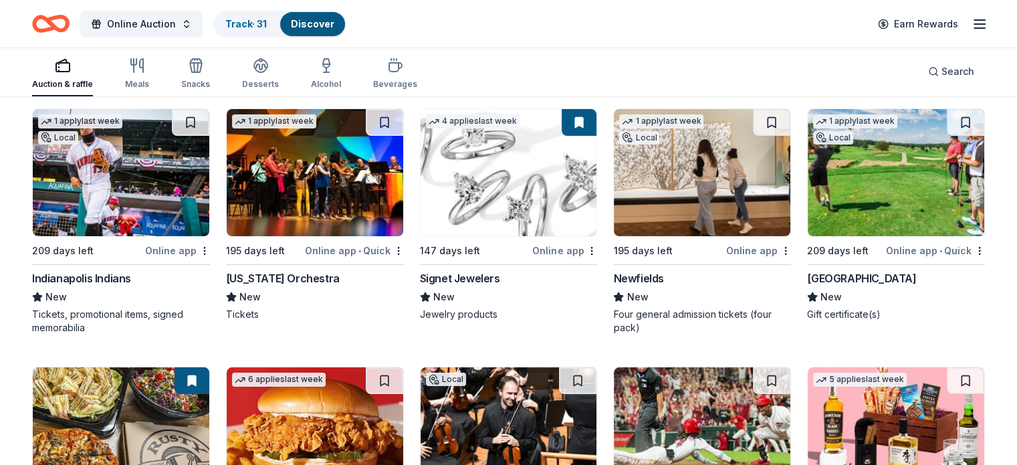
scroll to position [134, 0]
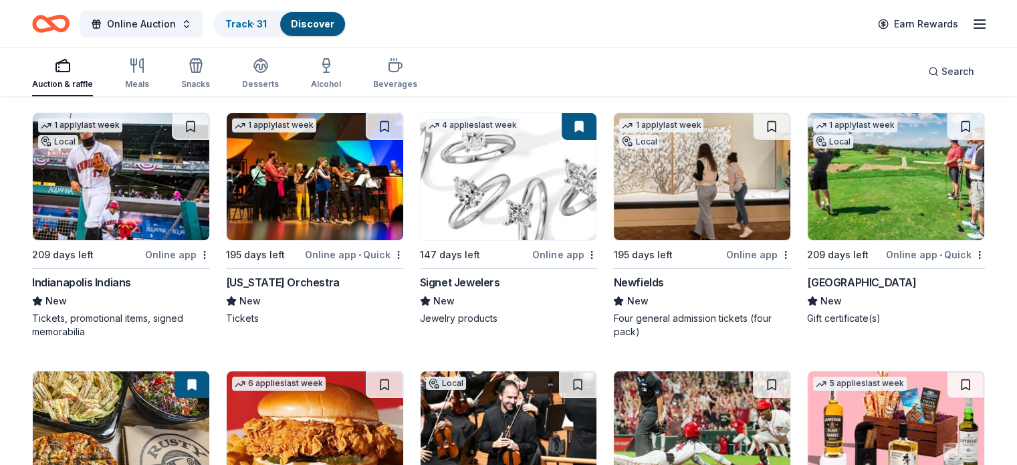
click at [824, 202] on img at bounding box center [896, 176] width 177 height 127
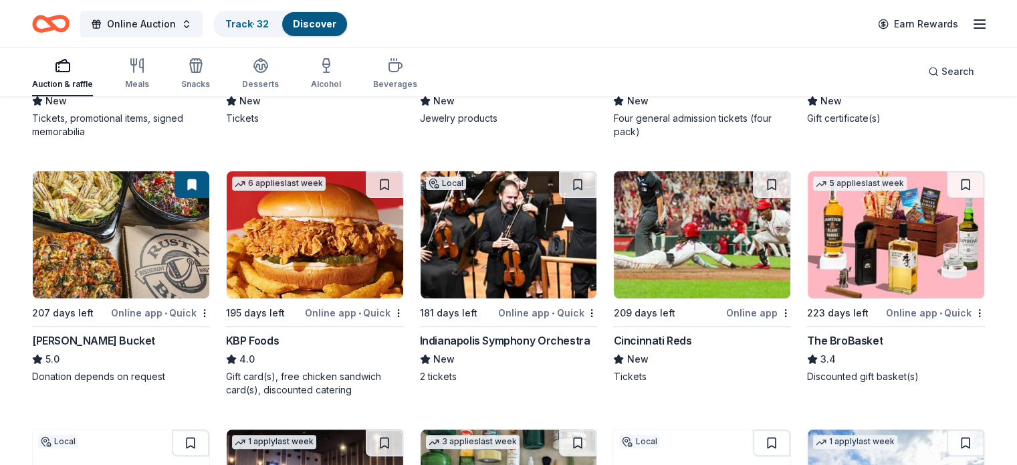
scroll to position [379, 0]
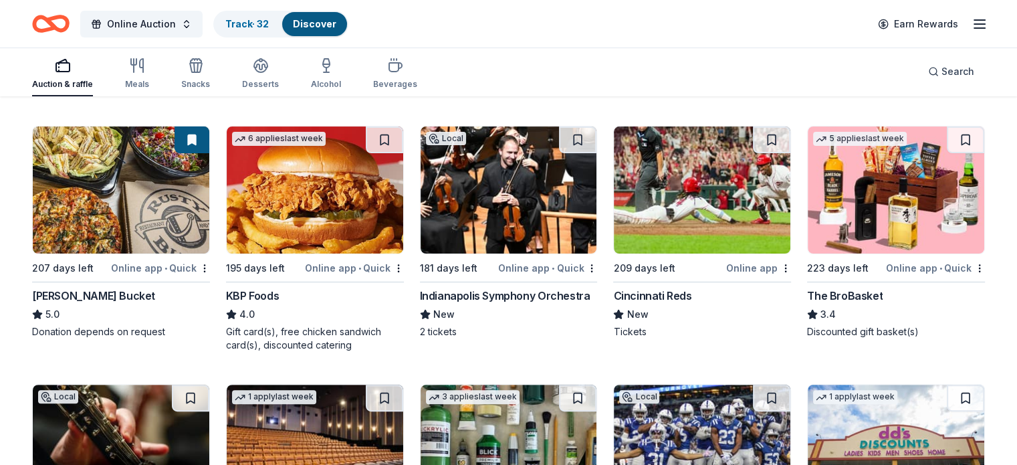
click at [118, 223] on img at bounding box center [121, 189] width 177 height 127
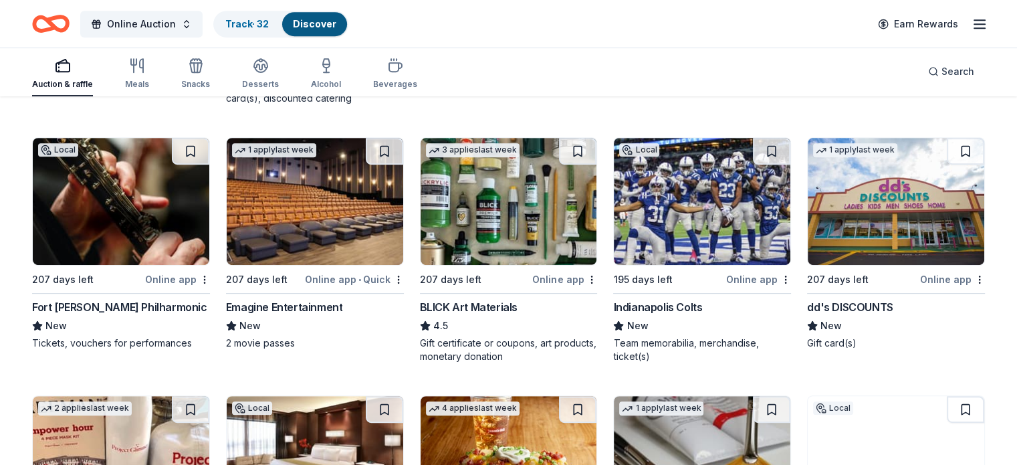
scroll to position [624, 0]
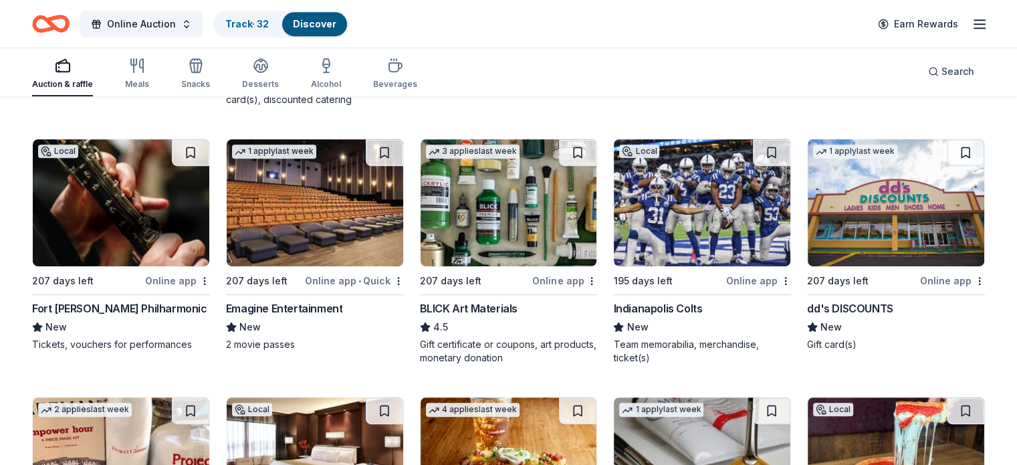
click at [704, 232] on img at bounding box center [702, 202] width 177 height 127
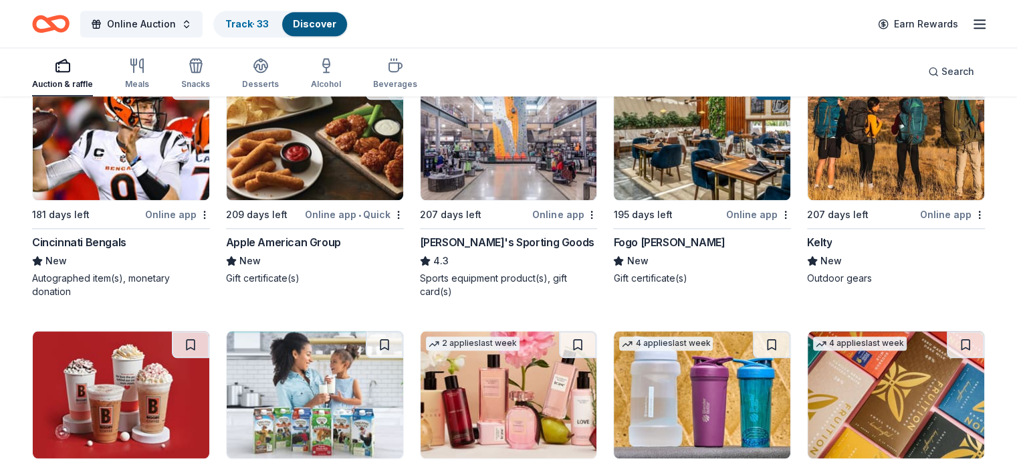
scroll to position [1449, 0]
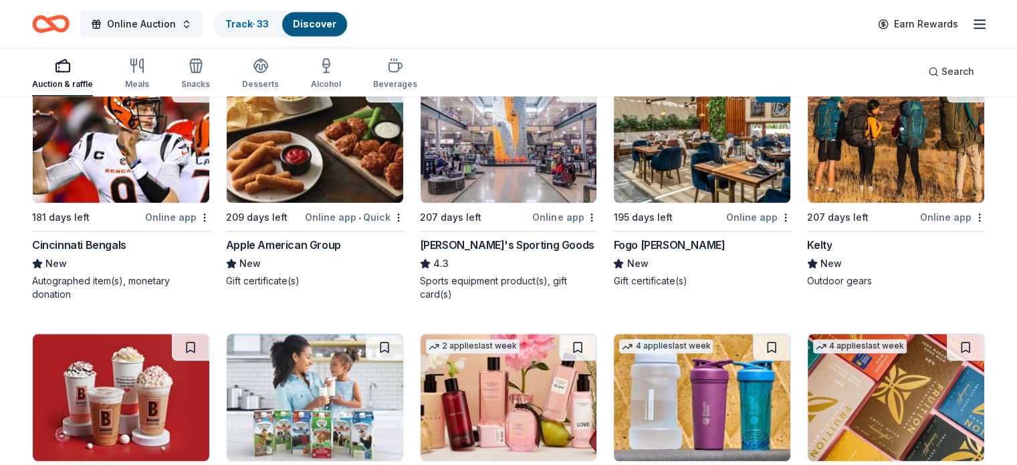
click at [504, 171] on img at bounding box center [509, 139] width 177 height 127
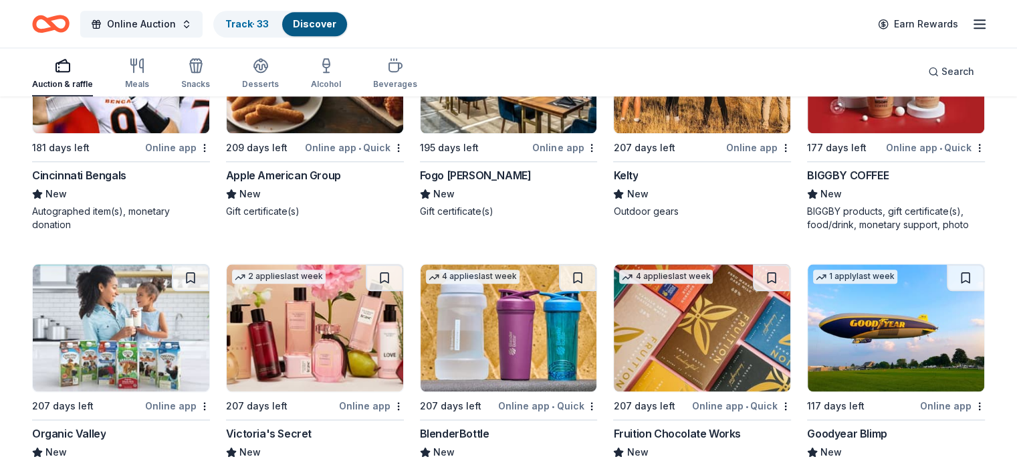
scroll to position [1568, 0]
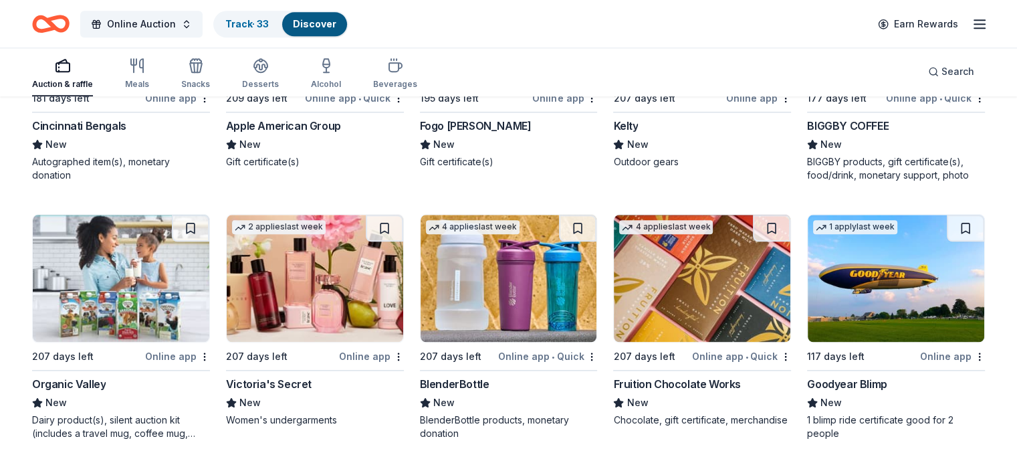
click at [861, 292] on img at bounding box center [896, 278] width 177 height 127
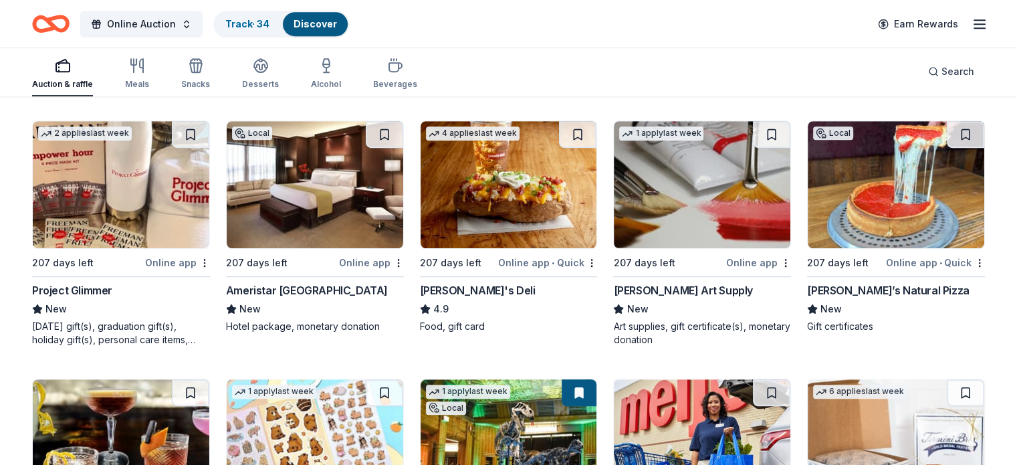
scroll to position [899, 0]
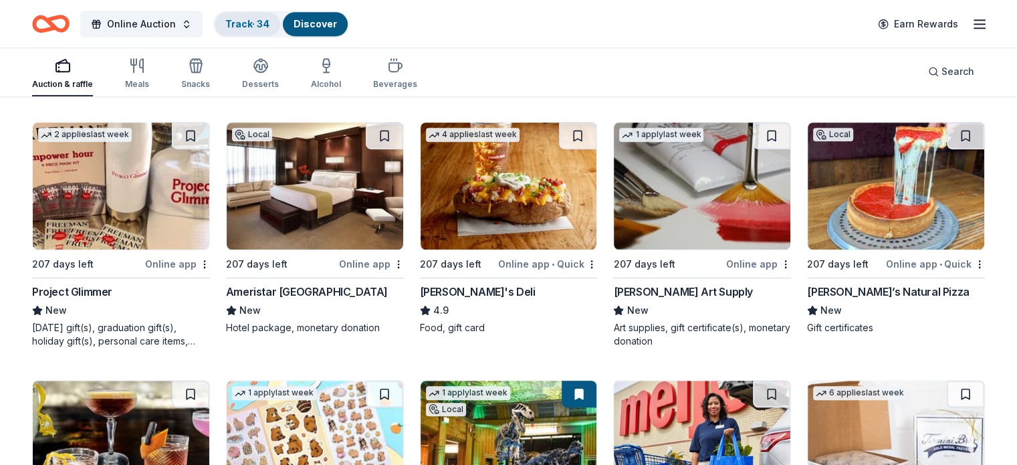
click at [258, 31] on div "Track · 34" at bounding box center [248, 24] width 66 height 24
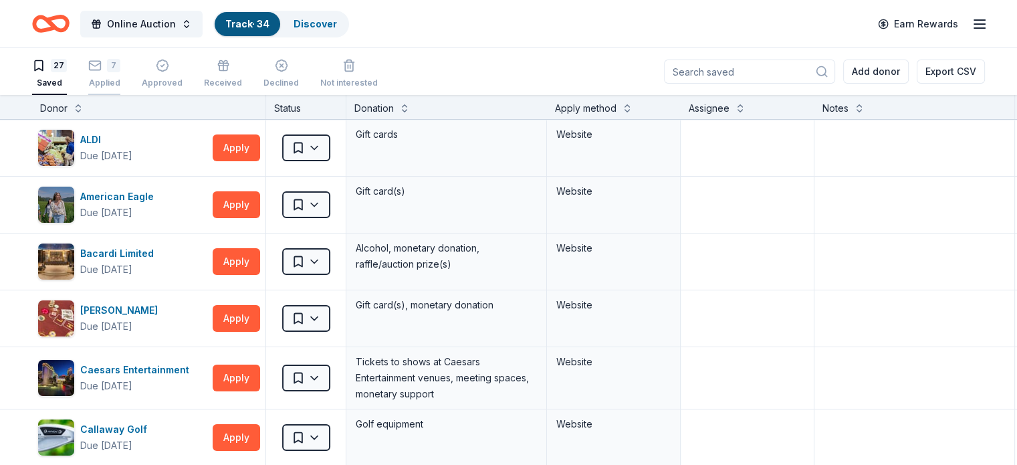
click at [120, 74] on div "7 Applied" at bounding box center [104, 73] width 32 height 29
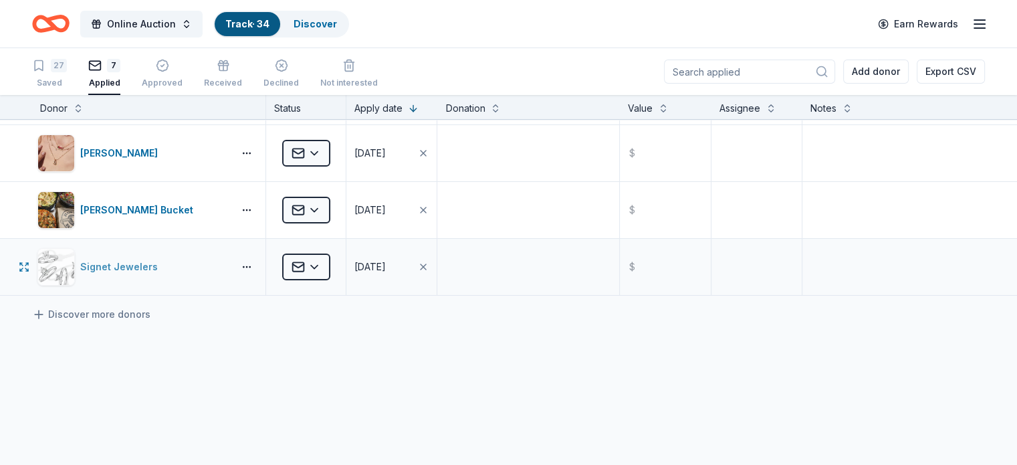
scroll to position [223, 0]
click at [67, 78] on div "Saved" at bounding box center [49, 83] width 35 height 11
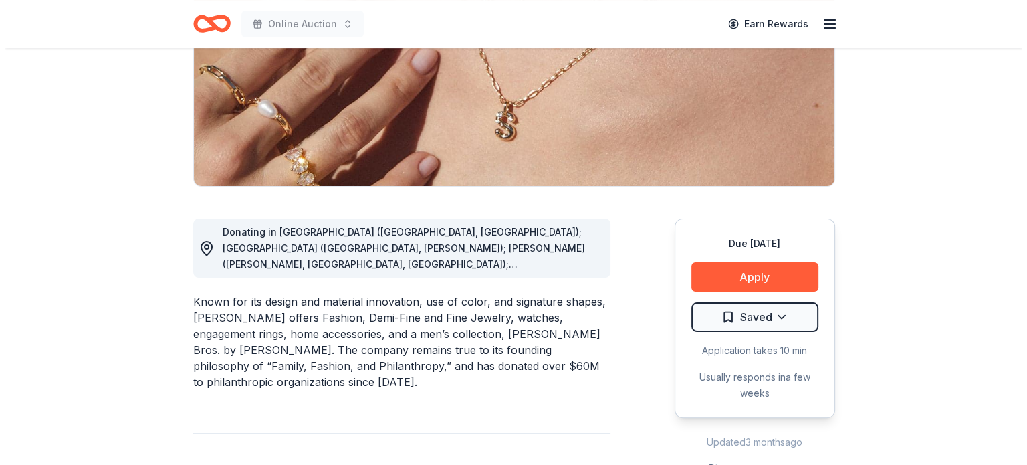
scroll to position [223, 0]
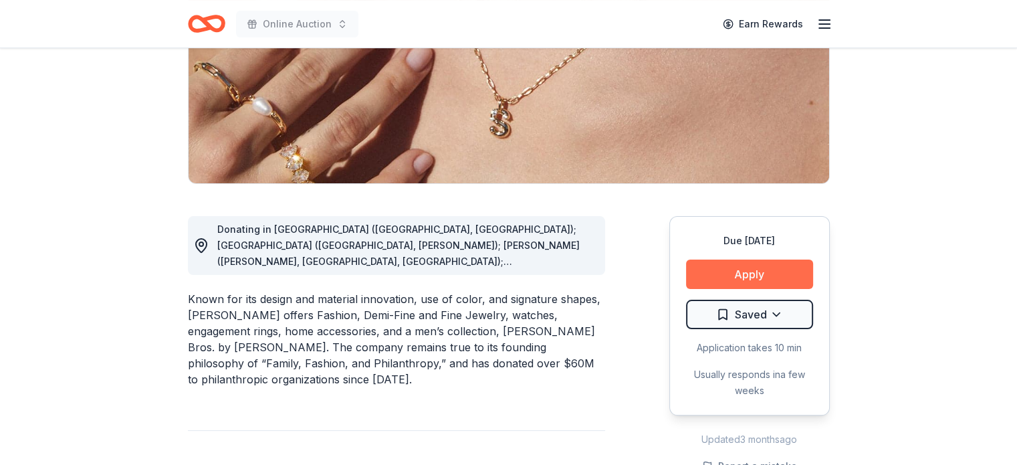
click at [739, 268] on button "Apply" at bounding box center [749, 274] width 127 height 29
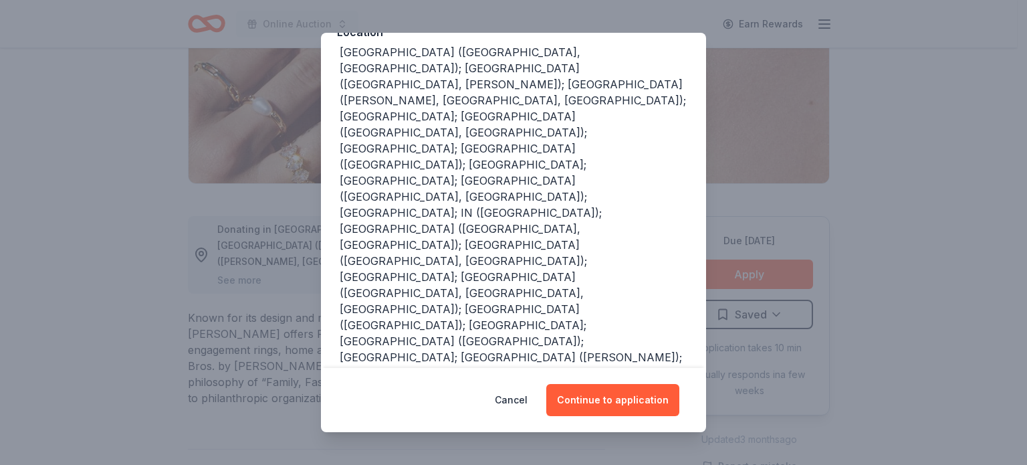
scroll to position [185, 0]
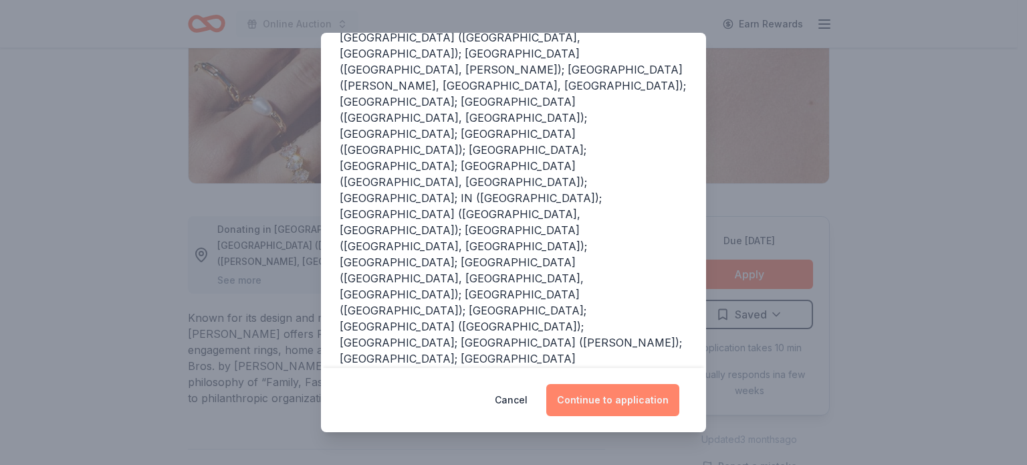
click at [620, 400] on button "Continue to application" at bounding box center [612, 400] width 133 height 32
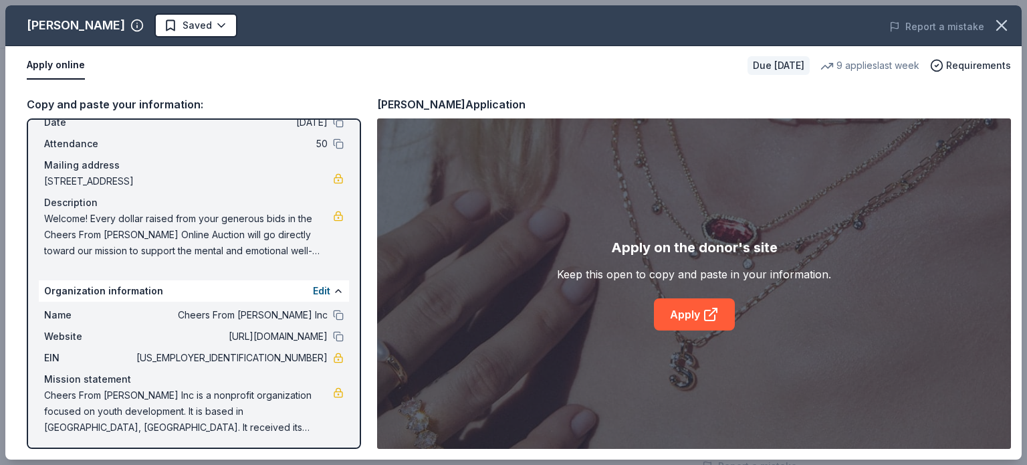
scroll to position [68, 0]
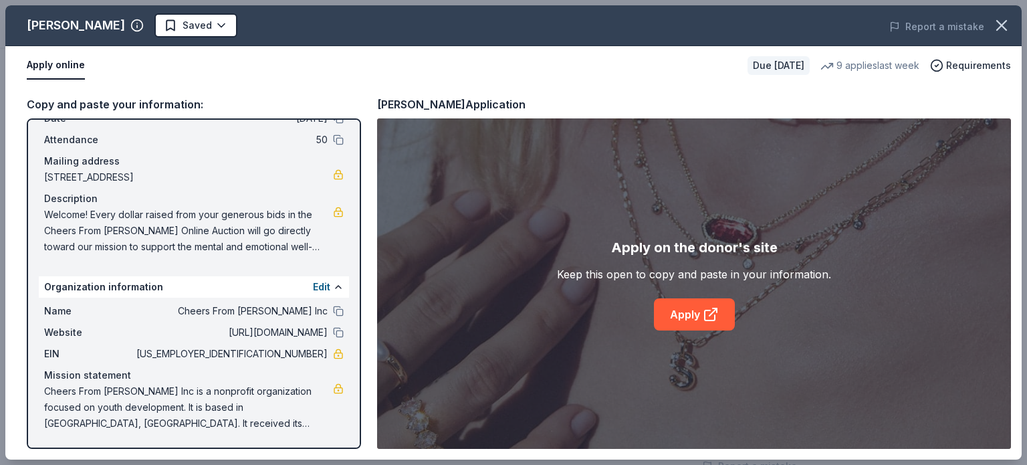
click at [290, 351] on span "[US_EMPLOYER_IDENTIFICATION_NUMBER]" at bounding box center [231, 354] width 194 height 16
drag, startPoint x: 262, startPoint y: 353, endPoint x: 313, endPoint y: 355, distance: 51.5
click at [313, 355] on span "[US_EMPLOYER_IDENTIFICATION_NUMBER]" at bounding box center [231, 354] width 194 height 16
drag, startPoint x: 313, startPoint y: 351, endPoint x: 274, endPoint y: 348, distance: 38.9
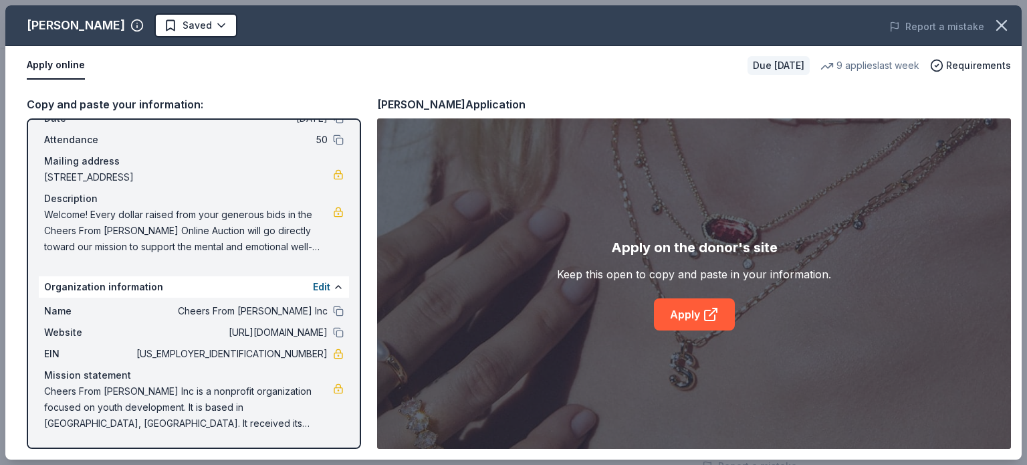
click at [278, 351] on span "[US_EMPLOYER_IDENTIFICATION_NUMBER]" at bounding box center [231, 354] width 194 height 16
click at [693, 315] on link "Apply" at bounding box center [694, 314] width 81 height 32
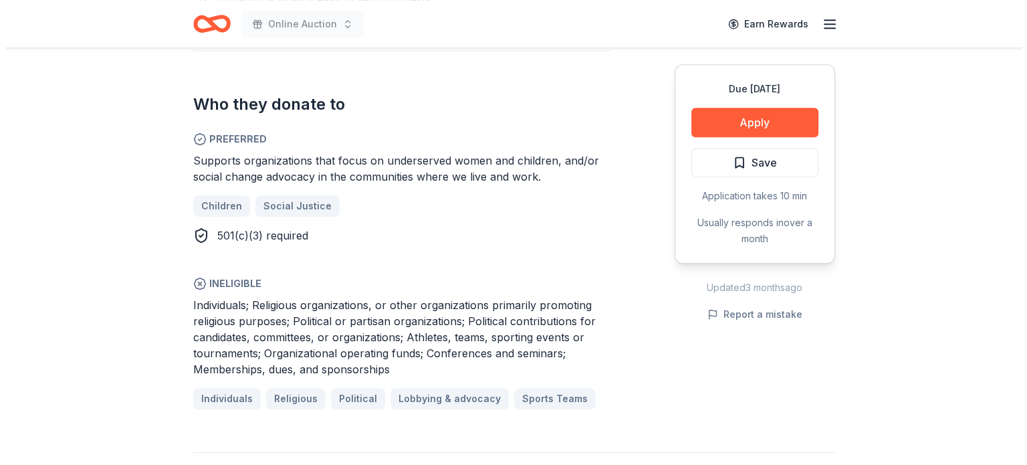
scroll to position [780, 0]
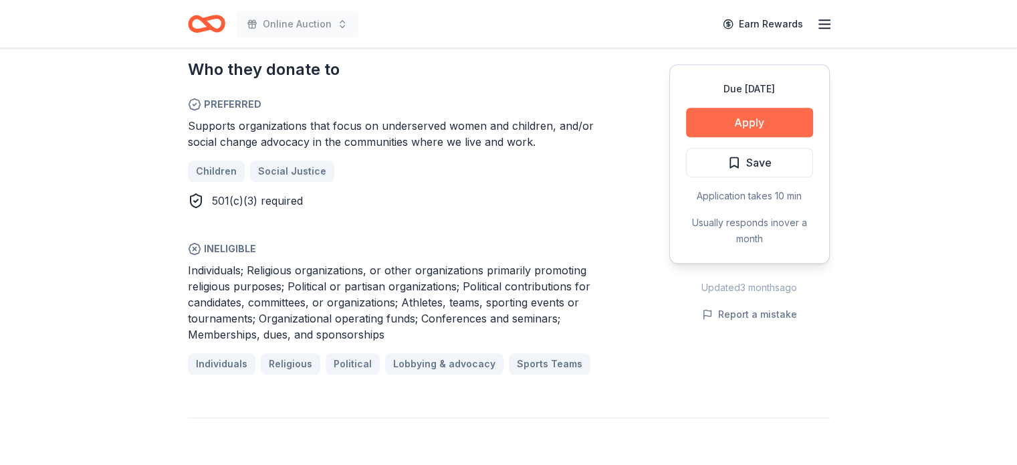
click at [745, 126] on button "Apply" at bounding box center [749, 122] width 127 height 29
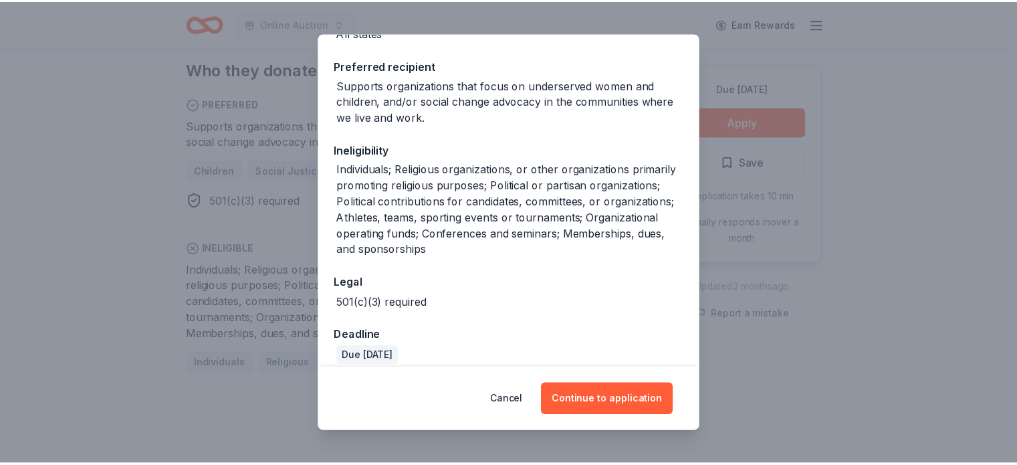
scroll to position [203, 0]
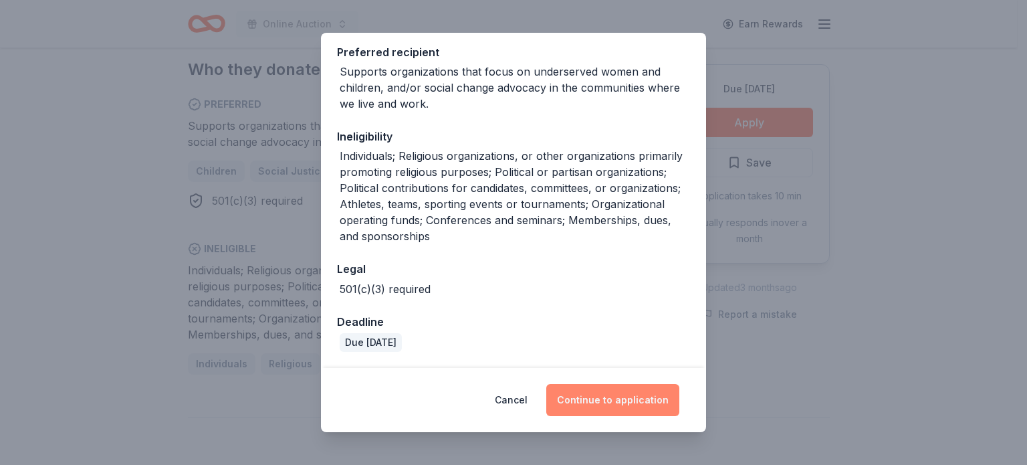
click at [612, 395] on button "Continue to application" at bounding box center [612, 400] width 133 height 32
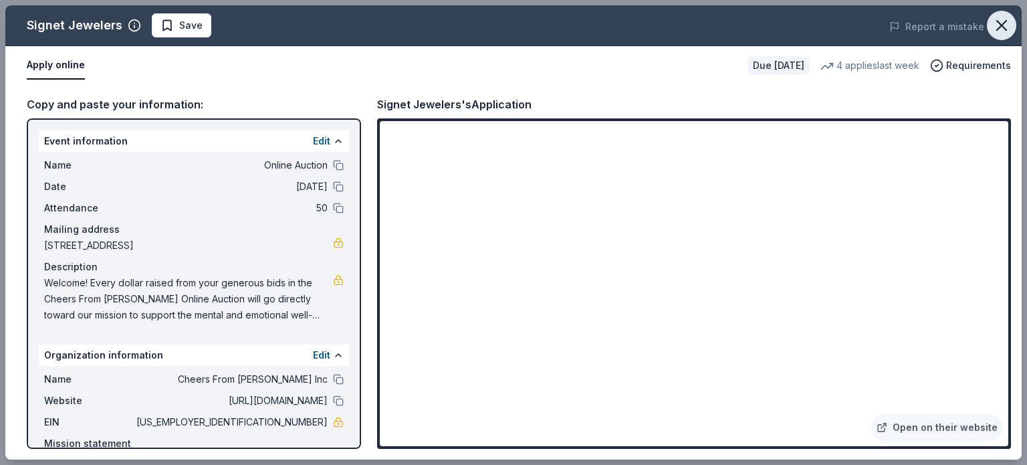
click at [999, 23] on icon "button" at bounding box center [1001, 25] width 9 height 9
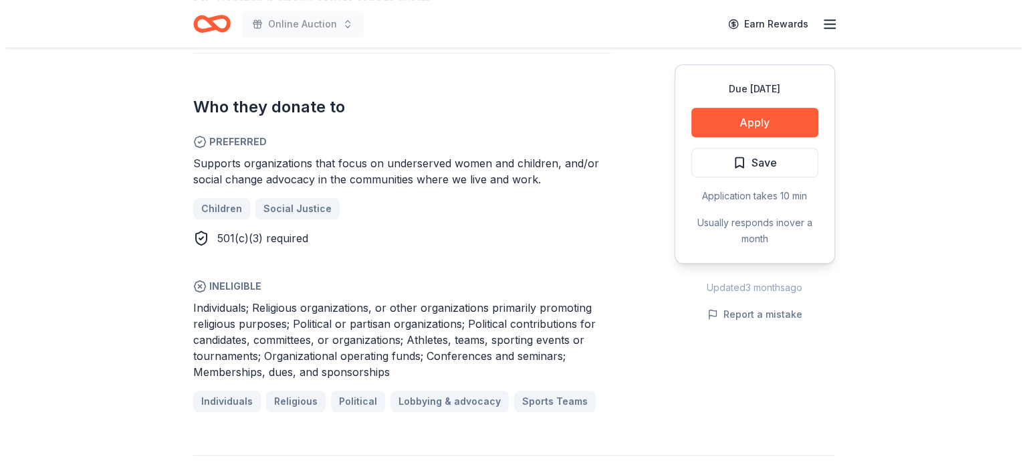
scroll to position [713, 0]
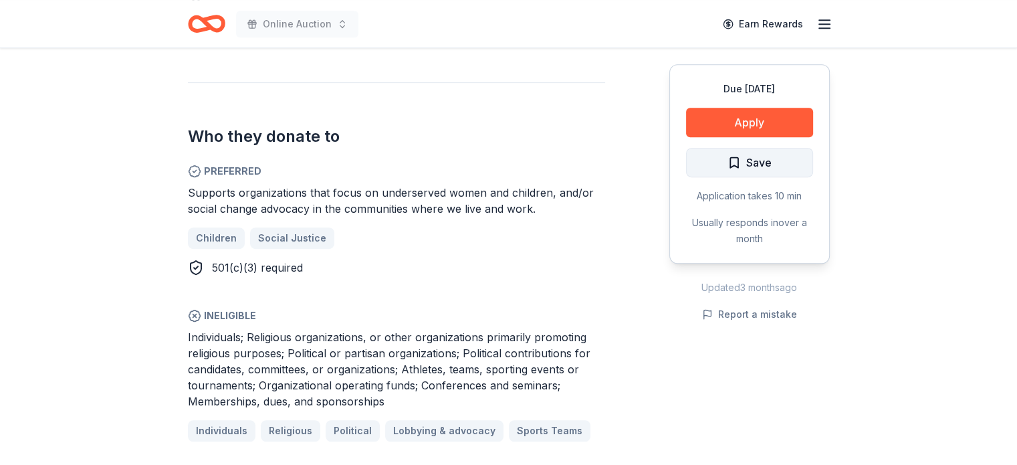
click at [772, 160] on button "Save" at bounding box center [749, 162] width 127 height 29
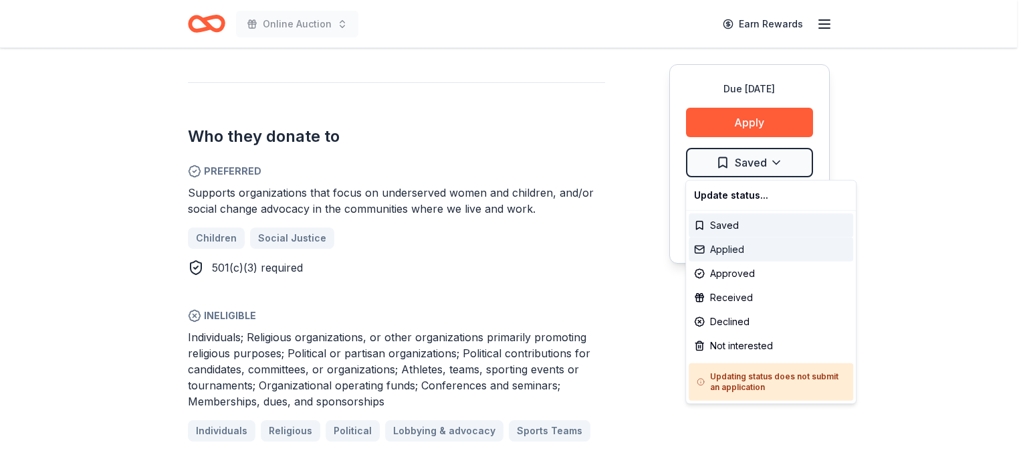
click at [780, 251] on div "Applied" at bounding box center [771, 249] width 165 height 24
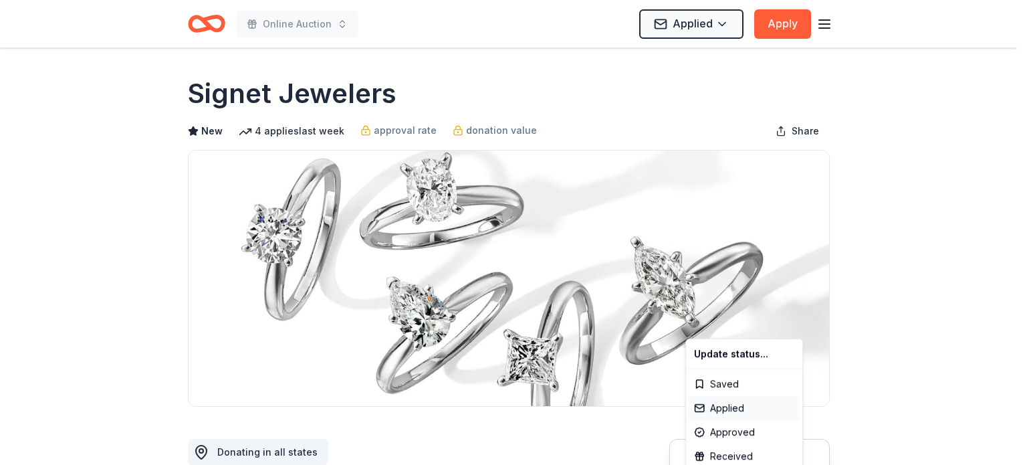
scroll to position [0, 0]
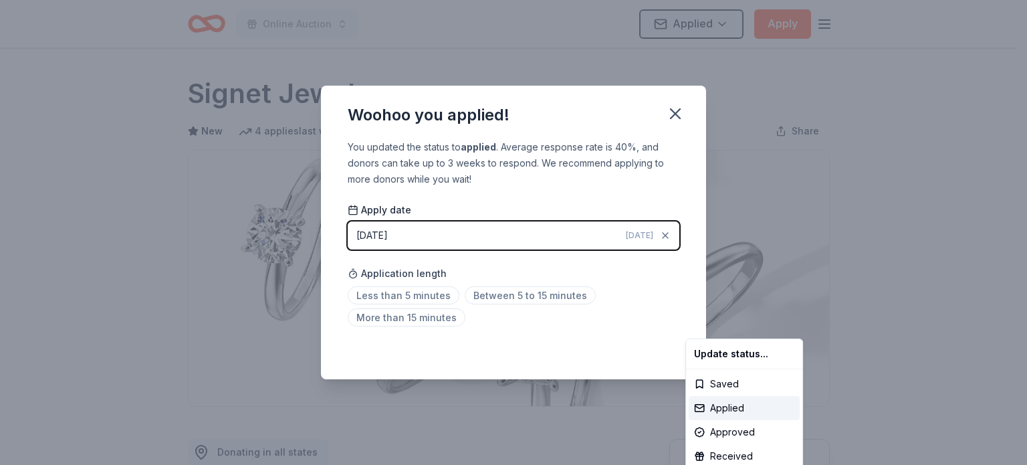
click at [768, 183] on html "Online Auction Applied Apply Due [DATE] Share Signet Jewelers New 4 applies las…" at bounding box center [513, 232] width 1027 height 465
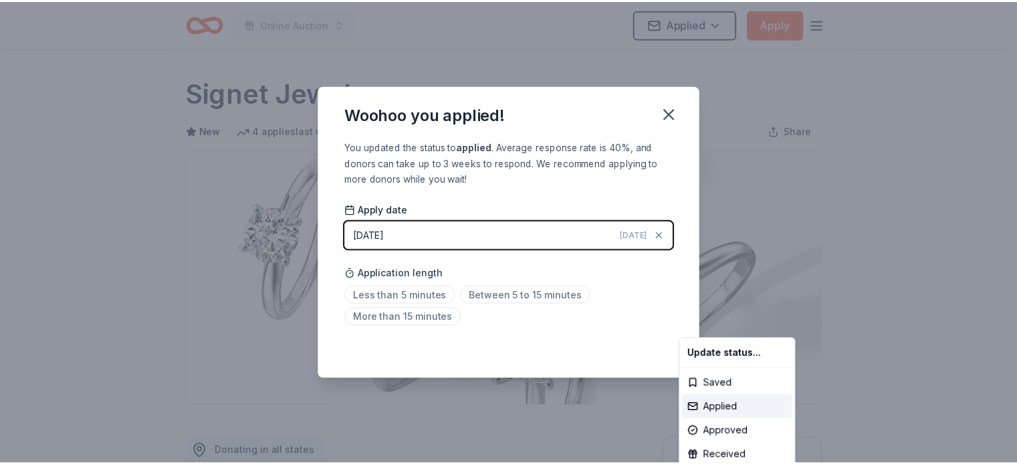
scroll to position [304, 0]
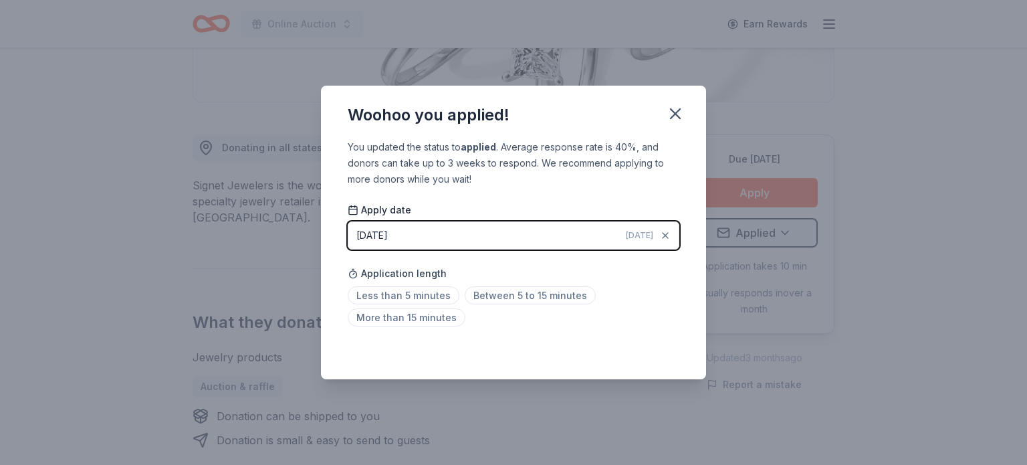
click at [601, 340] on div "You updated the status to applied . Average response rate is 40%, and donors ca…" at bounding box center [513, 259] width 385 height 241
click at [479, 290] on span "Between 5 to 15 minutes" at bounding box center [530, 295] width 131 height 18
click at [677, 113] on icon "button" at bounding box center [675, 113] width 9 height 9
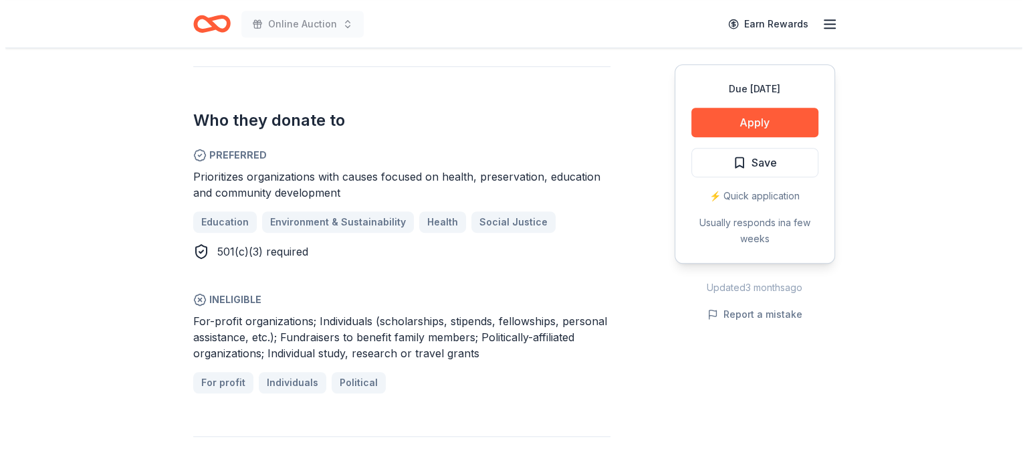
scroll to position [803, 0]
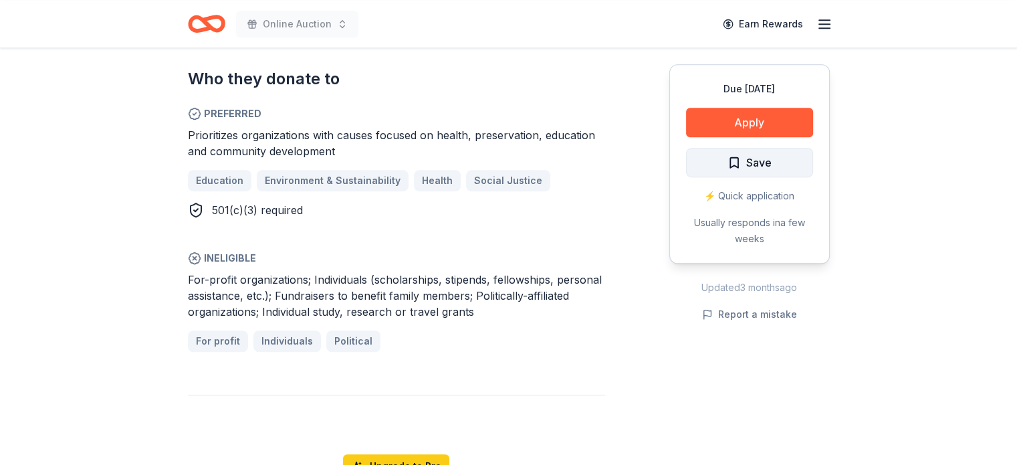
click at [763, 162] on span "Save" at bounding box center [758, 162] width 25 height 17
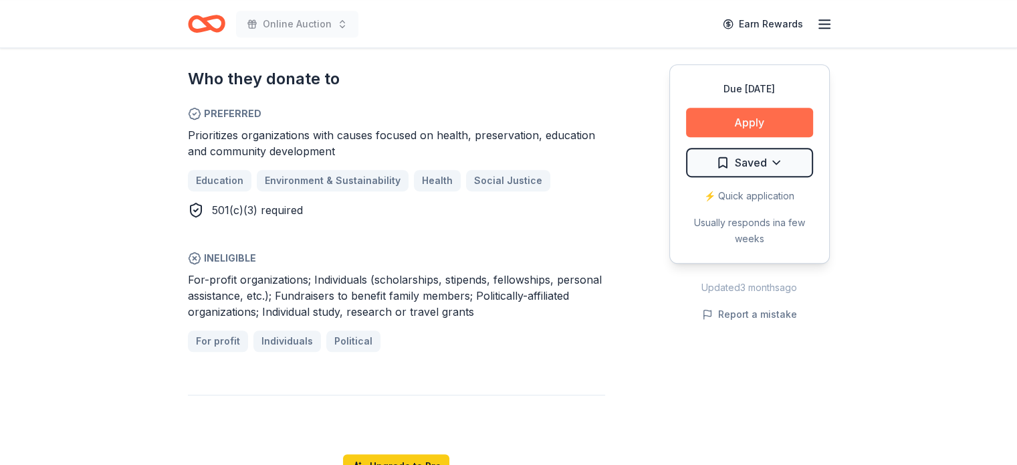
click at [766, 128] on button "Apply" at bounding box center [749, 122] width 127 height 29
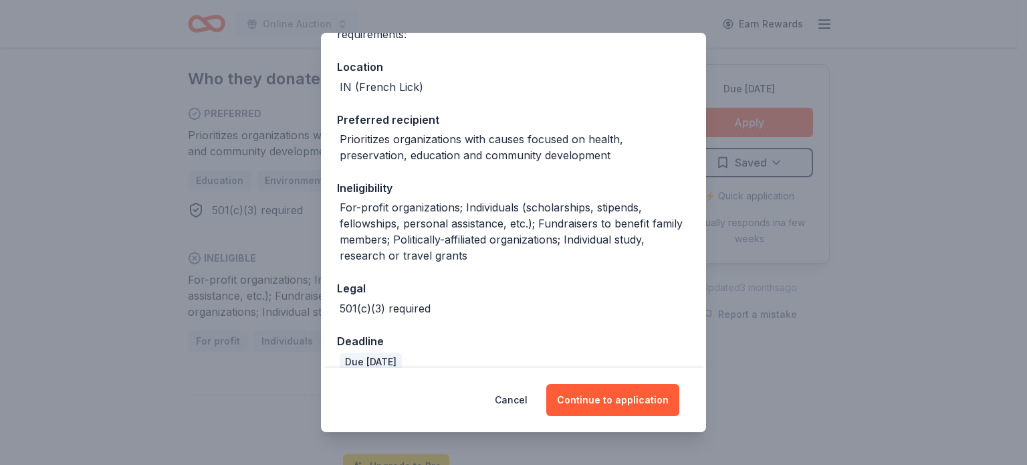
scroll to position [155, 0]
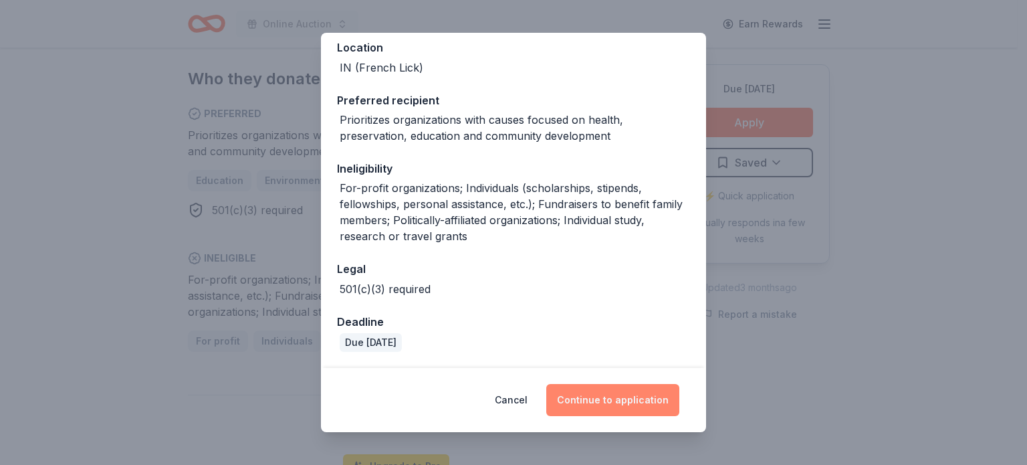
click at [595, 399] on button "Continue to application" at bounding box center [612, 400] width 133 height 32
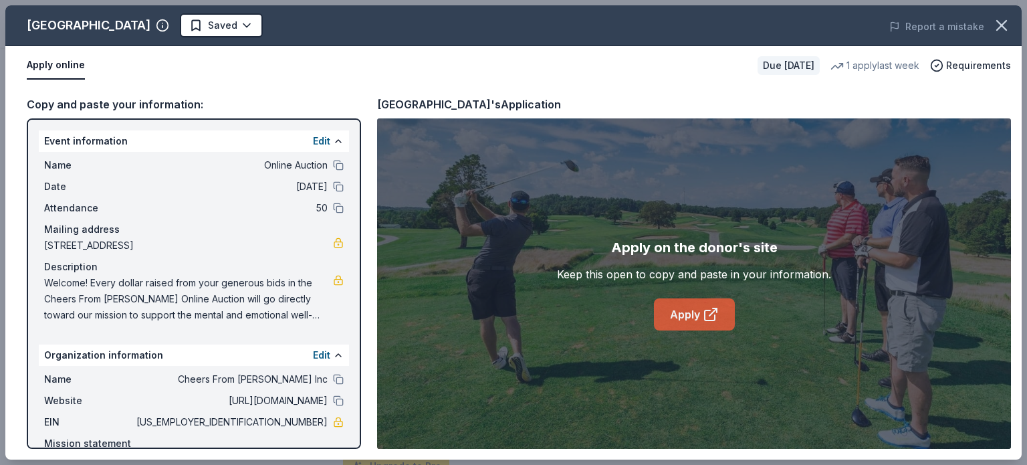
click at [706, 314] on icon at bounding box center [711, 314] width 16 height 16
drag, startPoint x: 274, startPoint y: 423, endPoint x: 298, endPoint y: 423, distance: 24.1
click at [298, 423] on span "[US_EMPLOYER_IDENTIFICATION_NUMBER]" at bounding box center [231, 422] width 194 height 16
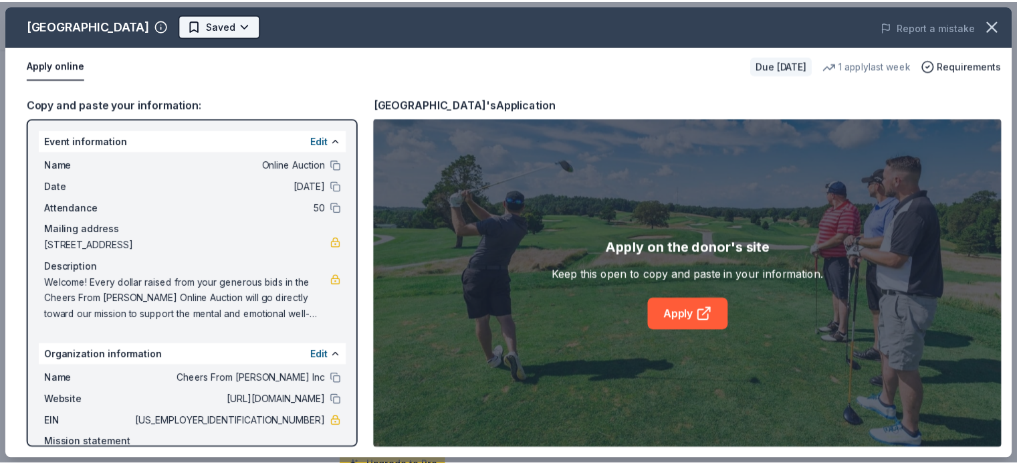
scroll to position [0, 0]
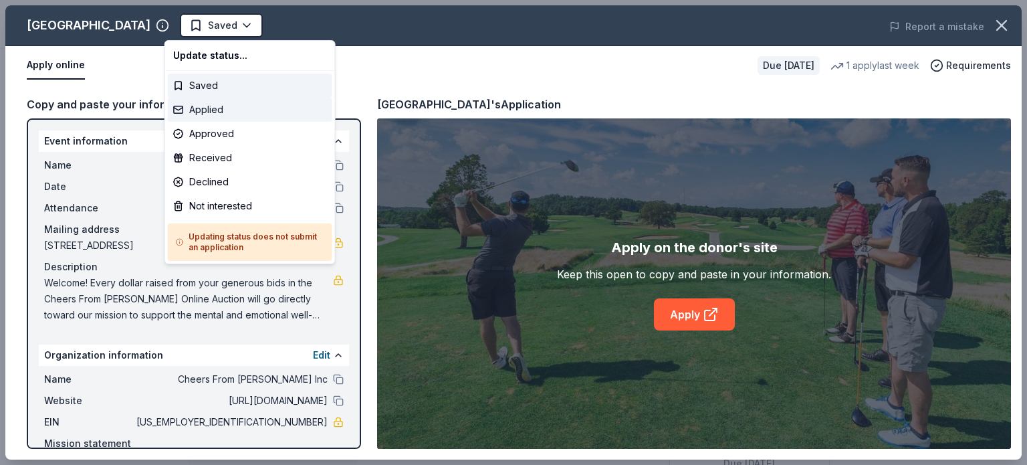
click at [237, 110] on div "Applied" at bounding box center [250, 110] width 165 height 24
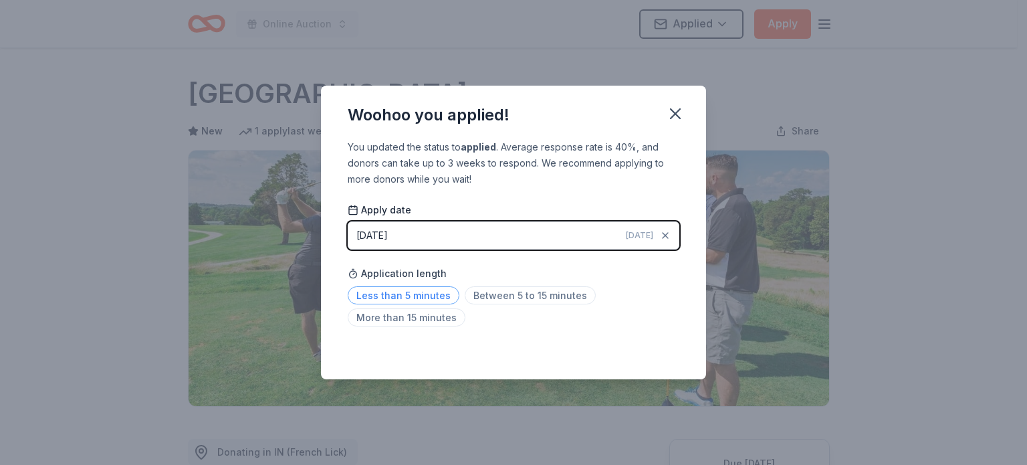
click at [429, 291] on span "Less than 5 minutes" at bounding box center [404, 295] width 112 height 18
click at [677, 114] on icon "button" at bounding box center [675, 113] width 19 height 19
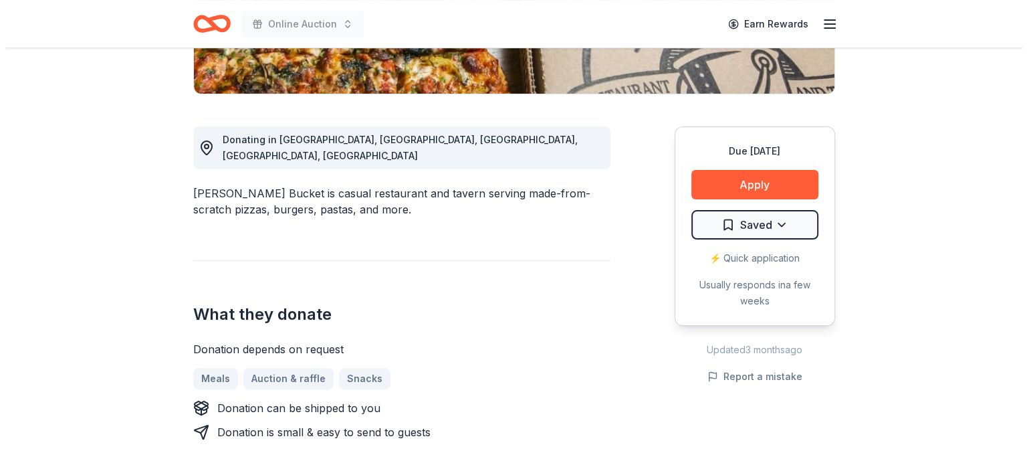
scroll to position [423, 0]
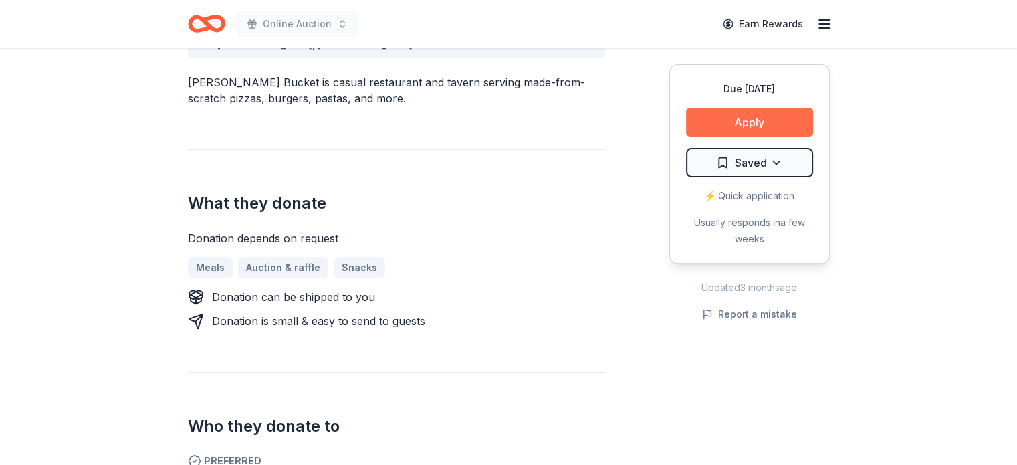
click at [761, 120] on button "Apply" at bounding box center [749, 122] width 127 height 29
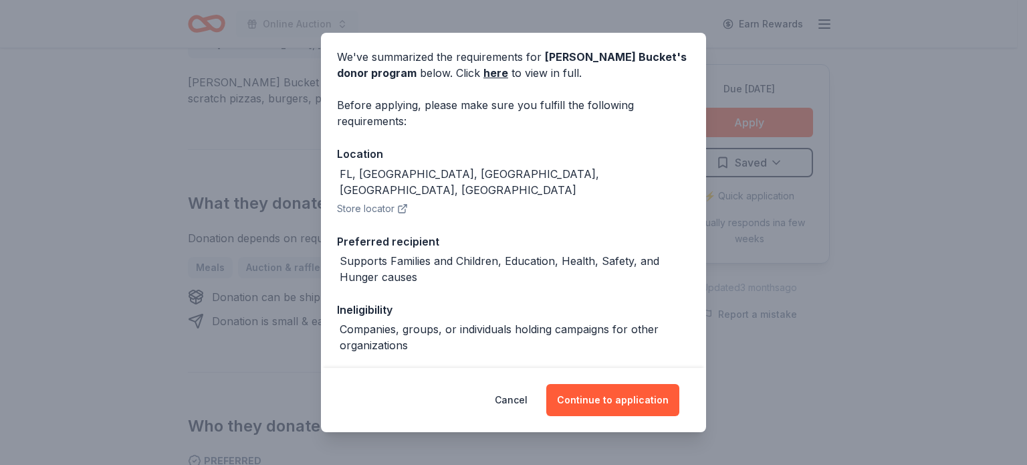
scroll to position [67, 0]
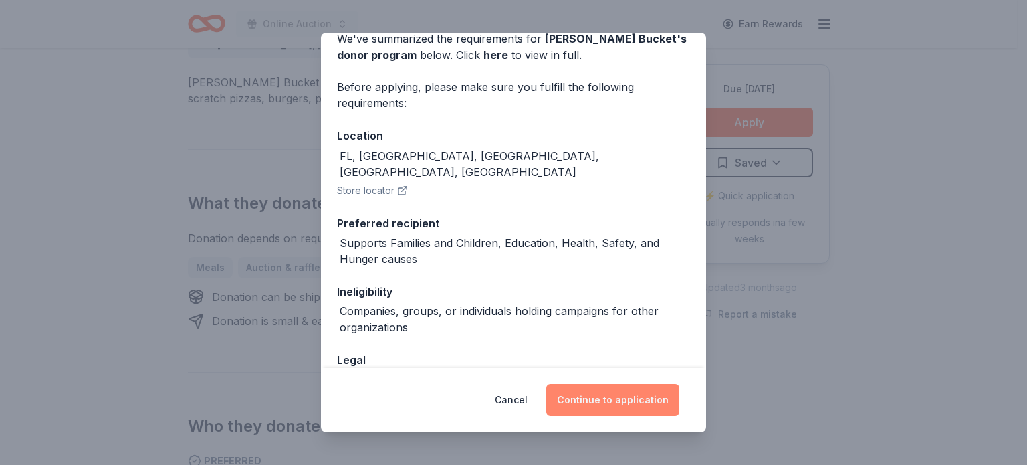
click at [628, 400] on button "Continue to application" at bounding box center [612, 400] width 133 height 32
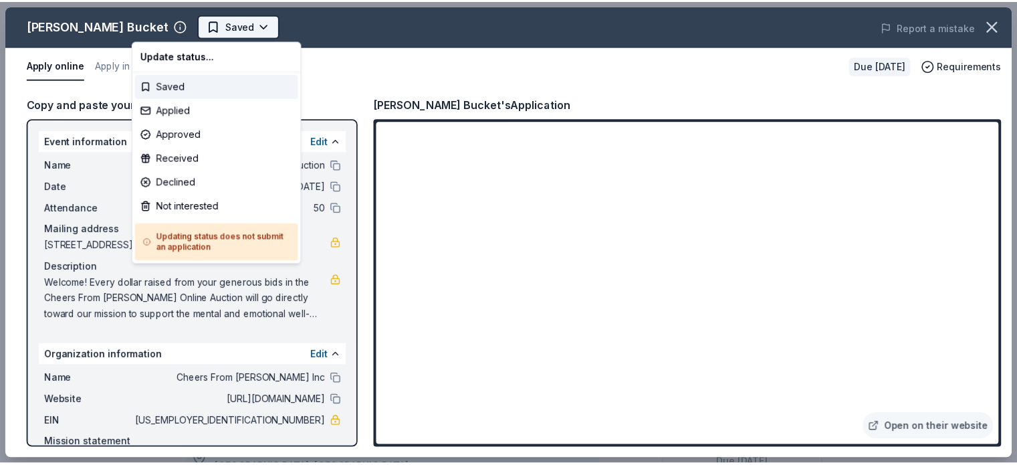
scroll to position [0, 0]
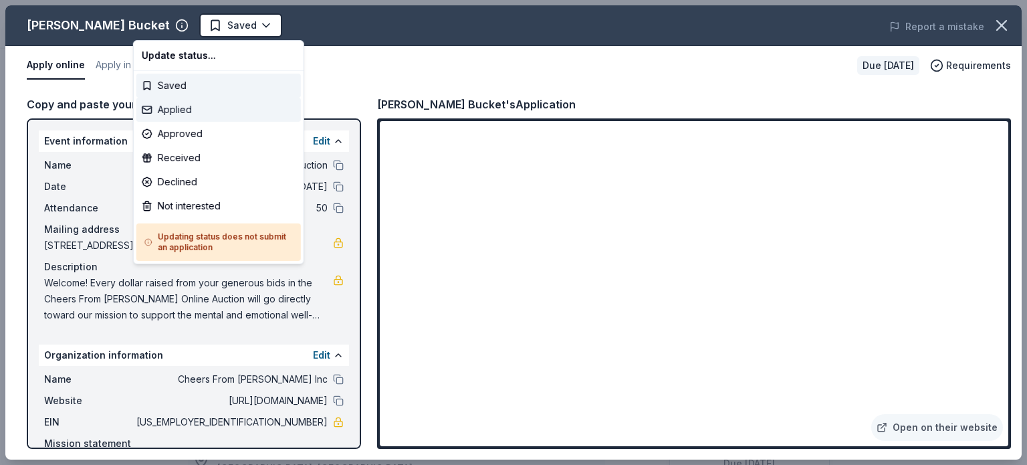
click at [206, 110] on div "Applied" at bounding box center [218, 110] width 165 height 24
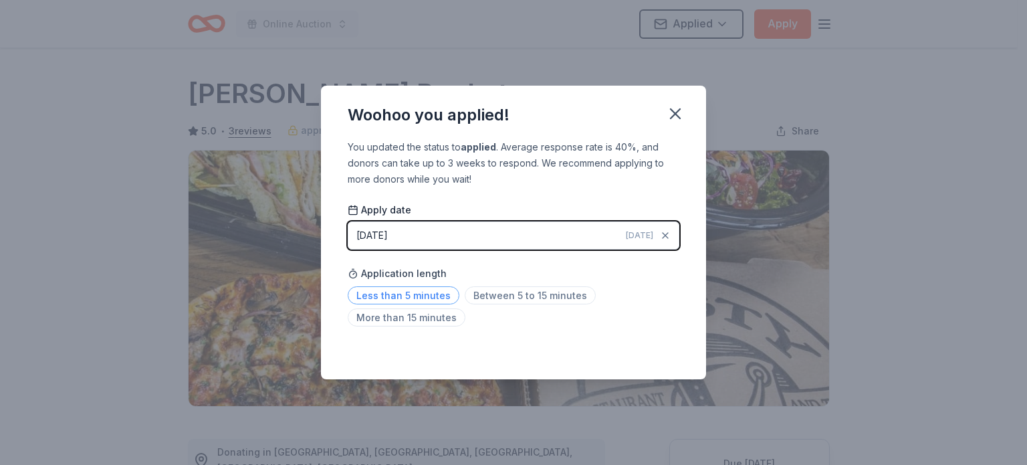
click at [426, 298] on span "Less than 5 minutes" at bounding box center [404, 295] width 112 height 18
click at [681, 113] on icon "button" at bounding box center [675, 113] width 19 height 19
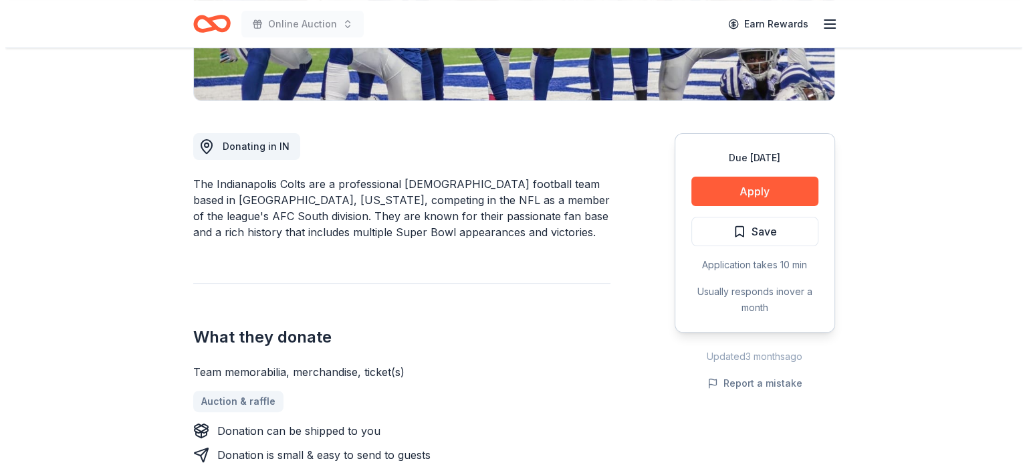
scroll to position [312, 0]
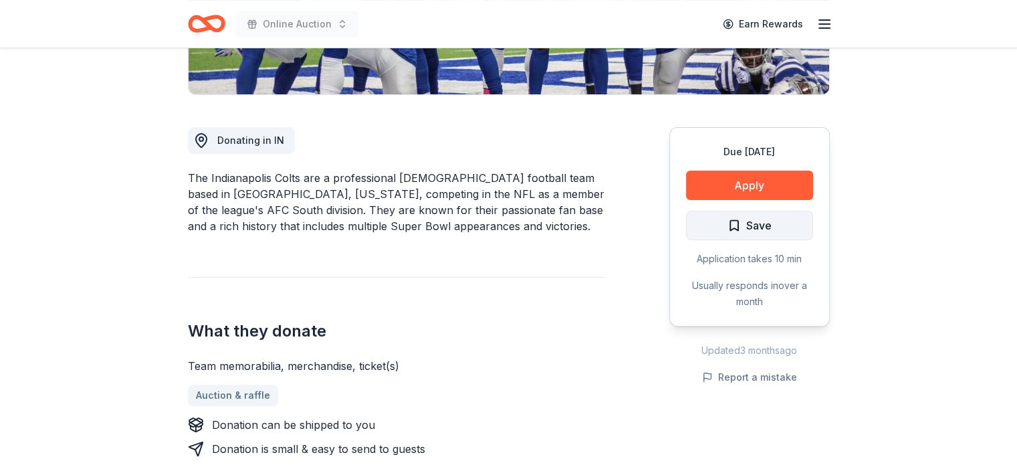
click at [742, 225] on span "Save" at bounding box center [750, 225] width 44 height 17
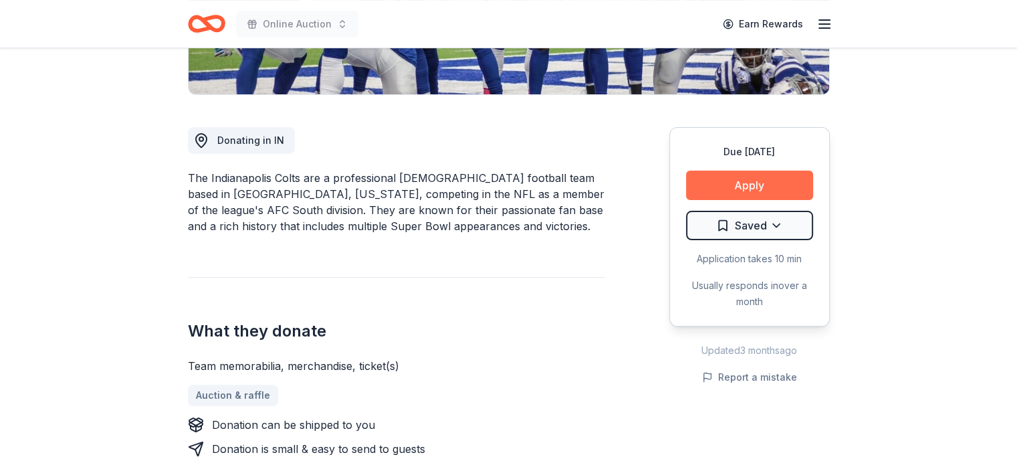
click at [753, 185] on button "Apply" at bounding box center [749, 185] width 127 height 29
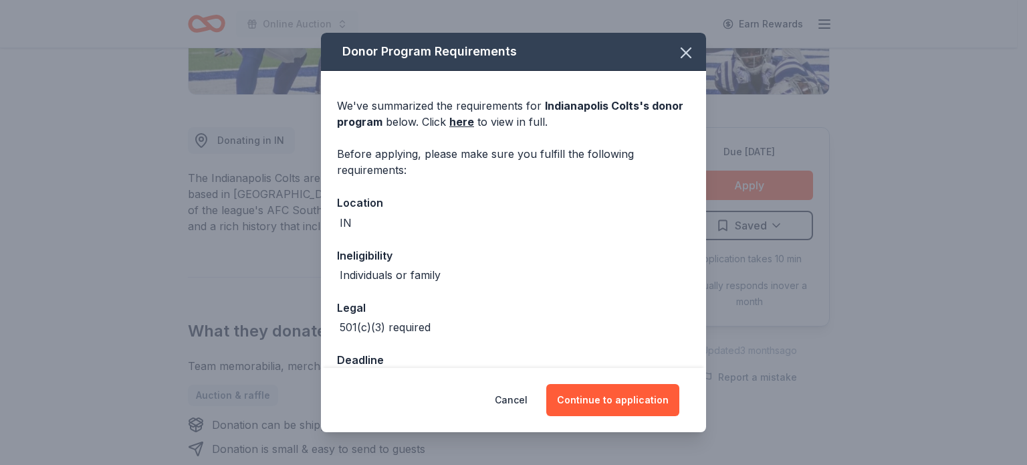
scroll to position [91, 0]
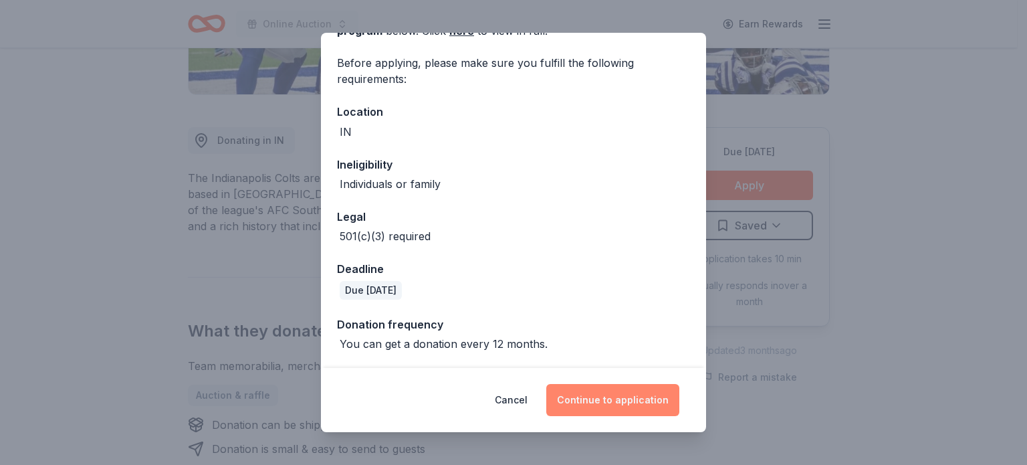
click at [619, 397] on button "Continue to application" at bounding box center [612, 400] width 133 height 32
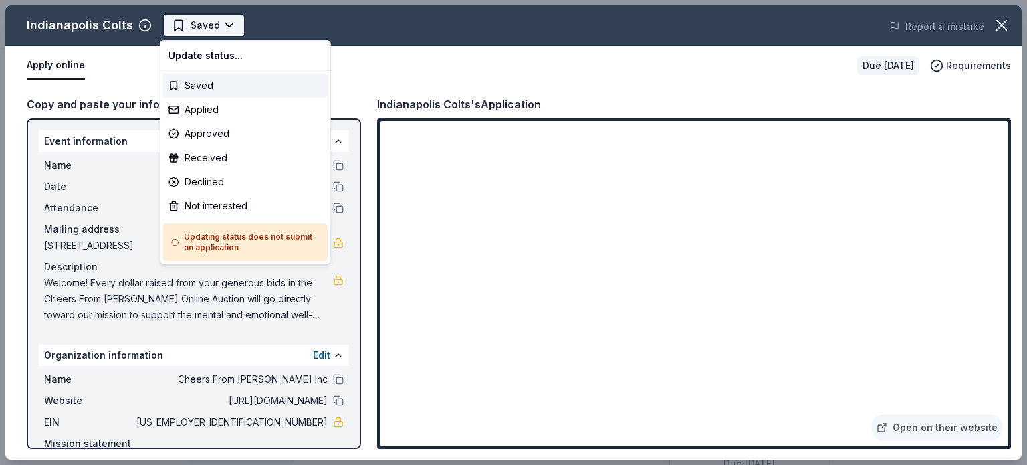
click at [225, 24] on html "Online Auction Saved Apply Due in 195 days Share Indianapolis Colts New approva…" at bounding box center [513, 232] width 1027 height 465
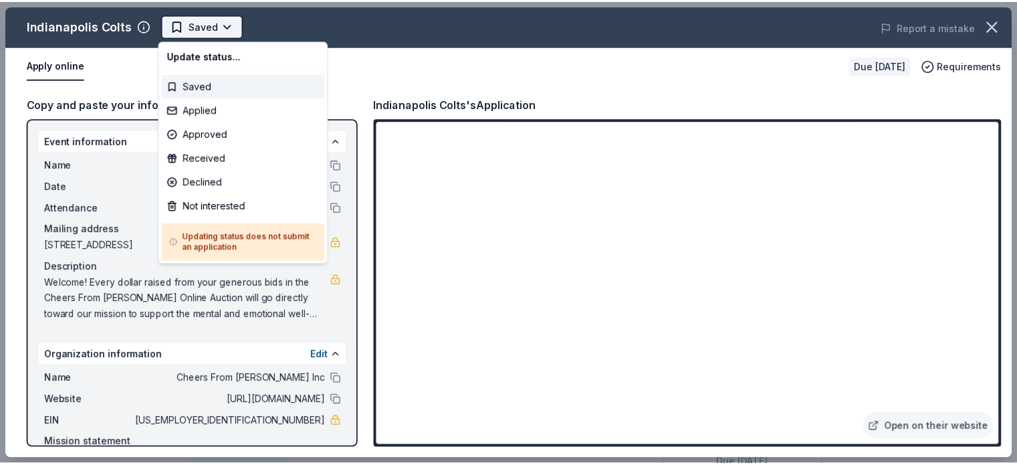
scroll to position [0, 0]
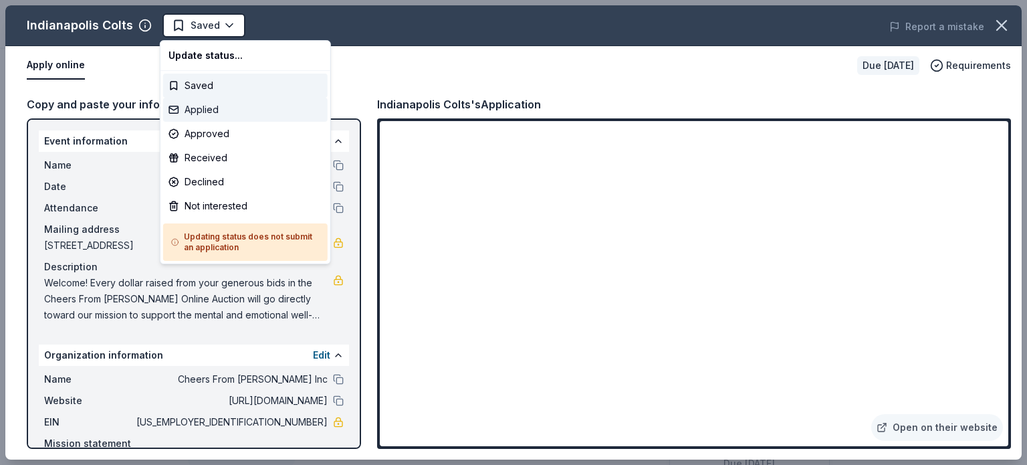
click at [235, 114] on div "Applied" at bounding box center [245, 110] width 165 height 24
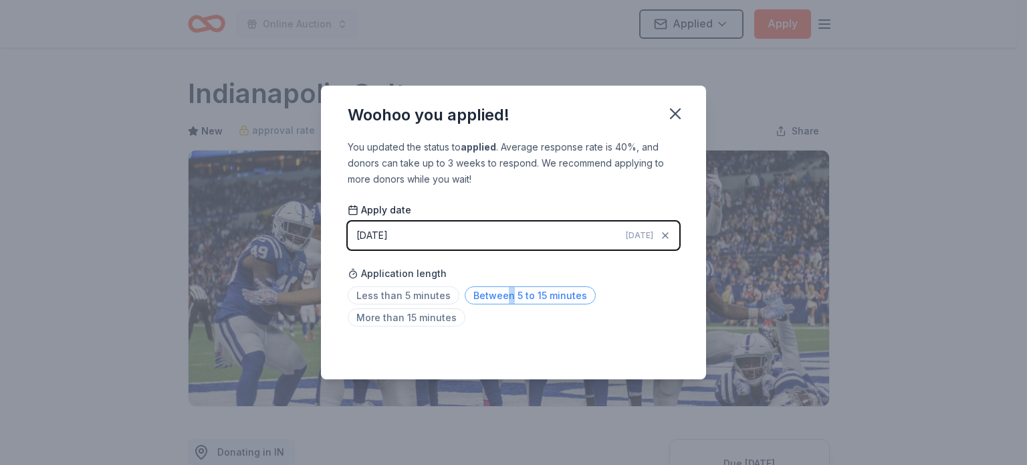
click at [506, 296] on span "Between 5 to 15 minutes" at bounding box center [530, 295] width 131 height 18
click at [676, 114] on icon "button" at bounding box center [675, 113] width 9 height 9
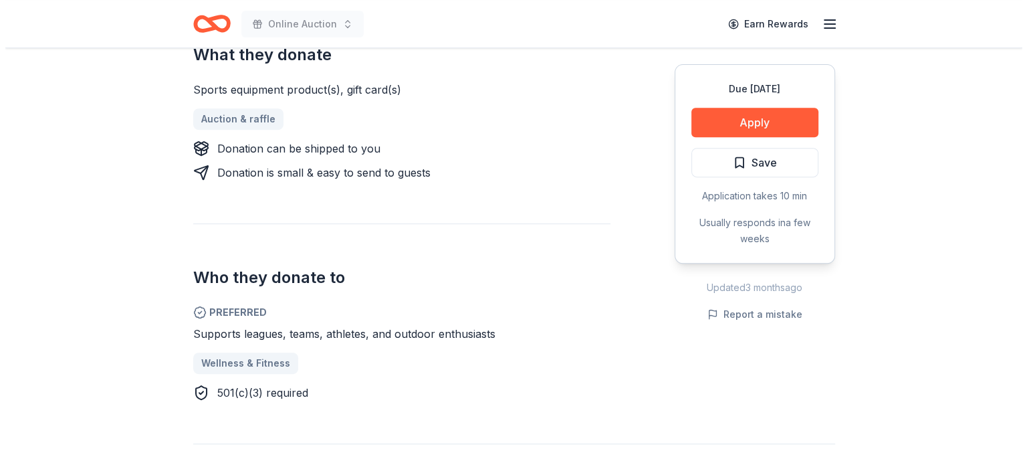
scroll to position [557, 0]
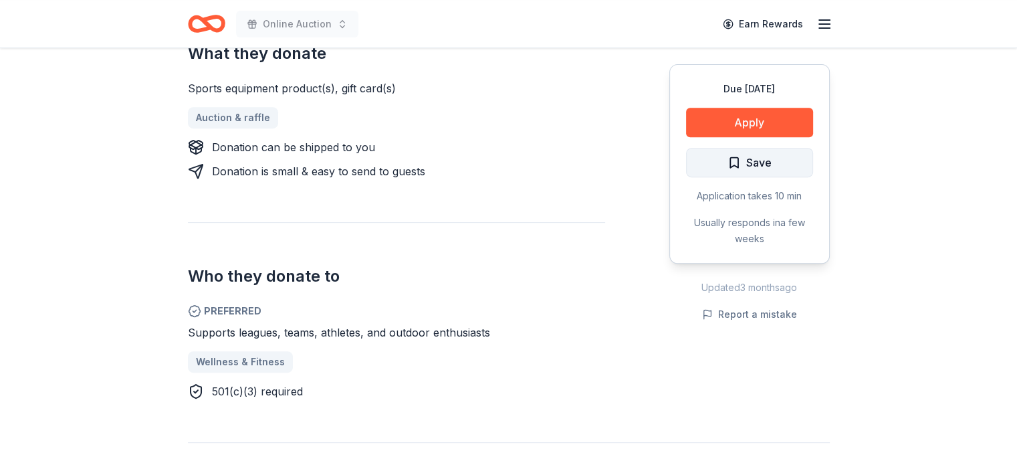
click at [737, 163] on span "Save" at bounding box center [750, 162] width 44 height 17
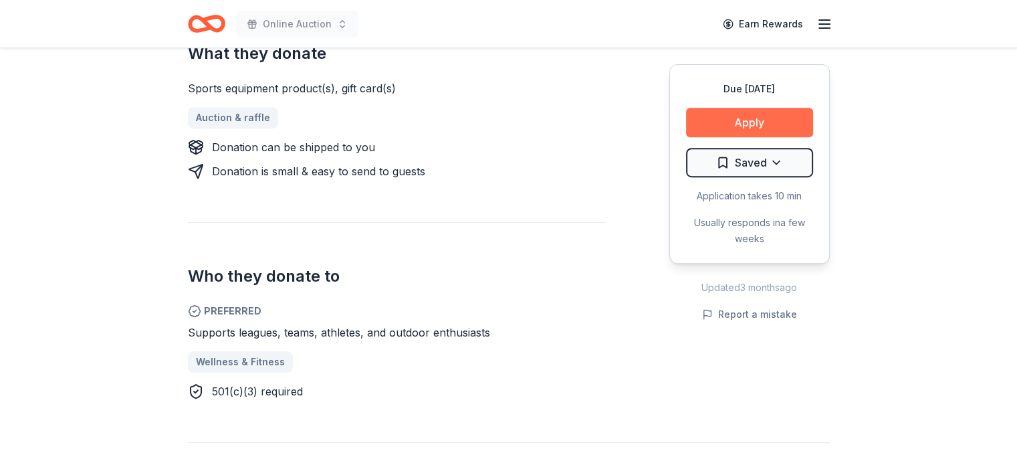
click at [755, 122] on button "Apply" at bounding box center [749, 122] width 127 height 29
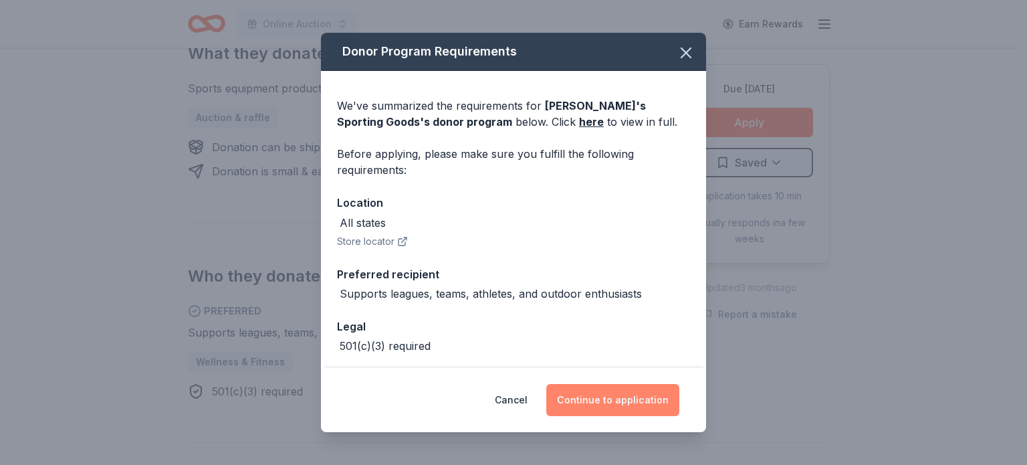
click at [631, 397] on button "Continue to application" at bounding box center [612, 400] width 133 height 32
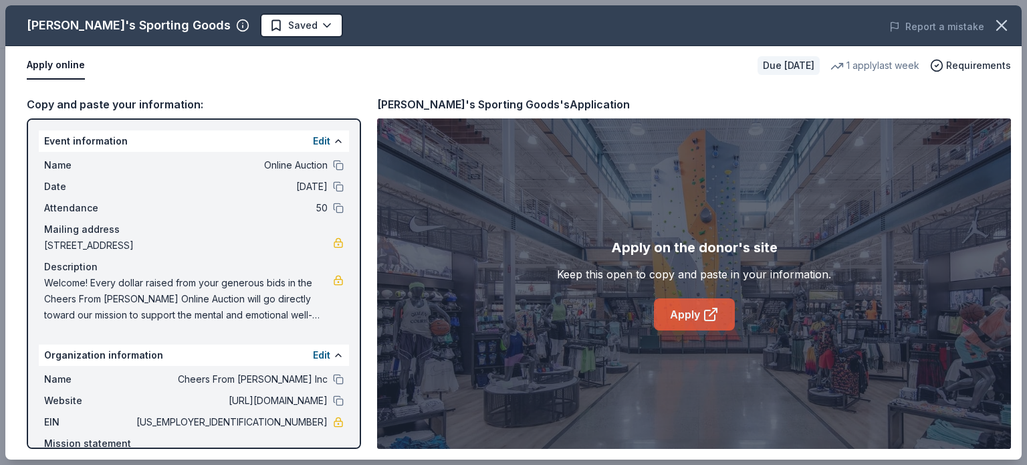
click at [716, 322] on icon at bounding box center [711, 314] width 16 height 16
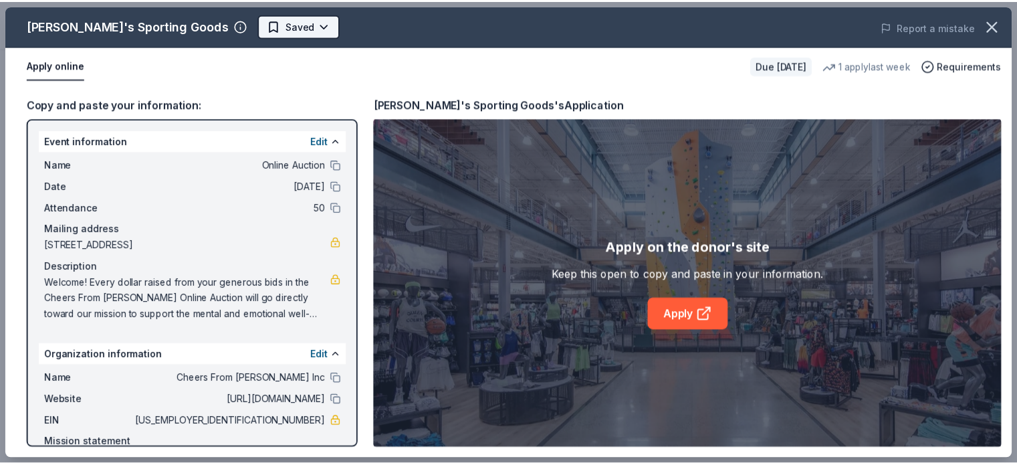
scroll to position [0, 0]
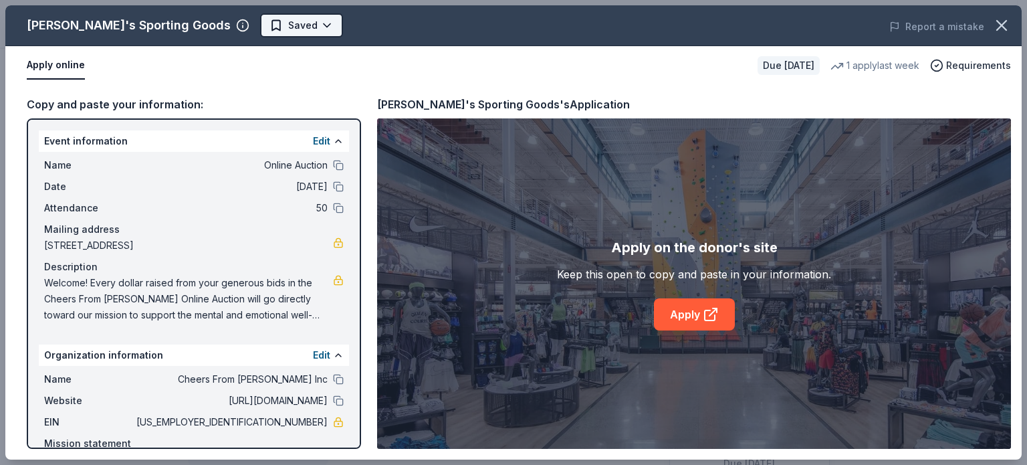
click at [256, 23] on body "Online Auction Earn Rewards Due in 207 days Share Dick's Sporting Goods 4.3 • 9…" at bounding box center [508, 232] width 1017 height 465
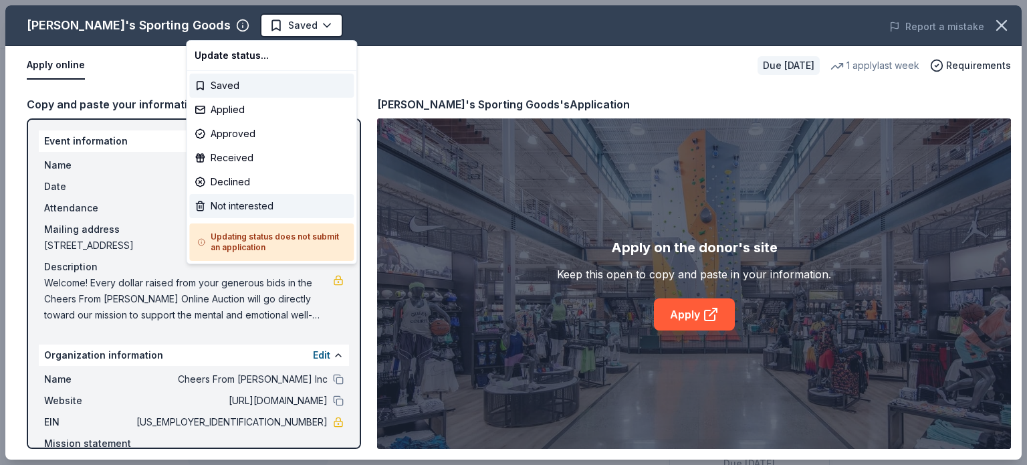
click at [260, 204] on div "Not interested" at bounding box center [271, 206] width 165 height 24
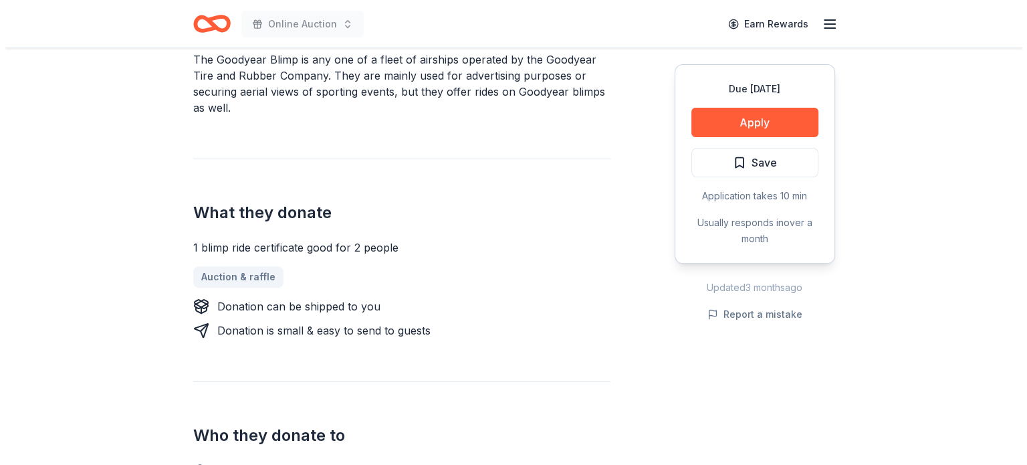
scroll to position [357, 0]
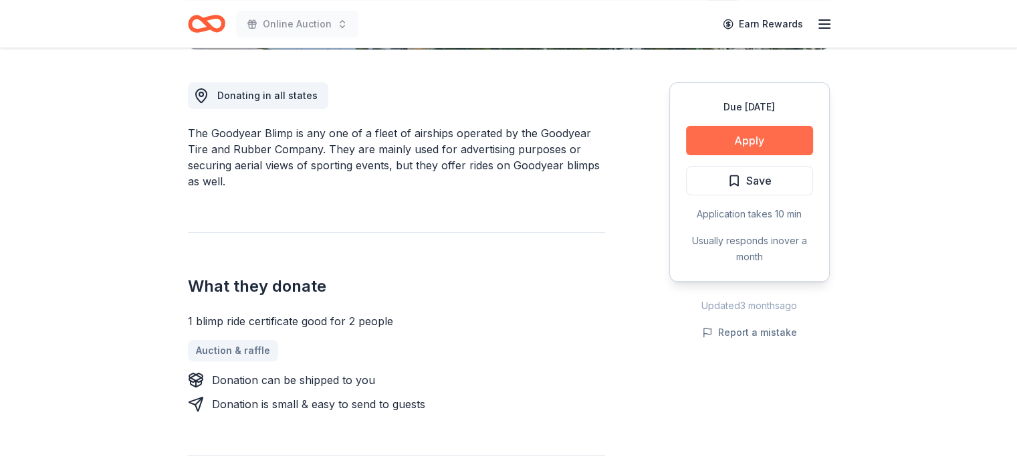
click at [733, 142] on button "Apply" at bounding box center [749, 140] width 127 height 29
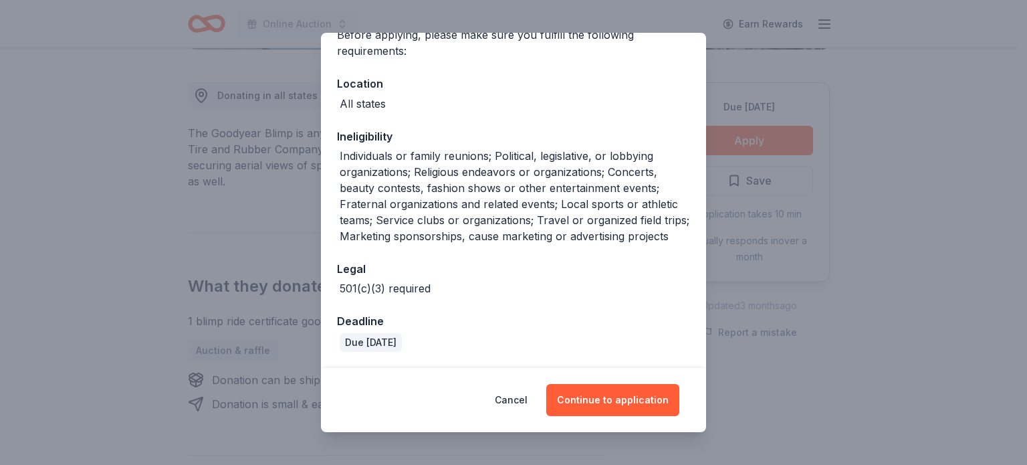
scroll to position [134, 0]
click at [603, 399] on button "Continue to application" at bounding box center [612, 400] width 133 height 32
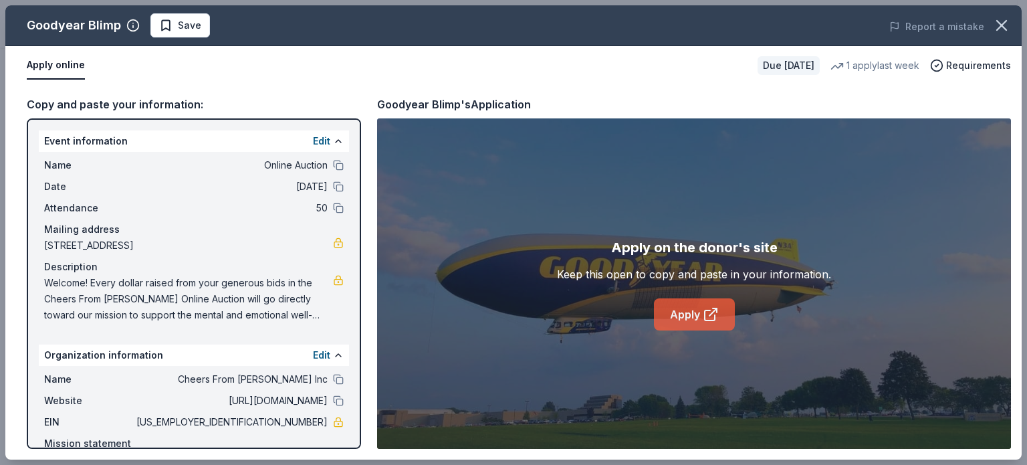
click at [708, 315] on icon at bounding box center [711, 314] width 16 height 16
click at [181, 26] on span "Save" at bounding box center [189, 25] width 23 height 16
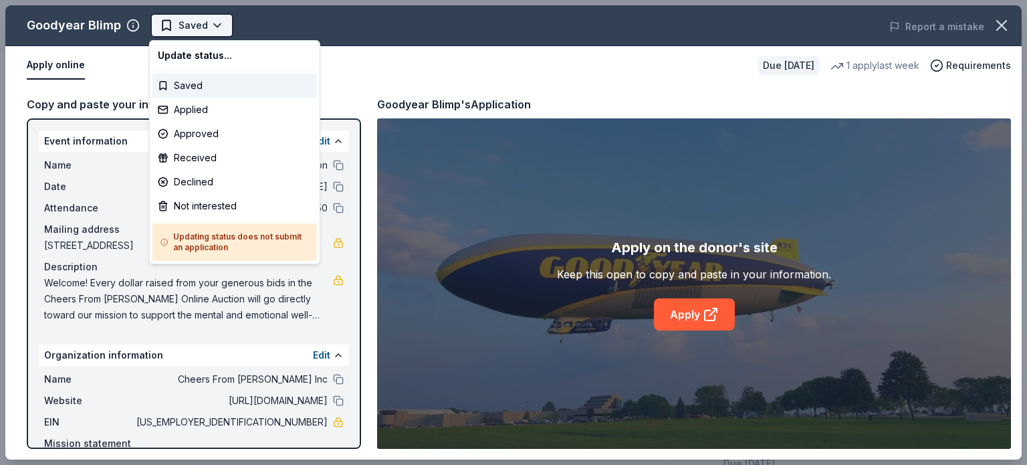
click at [218, 20] on html "Online Auction Saved Apply Due [DATE] Share Goodyear Blimp New • 1 reviews 1 ap…" at bounding box center [513, 232] width 1027 height 465
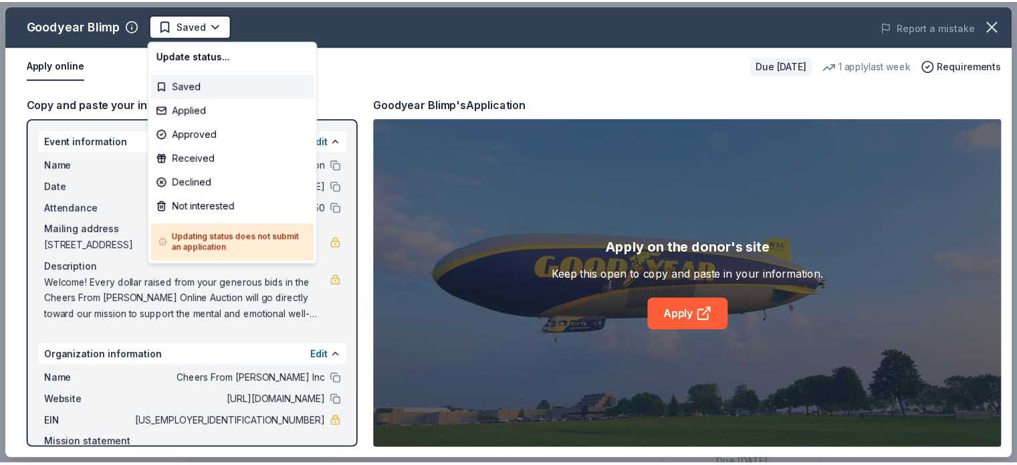
scroll to position [0, 0]
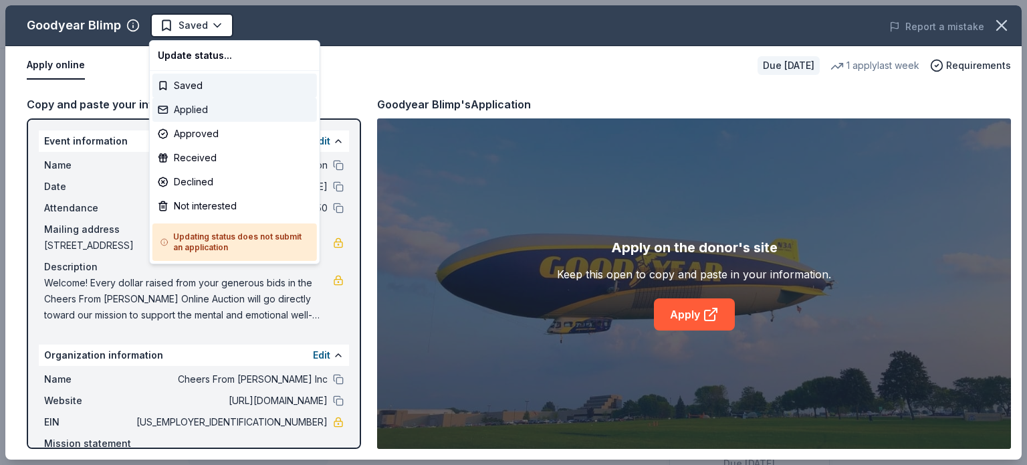
click at [229, 110] on div "Applied" at bounding box center [235, 110] width 165 height 24
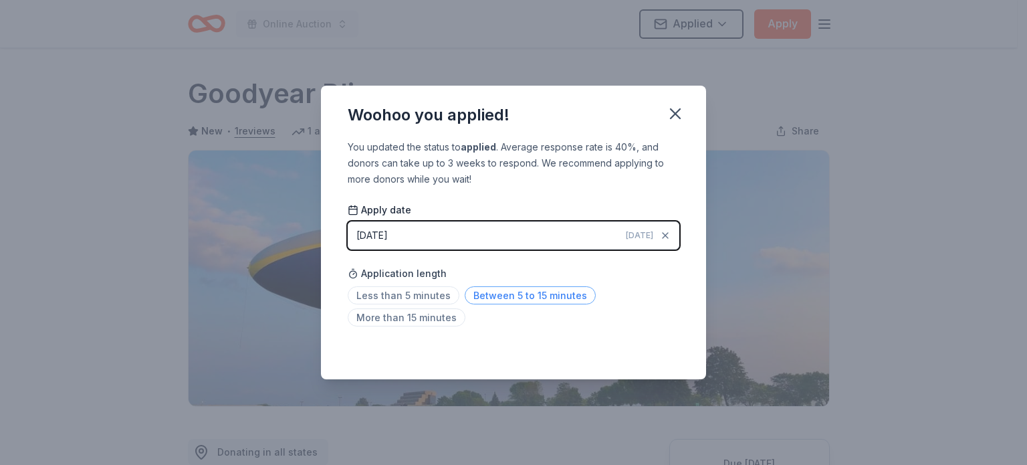
click at [519, 297] on span "Between 5 to 15 minutes" at bounding box center [530, 295] width 131 height 18
click at [676, 119] on icon "button" at bounding box center [675, 113] width 19 height 19
